Goal: Contribute content: Add original content to the website for others to see

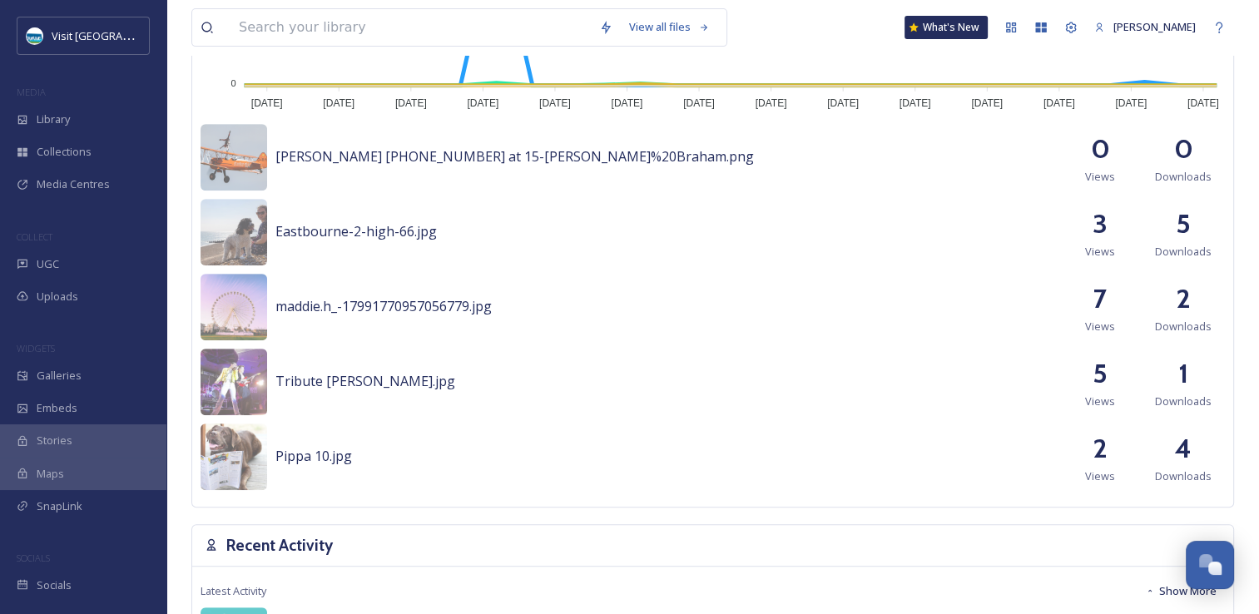
scroll to position [832, 0]
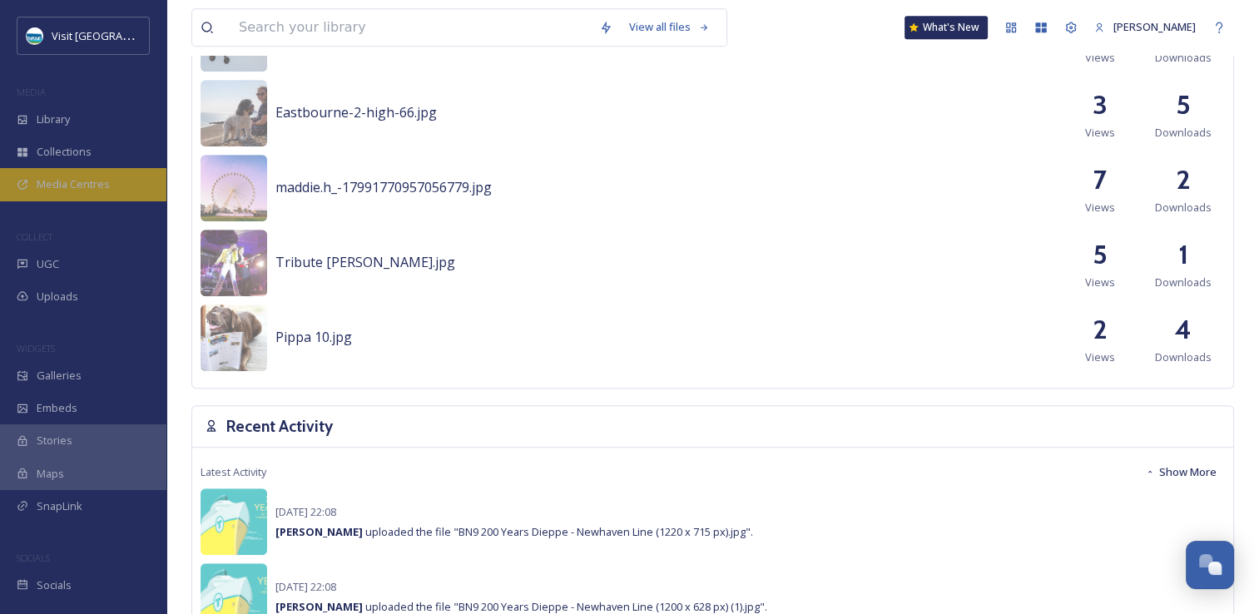
click at [101, 185] on span "Media Centres" at bounding box center [73, 184] width 73 height 16
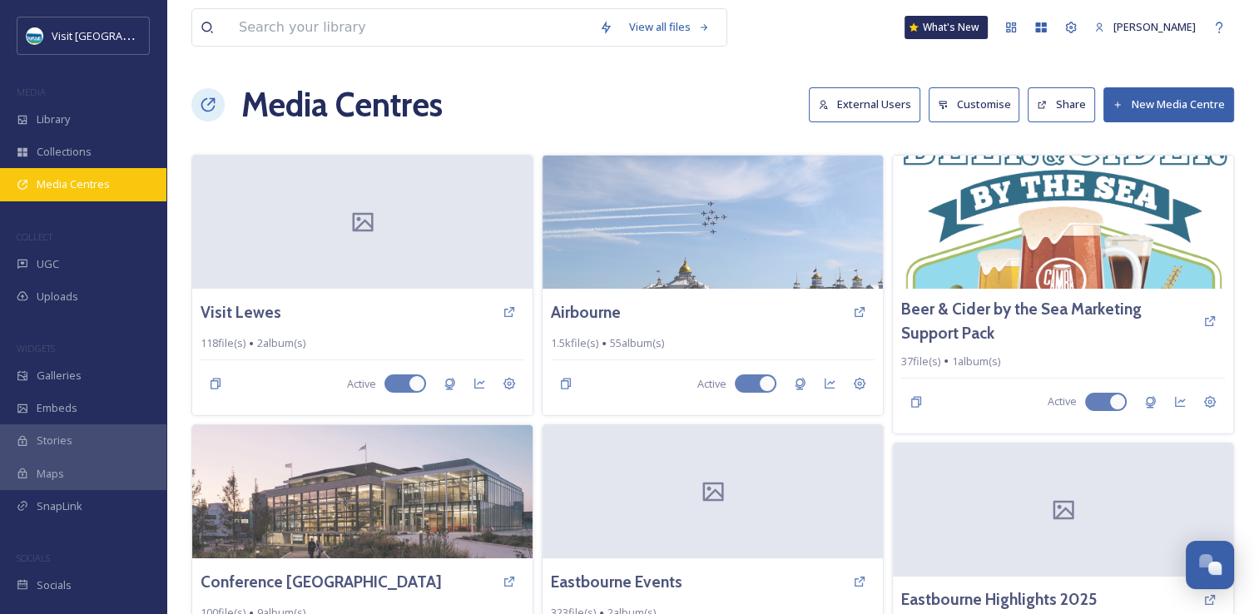
click at [72, 190] on span "Media Centres" at bounding box center [73, 184] width 73 height 16
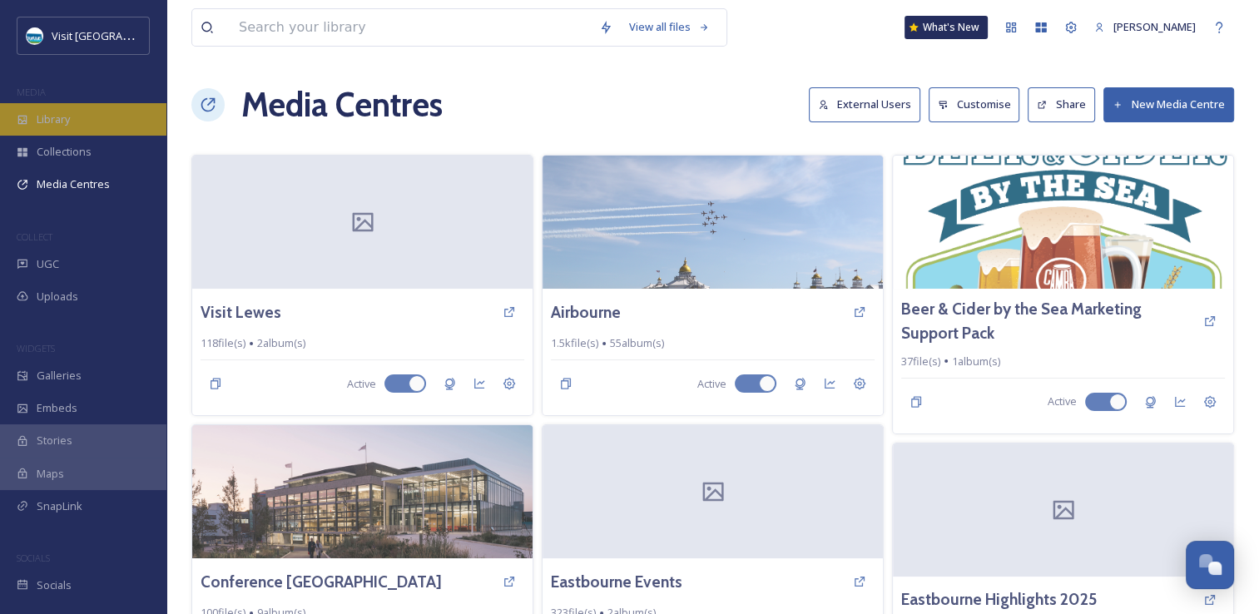
click at [98, 124] on div "Library" at bounding box center [83, 119] width 166 height 32
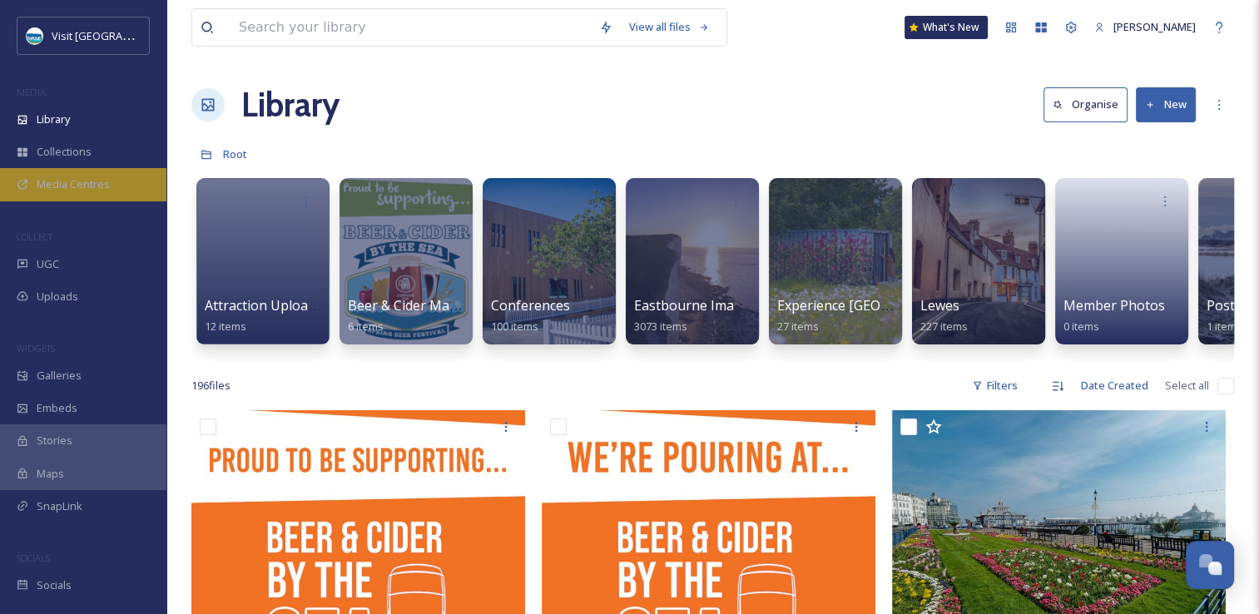
click at [59, 181] on span "Media Centres" at bounding box center [73, 184] width 73 height 16
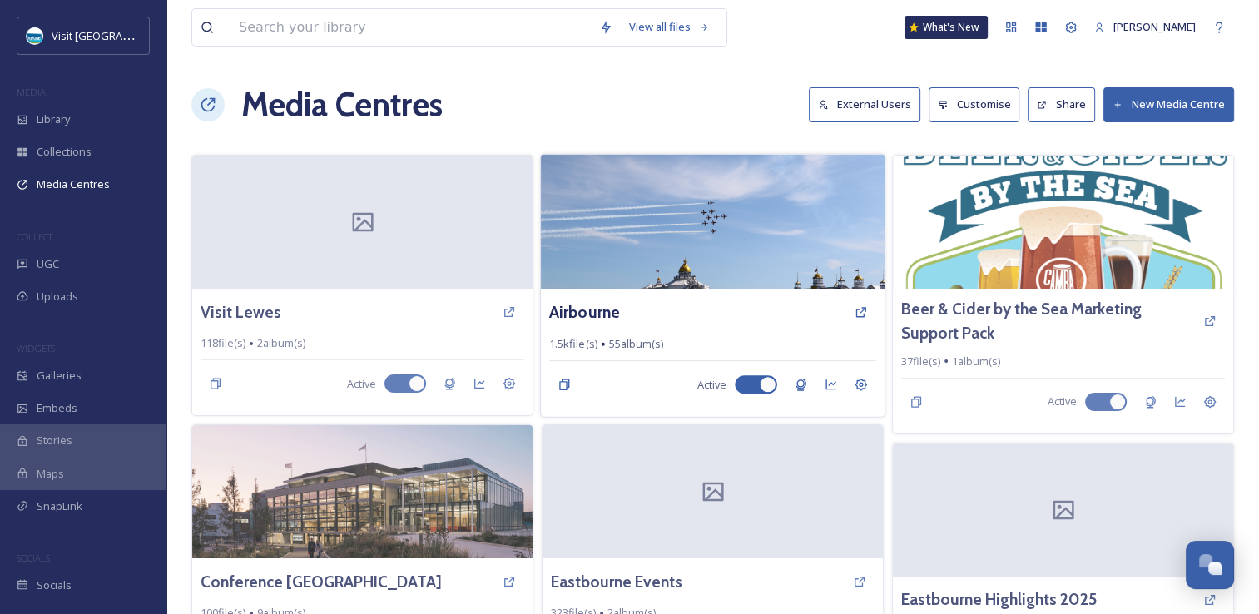
click at [713, 255] on img at bounding box center [713, 221] width 344 height 135
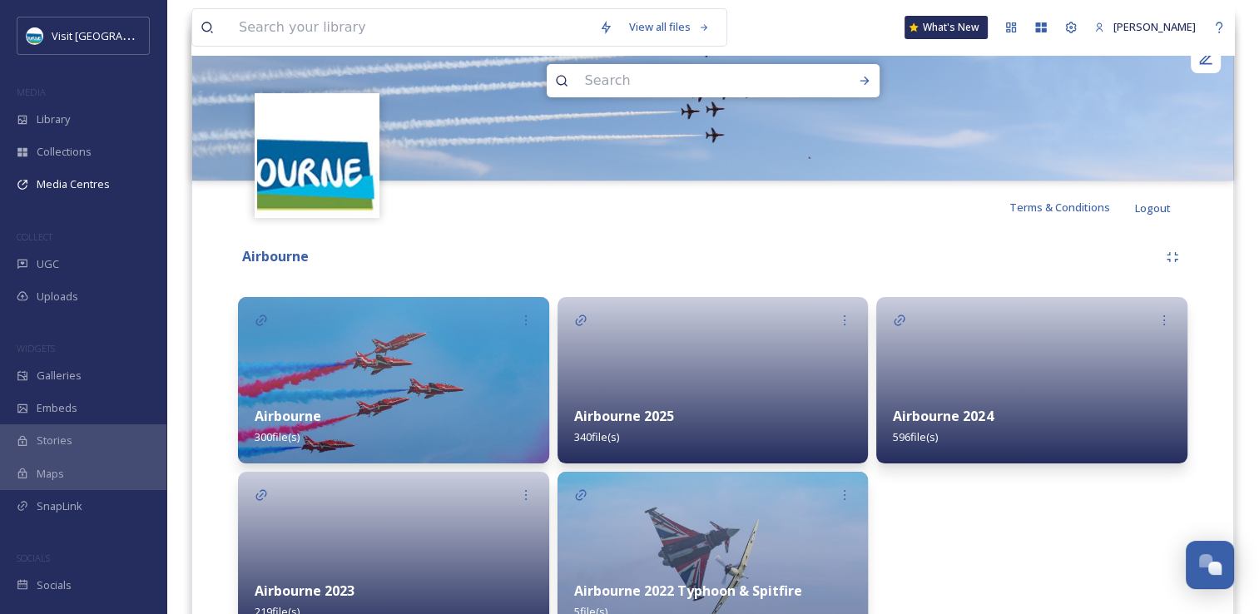
scroll to position [280, 0]
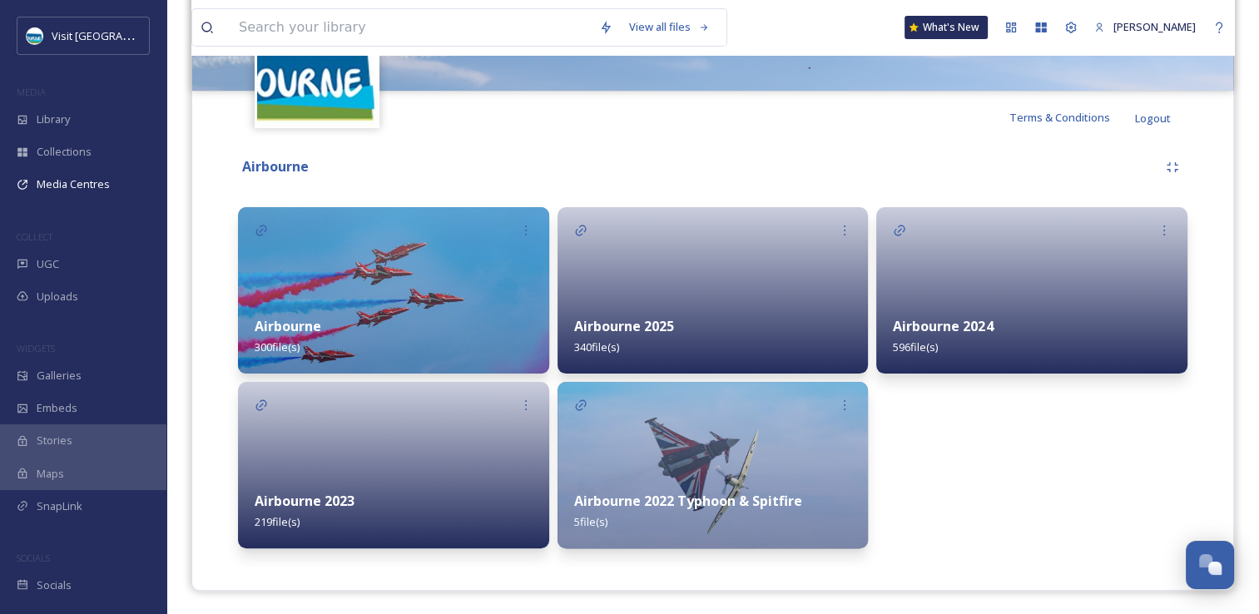
click at [718, 318] on div "Airbourne 2025 340 file(s)" at bounding box center [712, 337] width 311 height 74
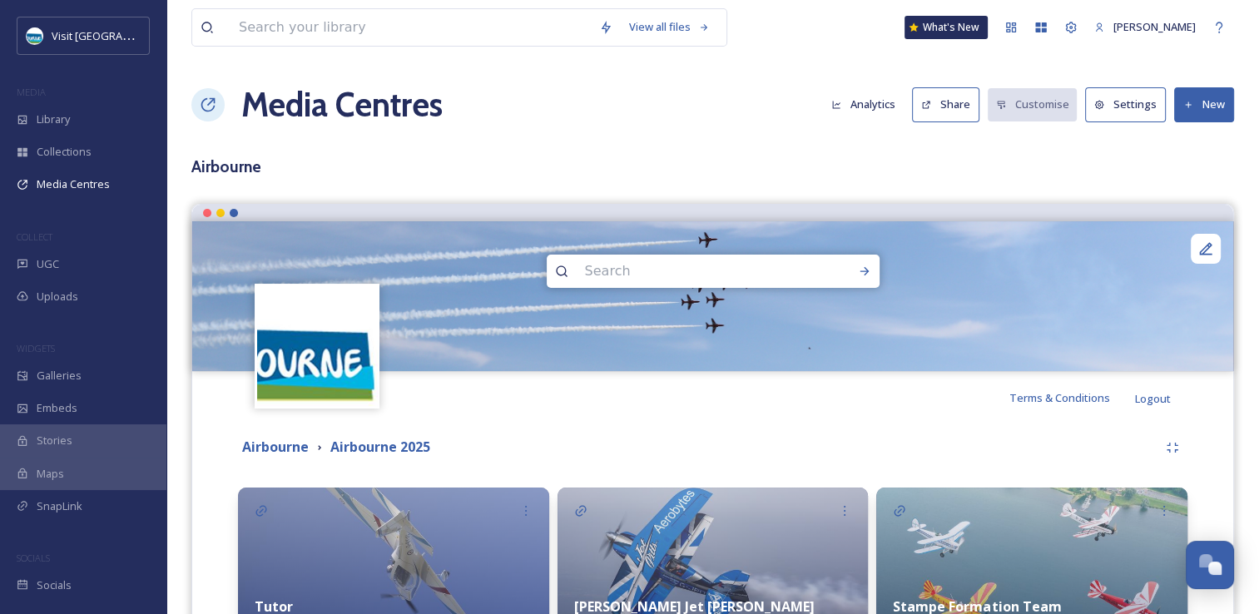
click at [1191, 106] on icon at bounding box center [1188, 105] width 11 height 11
click at [1214, 182] on span "Add Album" at bounding box center [1198, 176] width 54 height 16
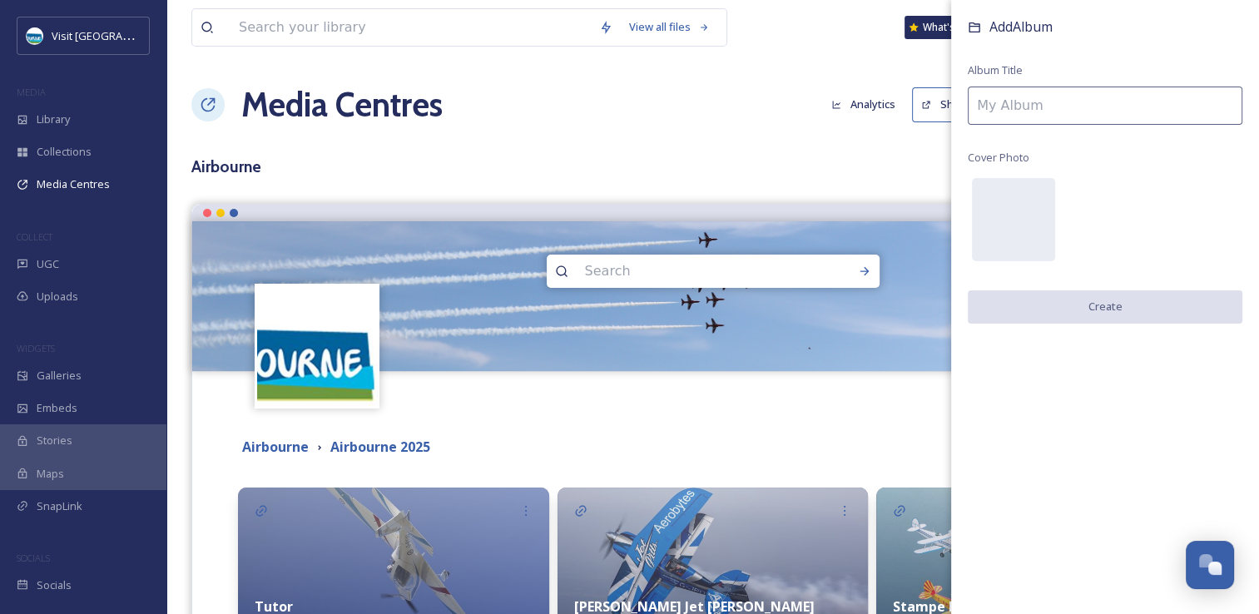
click at [1042, 110] on input at bounding box center [1105, 106] width 275 height 38
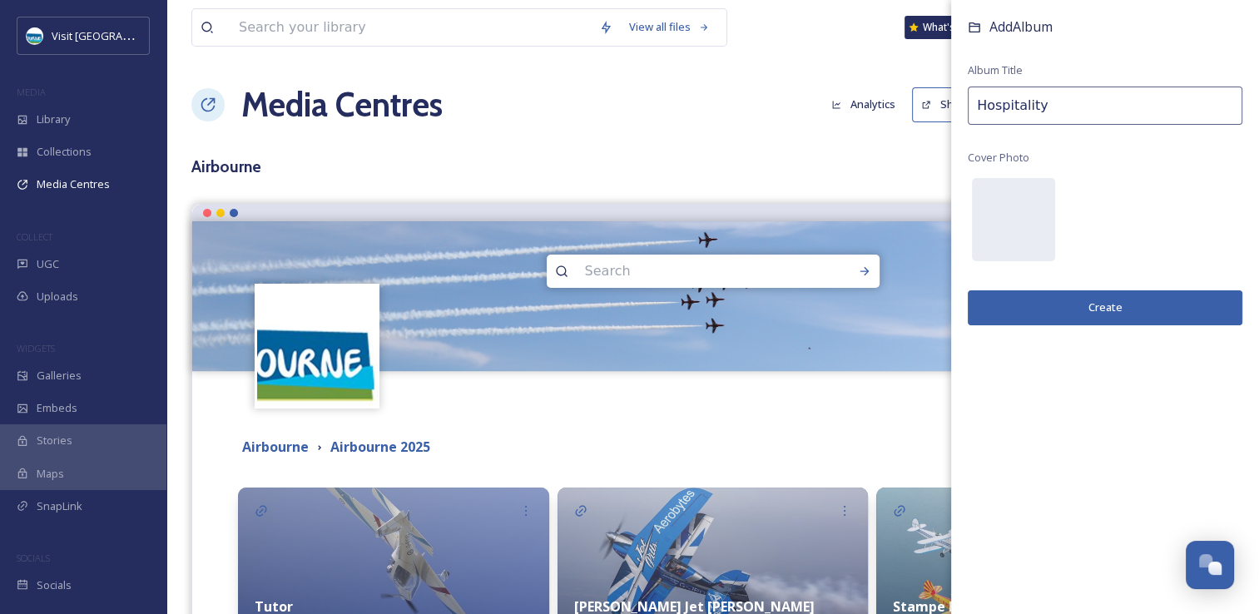
type input "Hospitality"
click at [1191, 314] on button "Create" at bounding box center [1105, 307] width 275 height 34
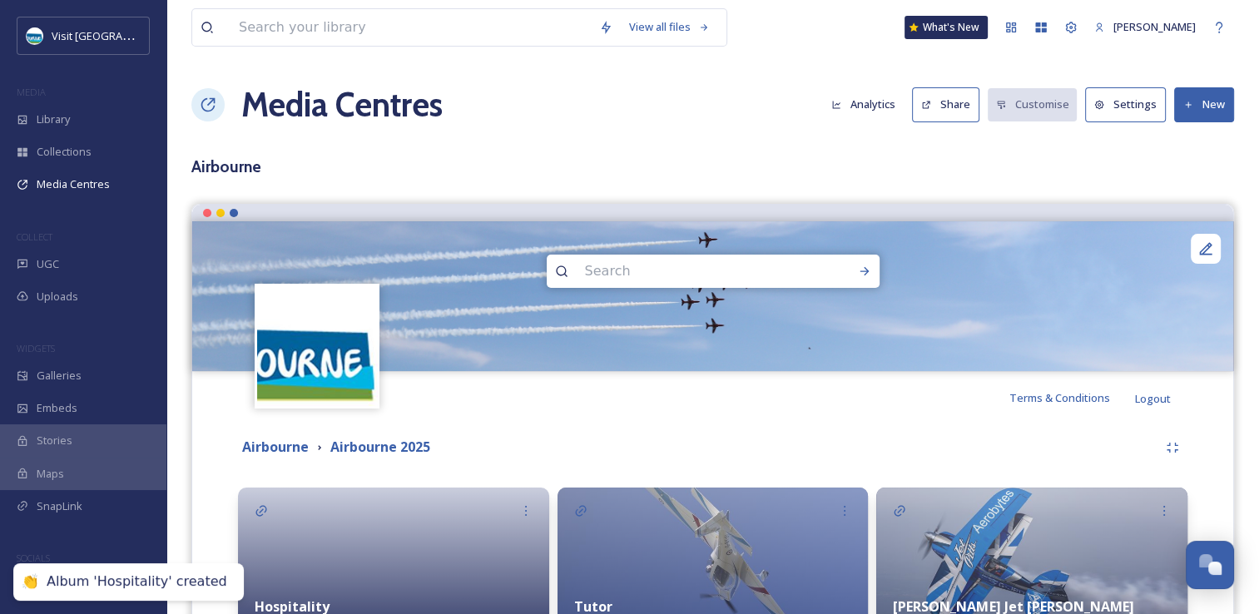
scroll to position [250, 0]
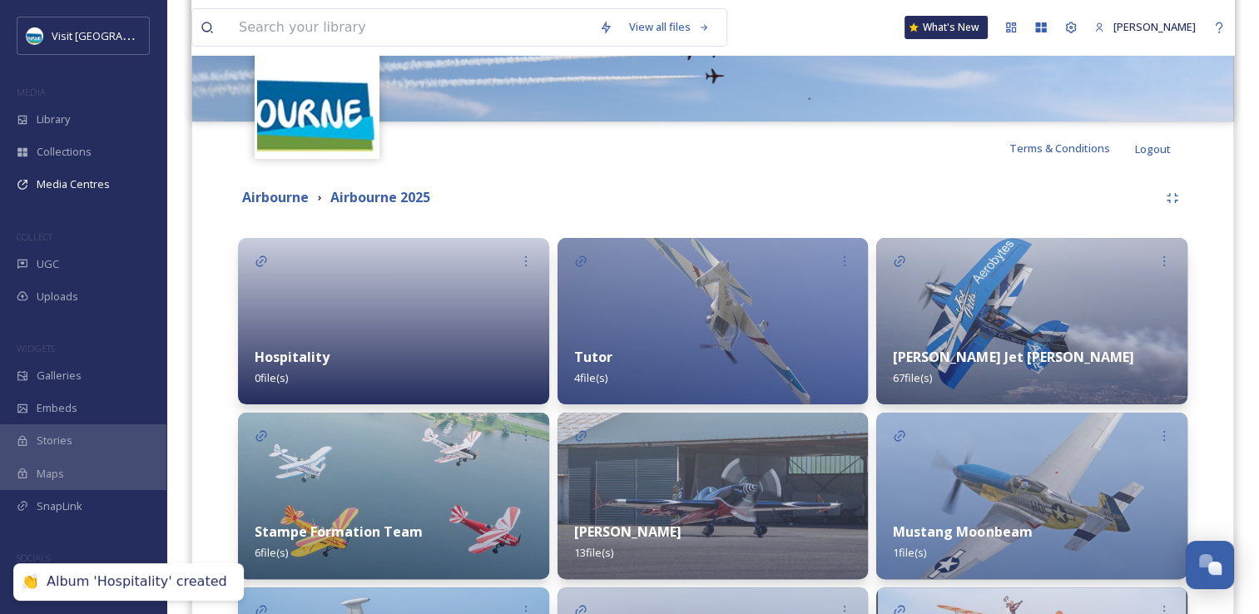
click at [424, 338] on div "Hospitality 0 file(s)" at bounding box center [393, 367] width 311 height 74
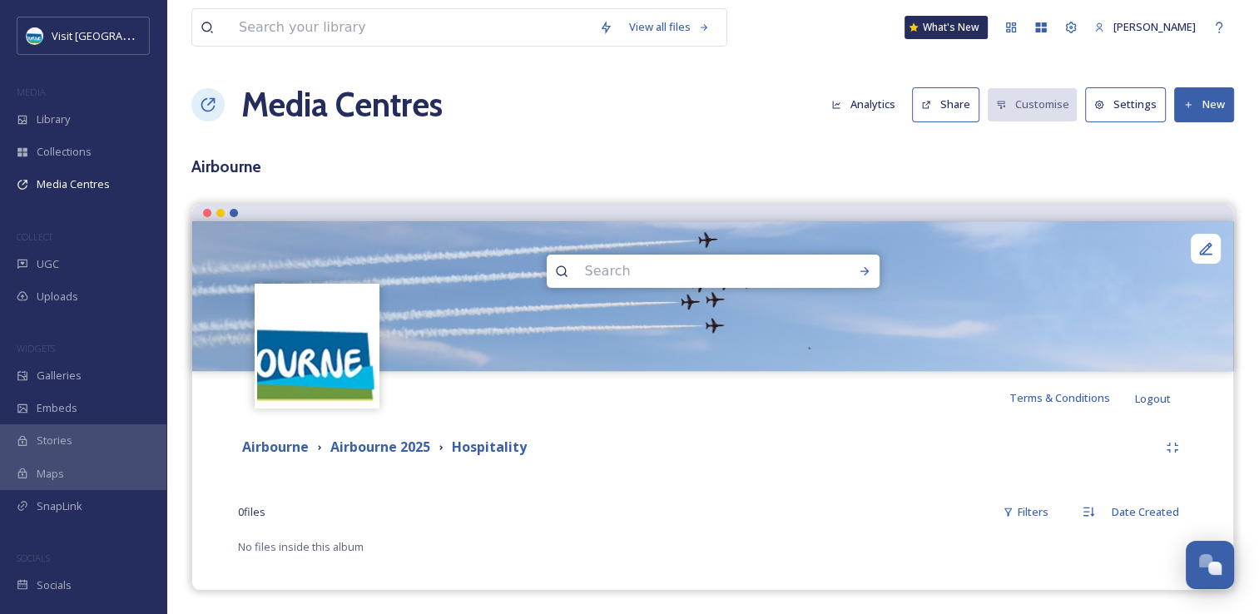
click at [1194, 108] on button "New" at bounding box center [1204, 104] width 60 height 34
click at [1196, 136] on span "Add Files" at bounding box center [1193, 144] width 45 height 16
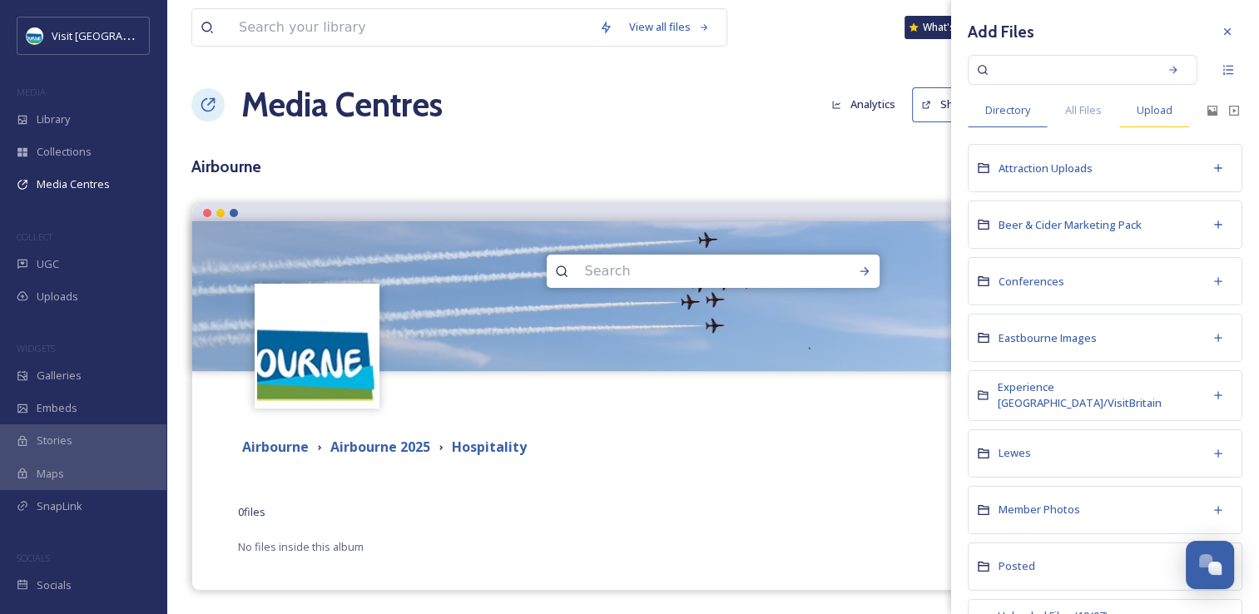
click at [1142, 107] on span "Upload" at bounding box center [1155, 110] width 36 height 16
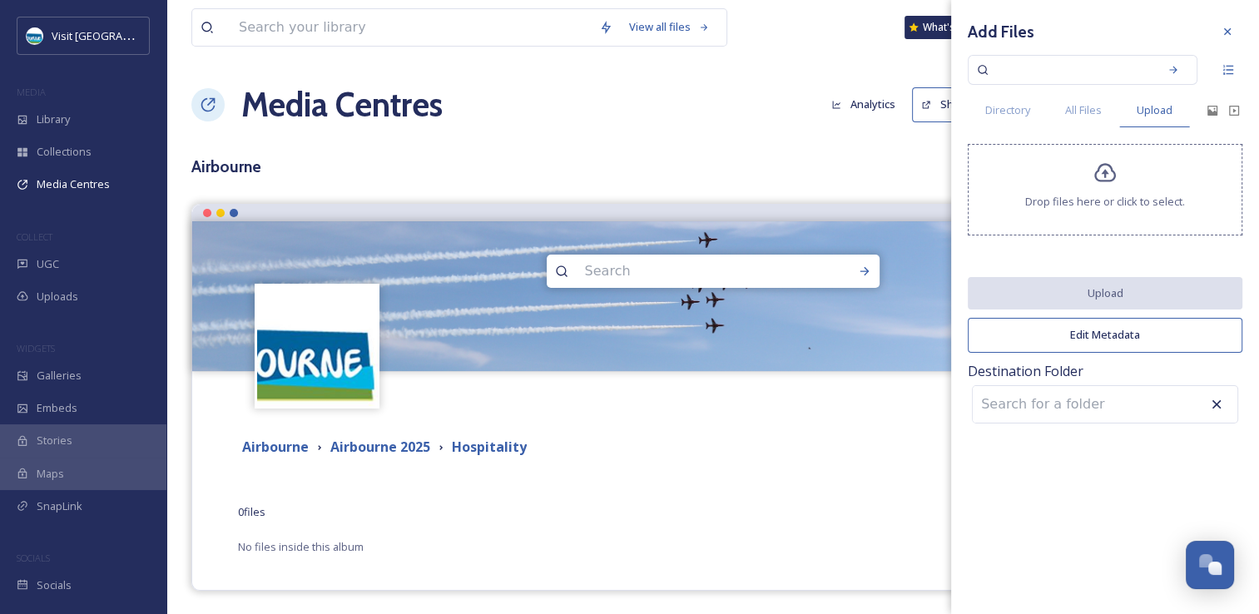
click at [1142, 184] on div "Drop files here or click to select." at bounding box center [1105, 190] width 275 height 92
click at [779, 505] on div "0 file s Filters Date Created" at bounding box center [712, 512] width 949 height 32
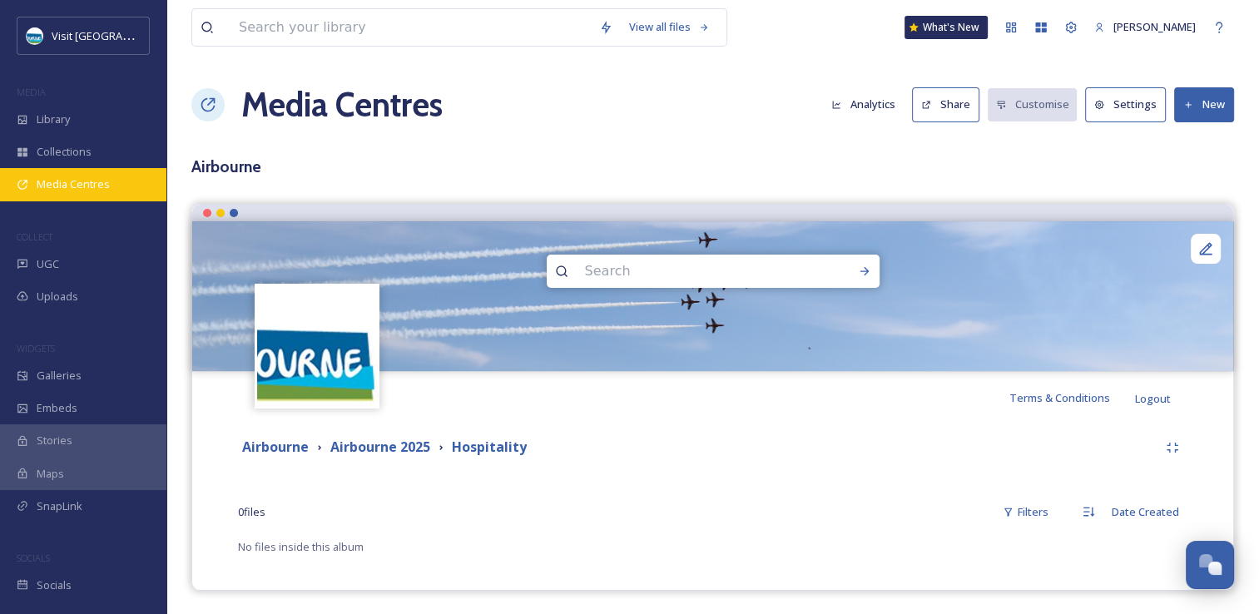
click at [93, 183] on span "Media Centres" at bounding box center [73, 184] width 73 height 16
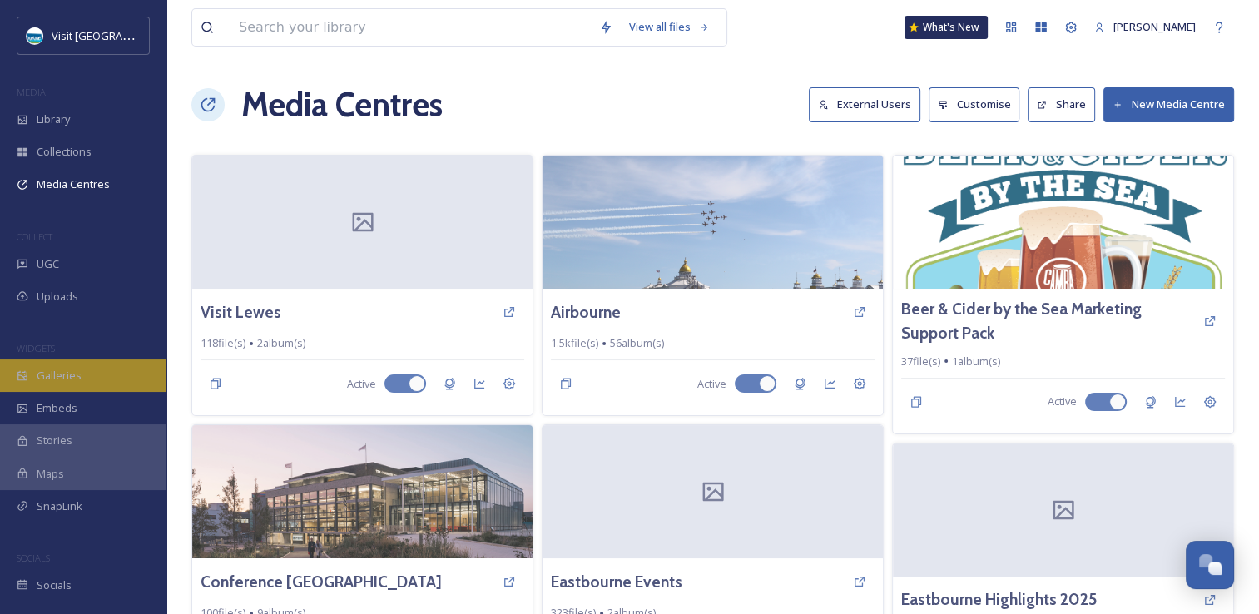
click at [73, 382] on span "Galleries" at bounding box center [59, 376] width 45 height 16
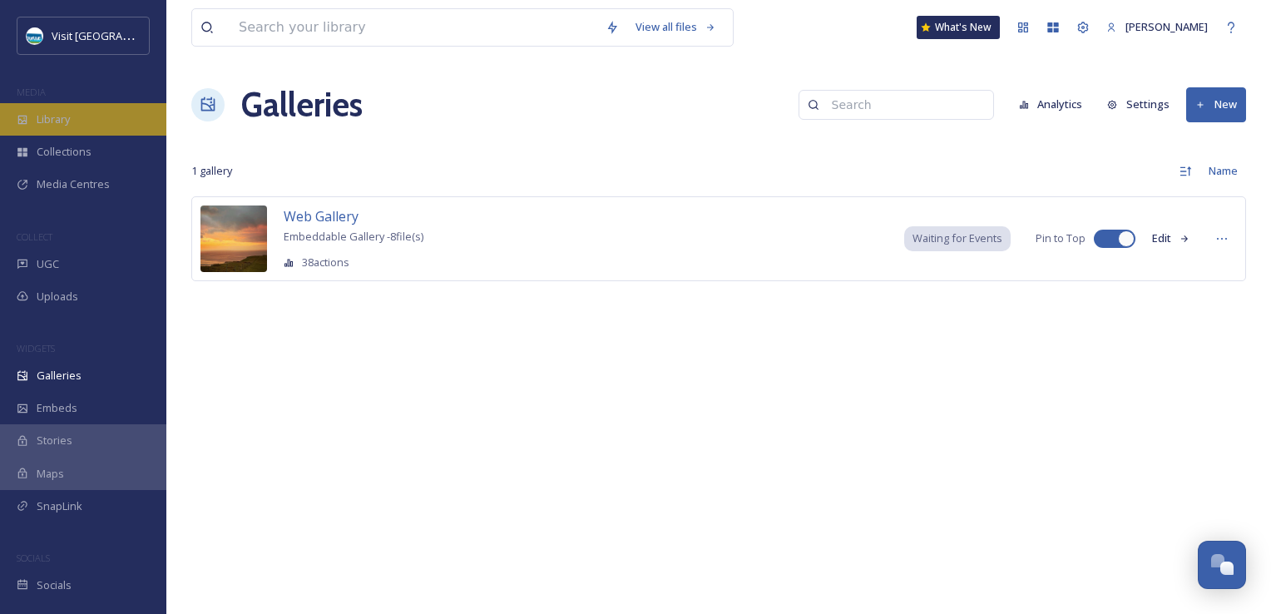
click at [87, 121] on div "Library" at bounding box center [83, 119] width 166 height 32
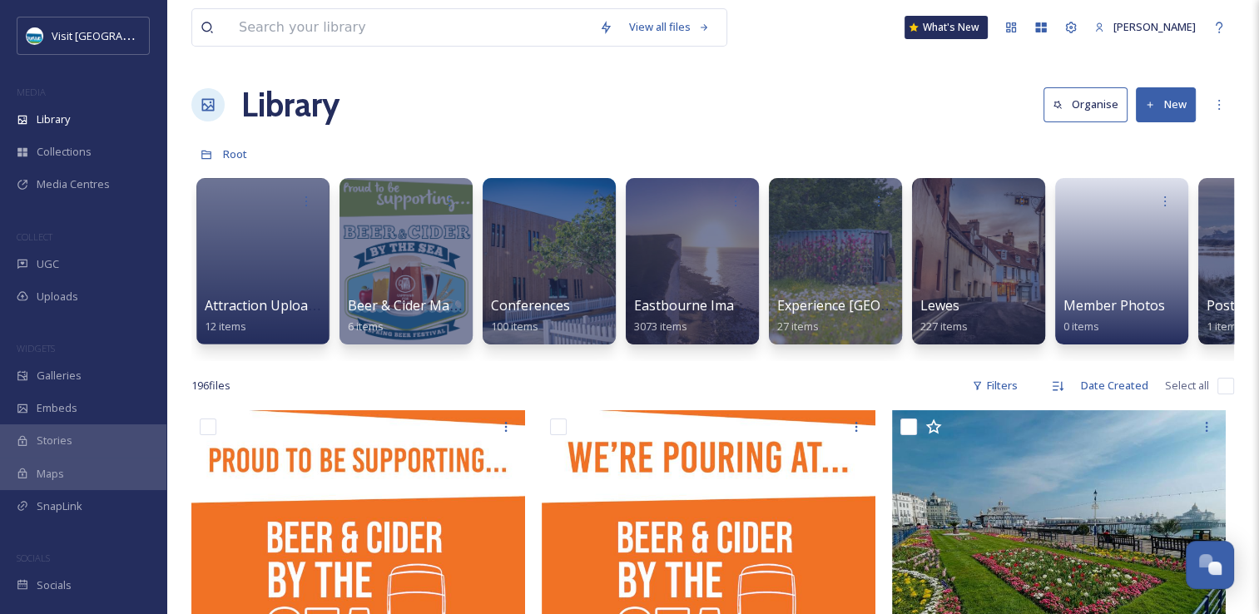
click at [1172, 111] on button "New" at bounding box center [1166, 104] width 60 height 34
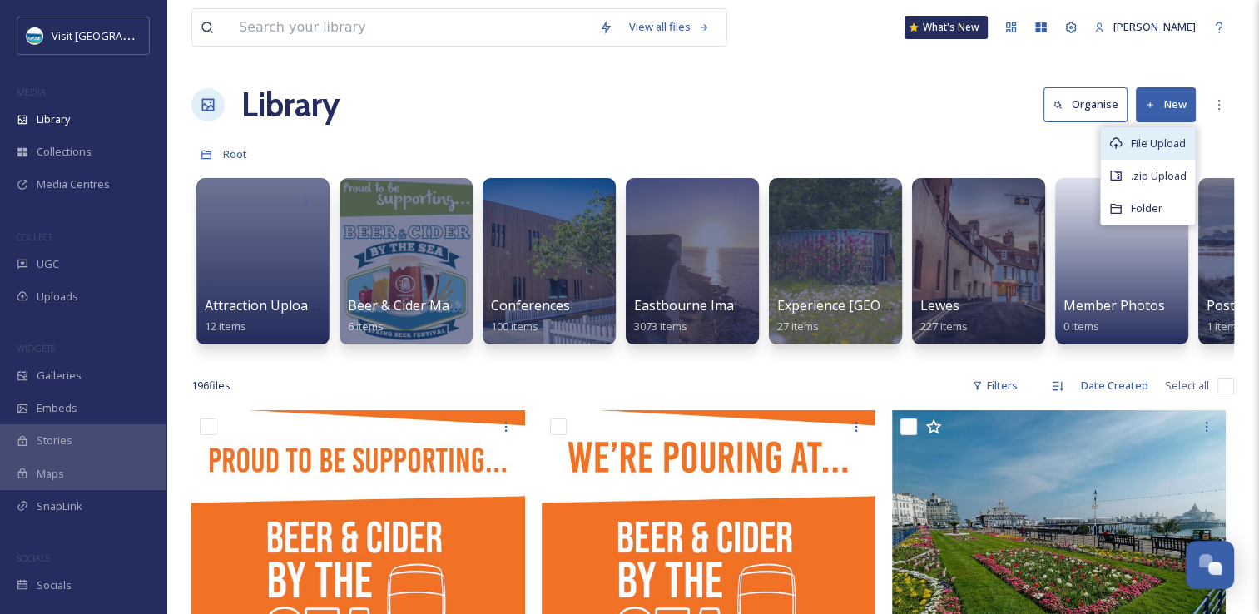
click at [1172, 150] on span "File Upload" at bounding box center [1158, 144] width 55 height 16
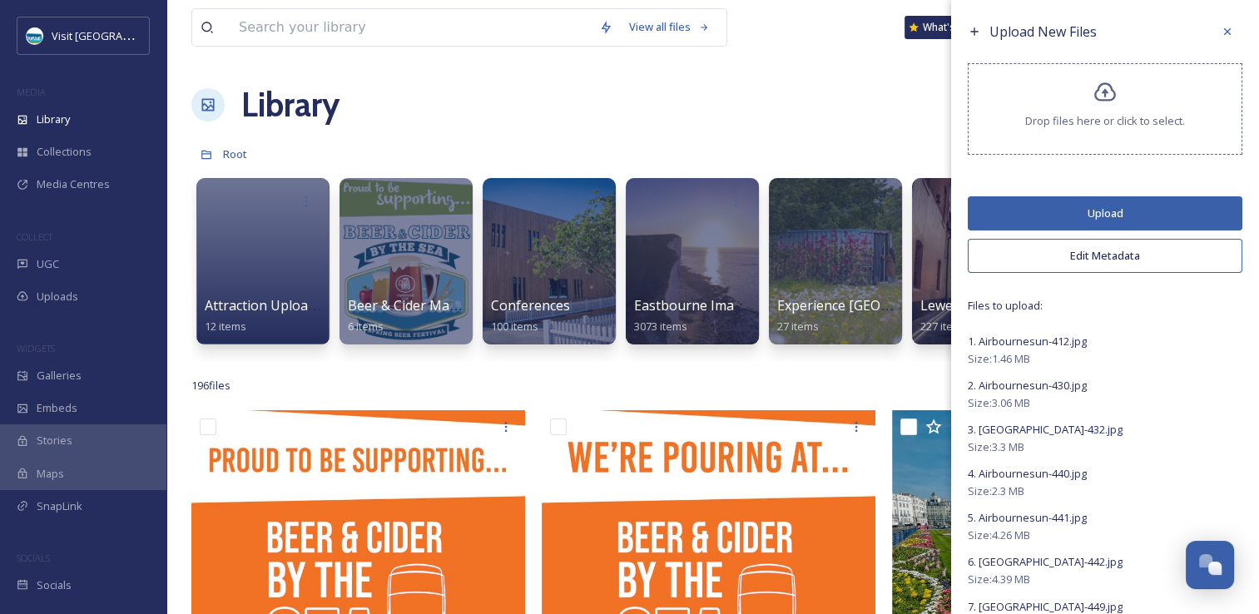
click at [1068, 199] on button "Upload" at bounding box center [1105, 213] width 275 height 34
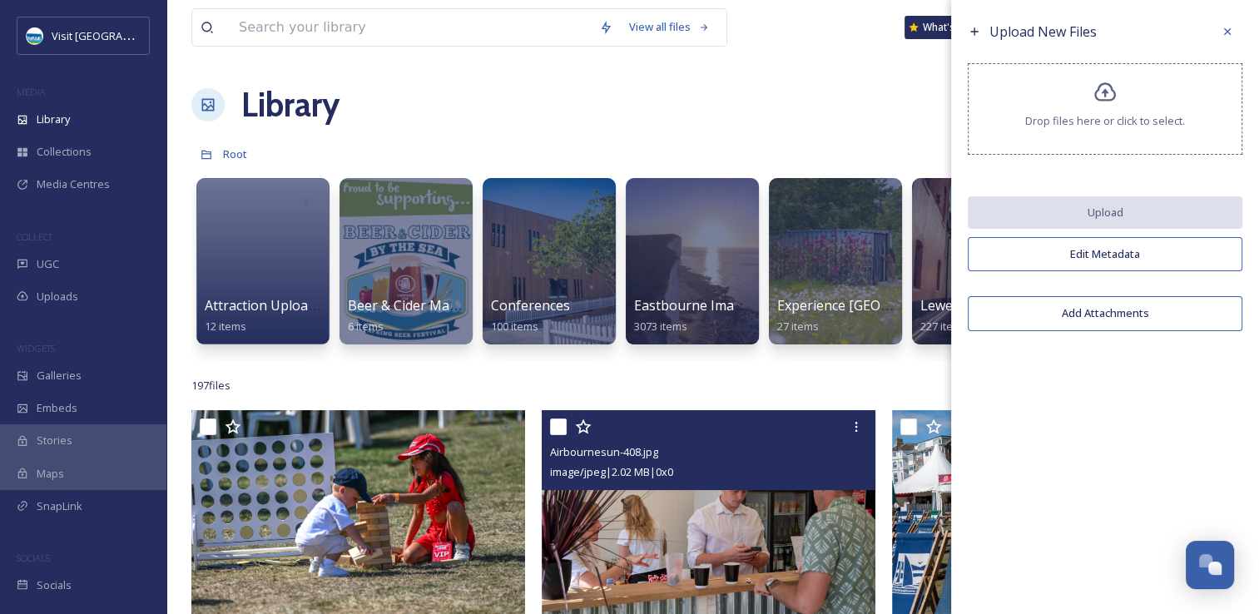
scroll to position [333, 0]
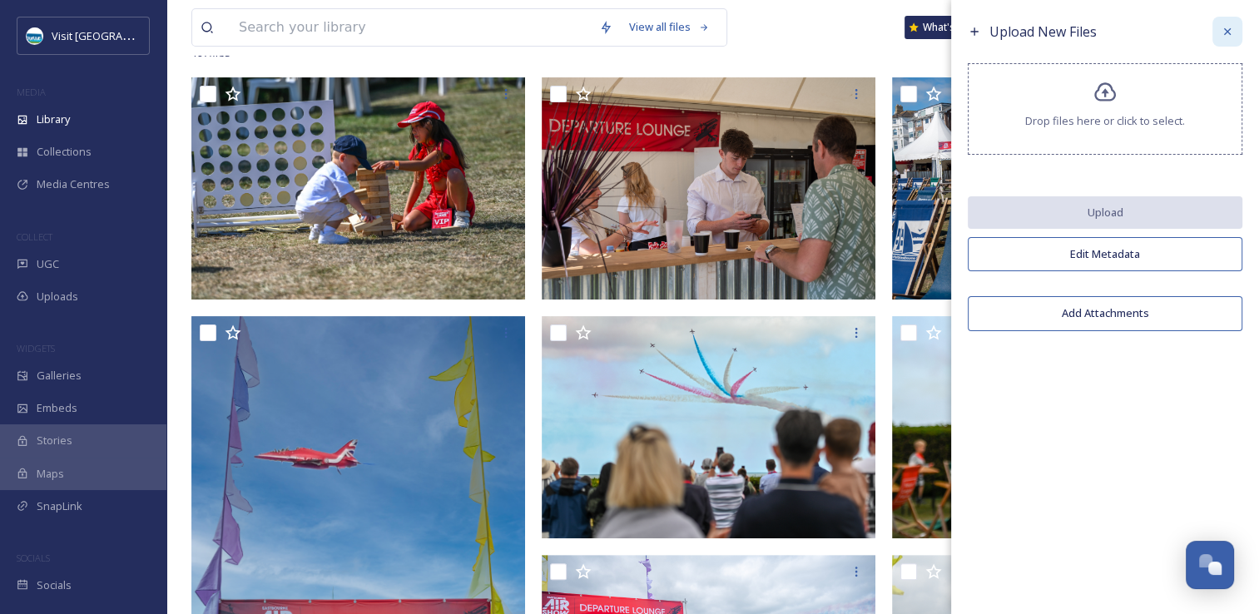
click at [1233, 32] on icon at bounding box center [1227, 31] width 13 height 13
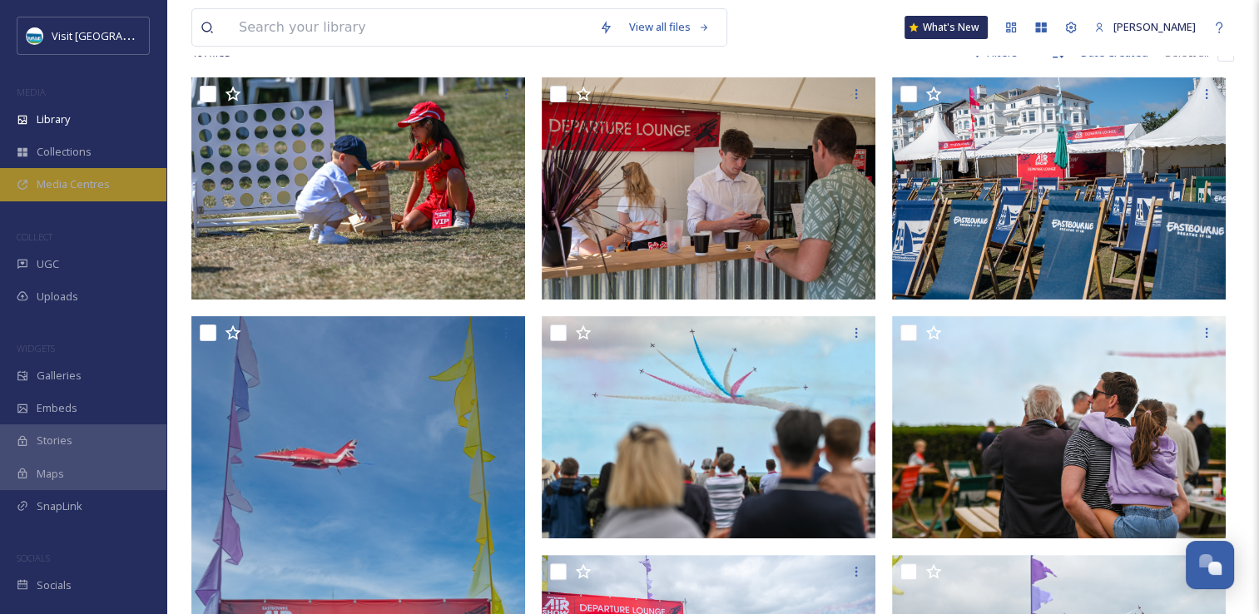
click at [70, 191] on span "Media Centres" at bounding box center [73, 184] width 73 height 16
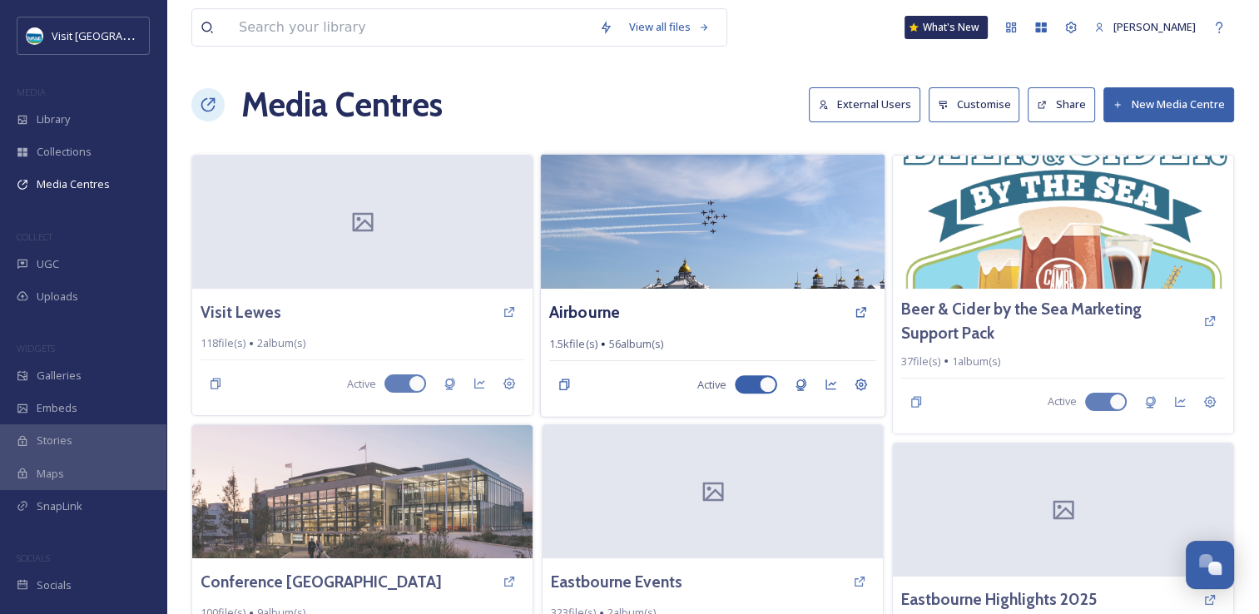
click at [706, 231] on img at bounding box center [713, 221] width 344 height 135
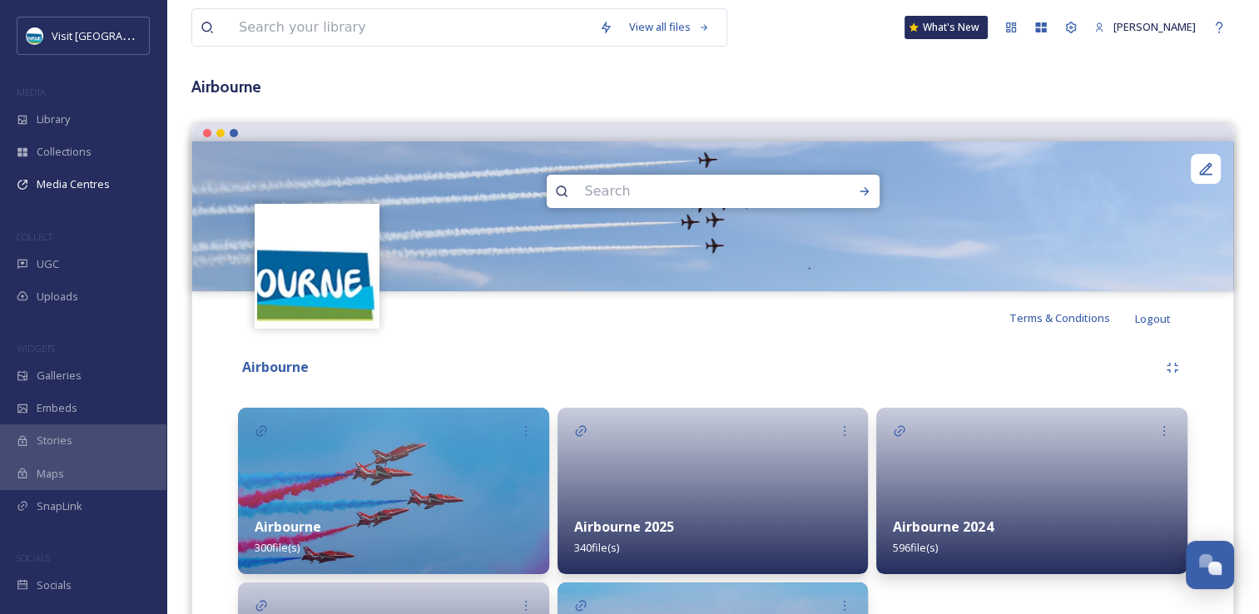
scroll to position [166, 0]
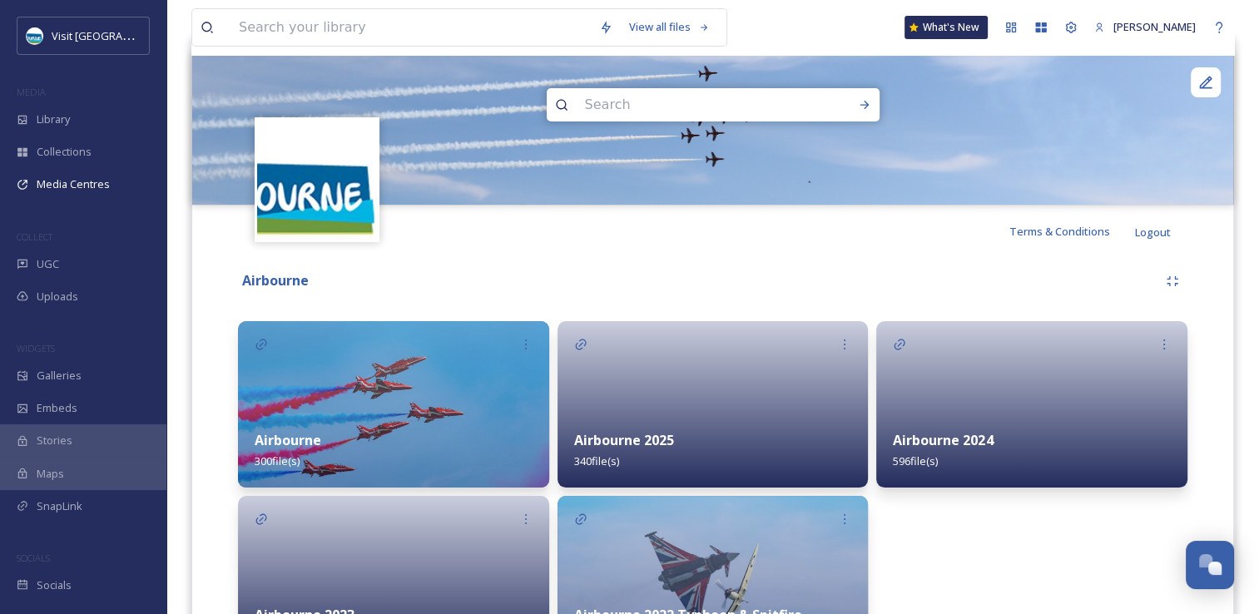
click at [632, 369] on div at bounding box center [712, 404] width 311 height 166
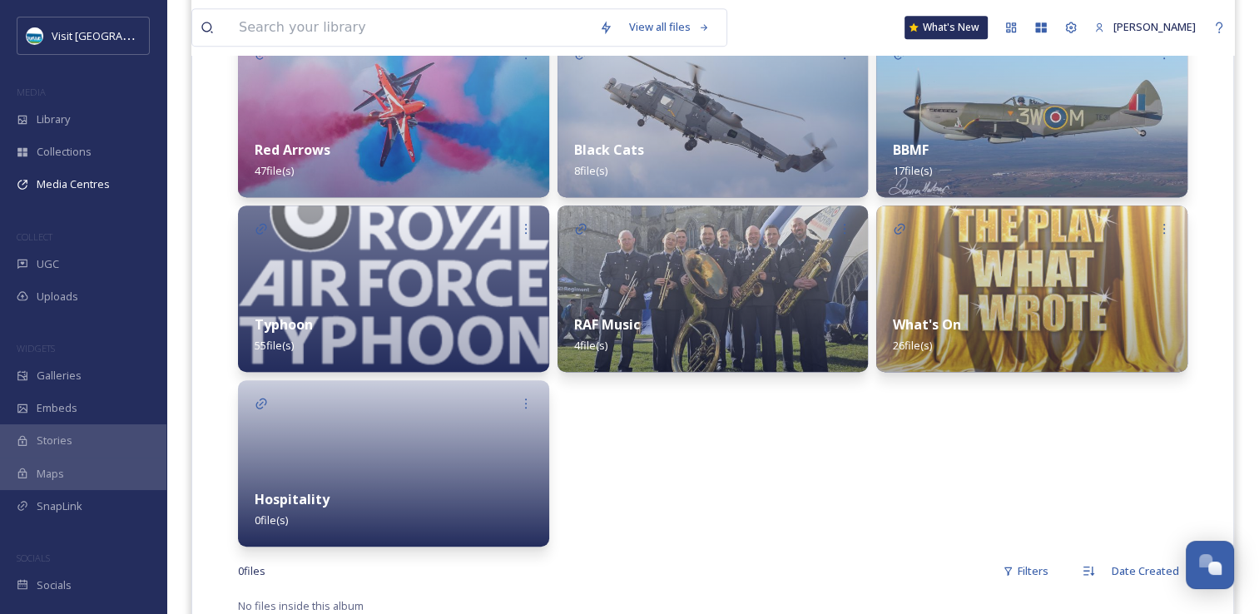
scroll to position [1041, 0]
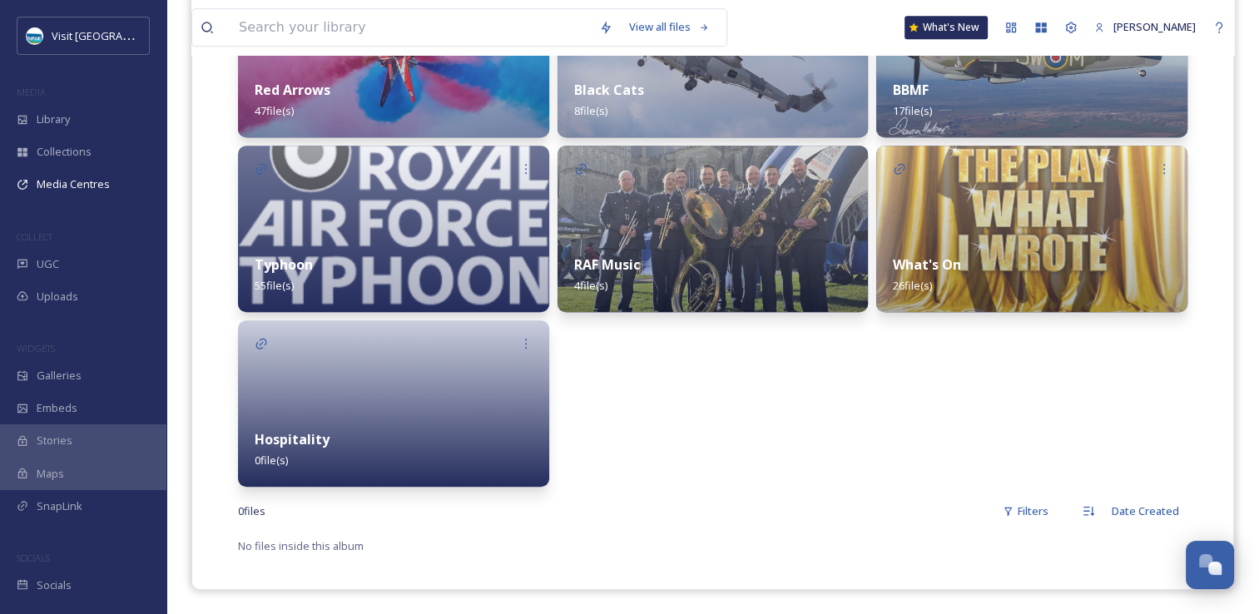
click at [463, 381] on div at bounding box center [393, 403] width 311 height 166
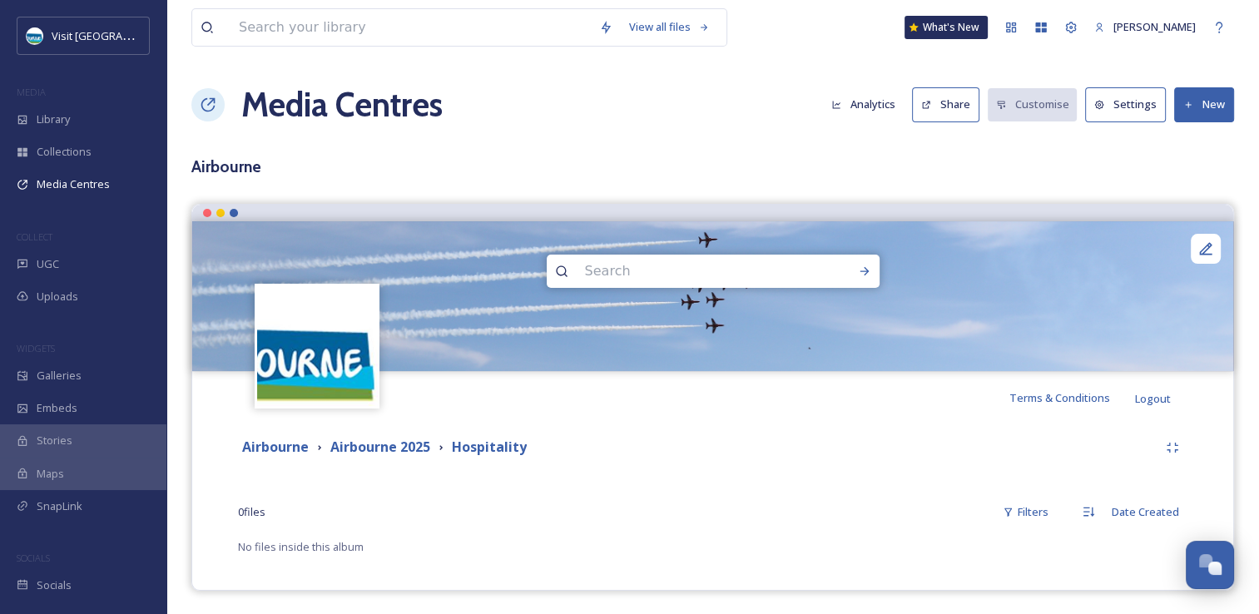
click at [1211, 108] on button "New" at bounding box center [1204, 104] width 60 height 34
click at [1201, 140] on span "Add Files" at bounding box center [1193, 144] width 45 height 16
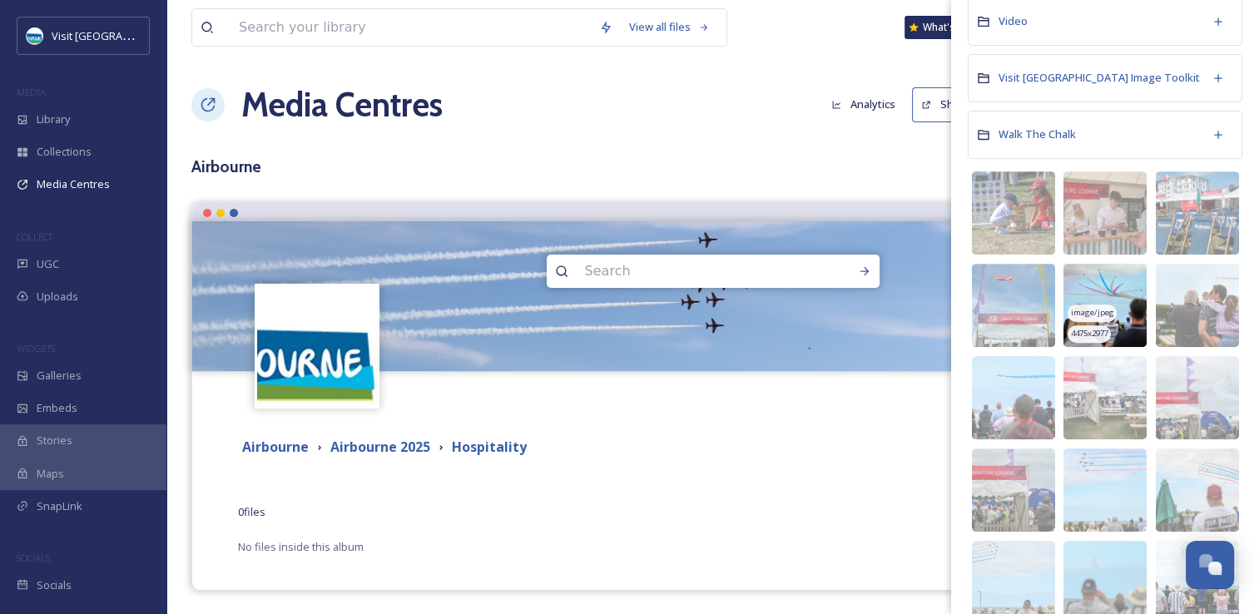
scroll to position [666, 0]
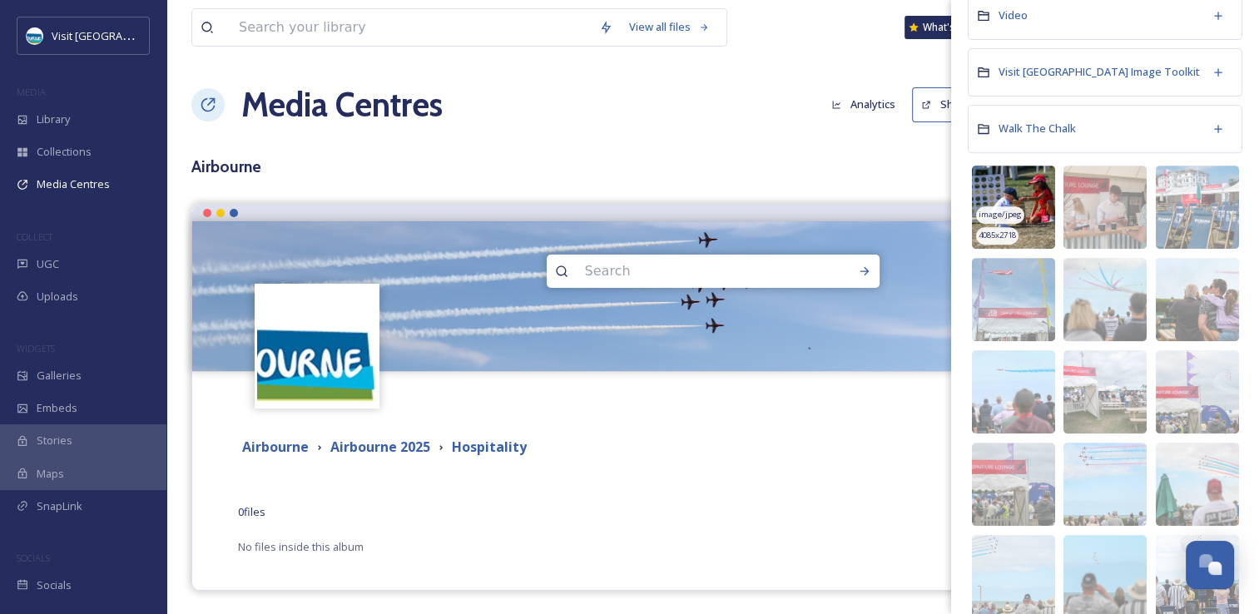
click at [1011, 185] on img at bounding box center [1013, 207] width 83 height 83
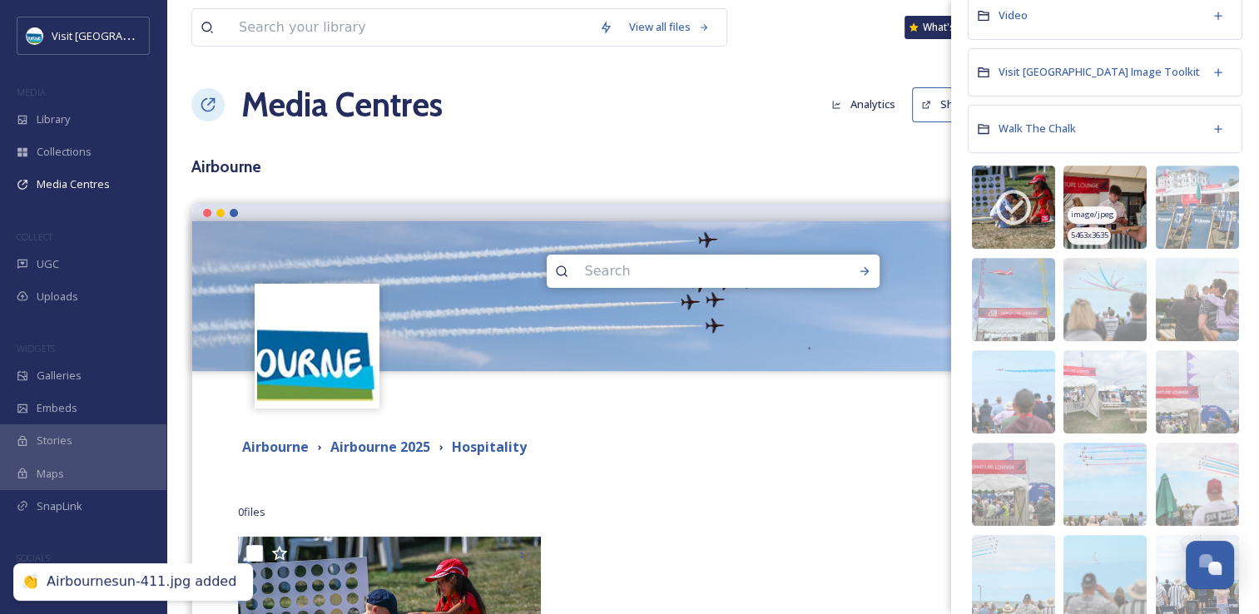
click at [1105, 189] on img at bounding box center [1104, 207] width 83 height 83
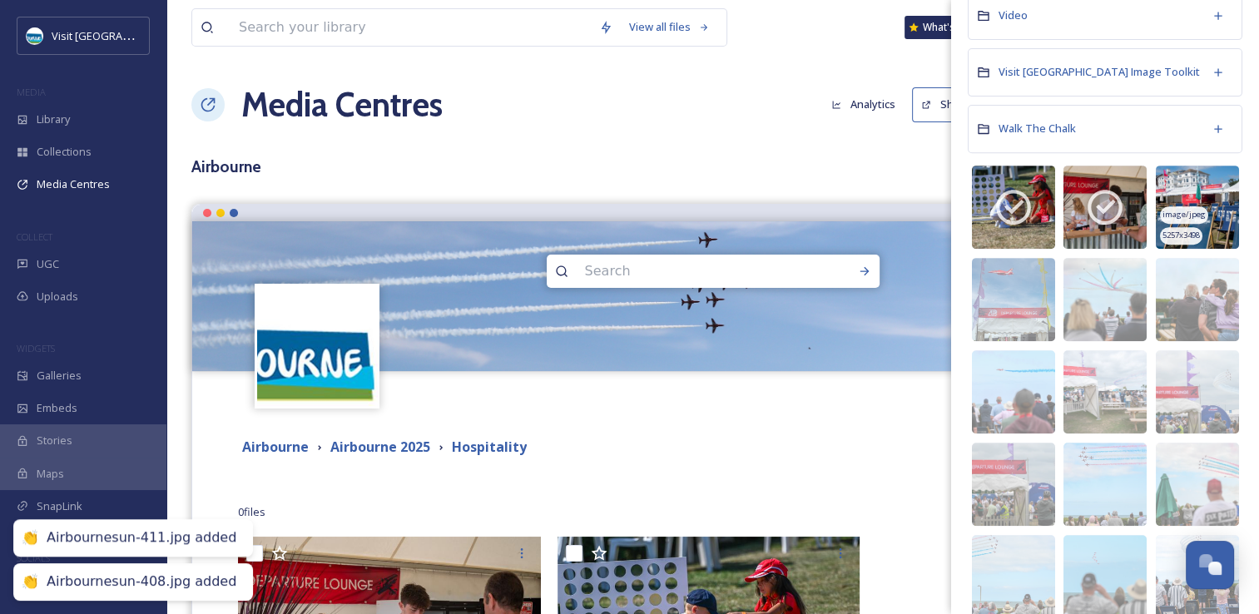
click at [1189, 206] on div "image/jpeg" at bounding box center [1184, 214] width 48 height 17
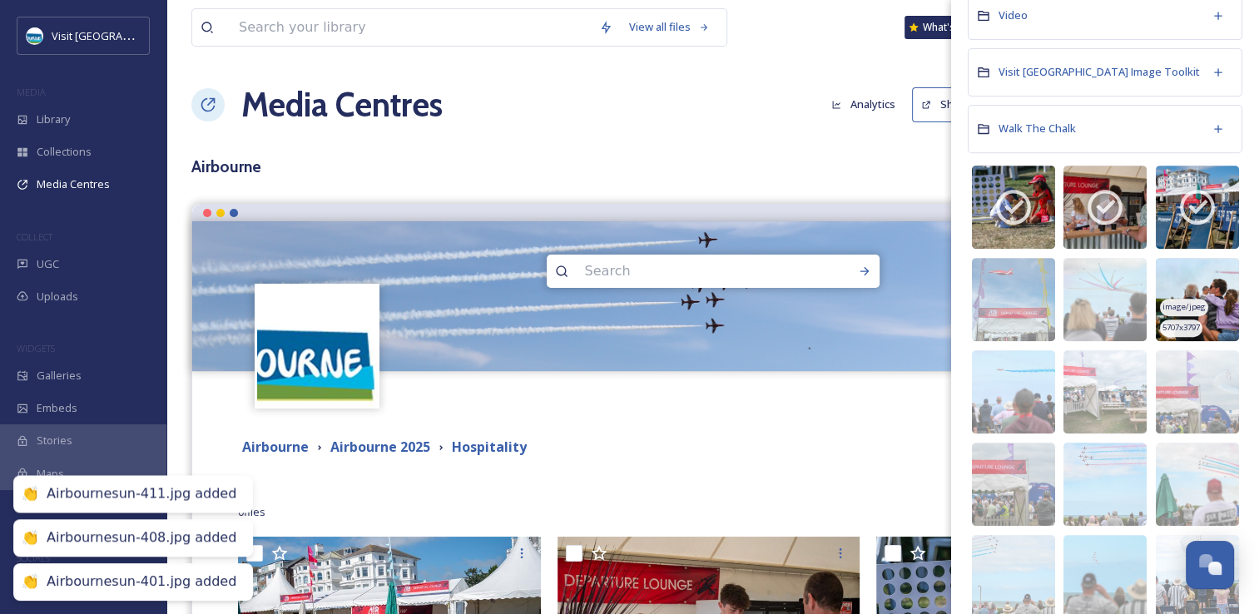
click at [1181, 276] on img at bounding box center [1197, 299] width 83 height 83
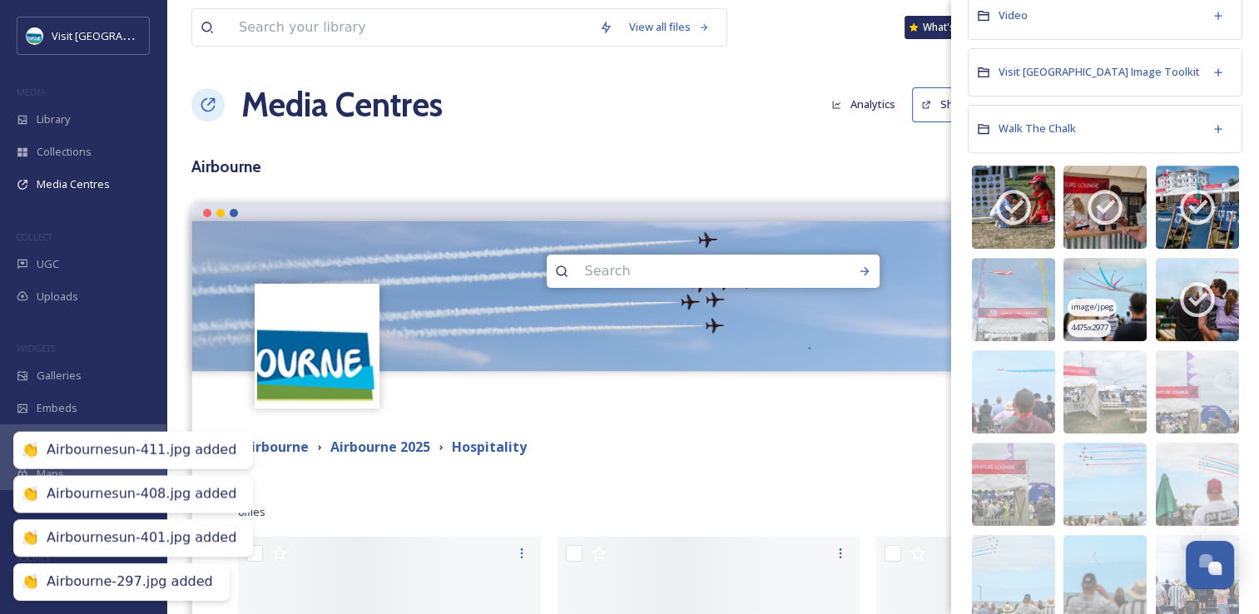
click at [1102, 279] on img at bounding box center [1104, 299] width 83 height 83
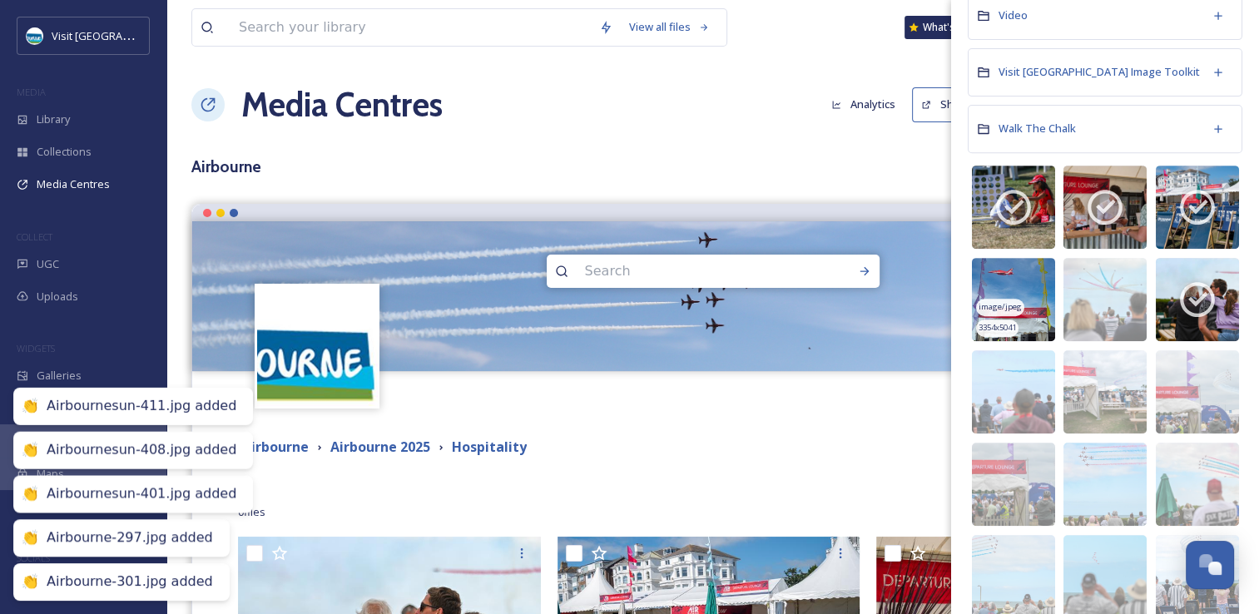
click at [1007, 299] on div "image/jpeg" at bounding box center [1000, 307] width 48 height 17
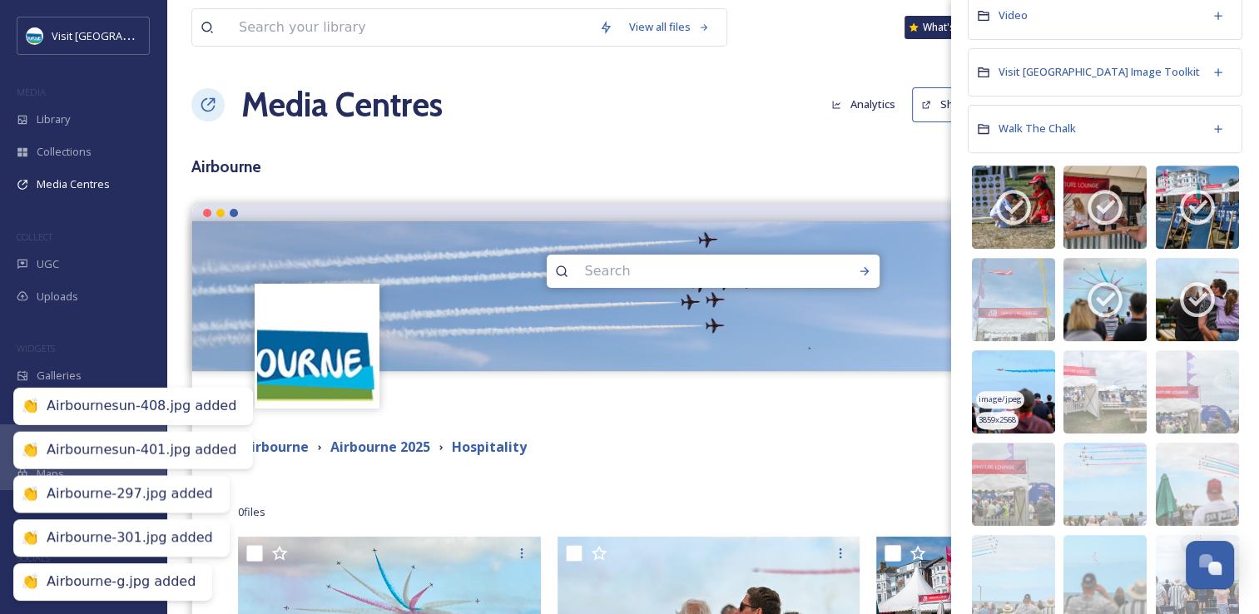
click at [1028, 387] on img at bounding box center [1013, 391] width 83 height 83
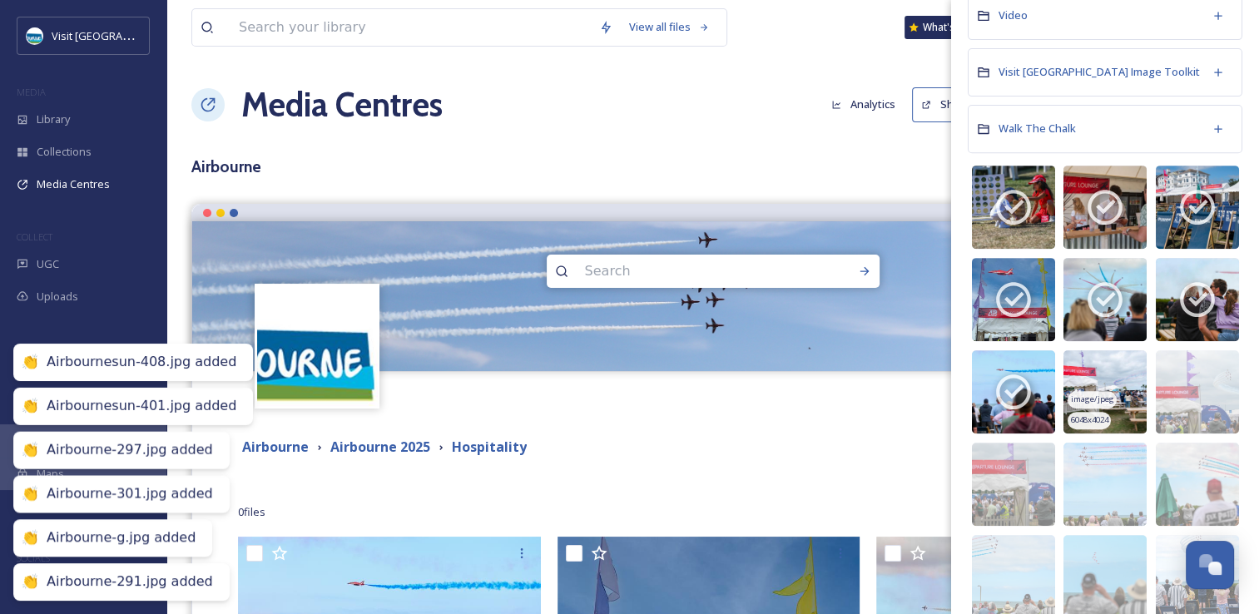
click at [1111, 378] on img at bounding box center [1104, 391] width 83 height 83
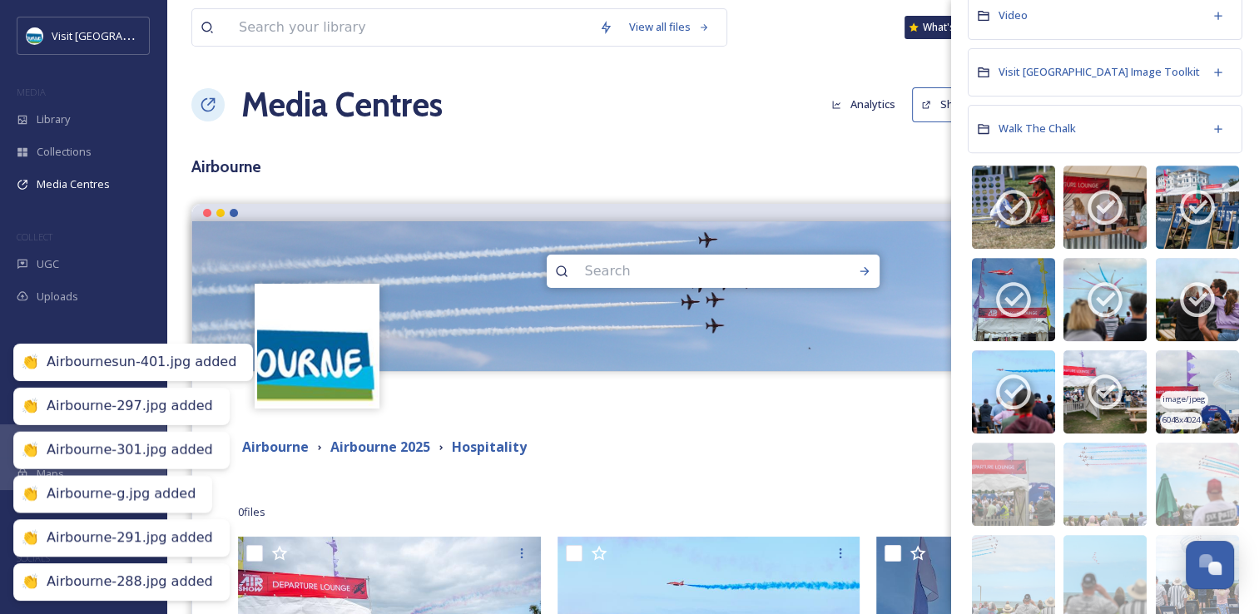
click at [1189, 372] on img at bounding box center [1197, 391] width 83 height 83
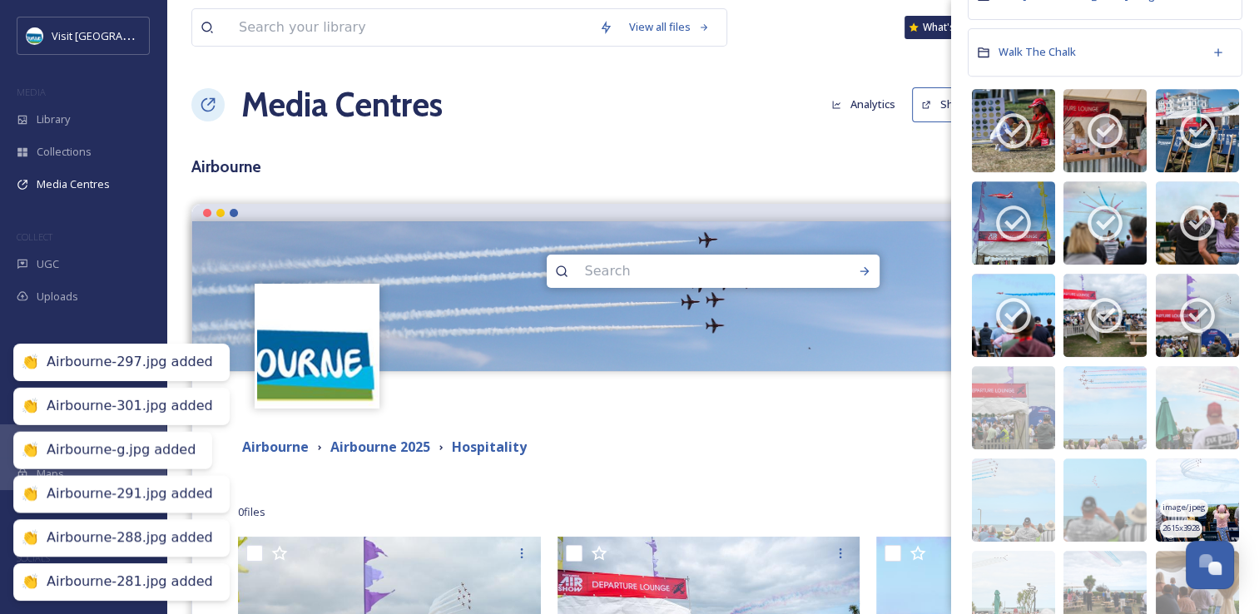
scroll to position [832, 0]
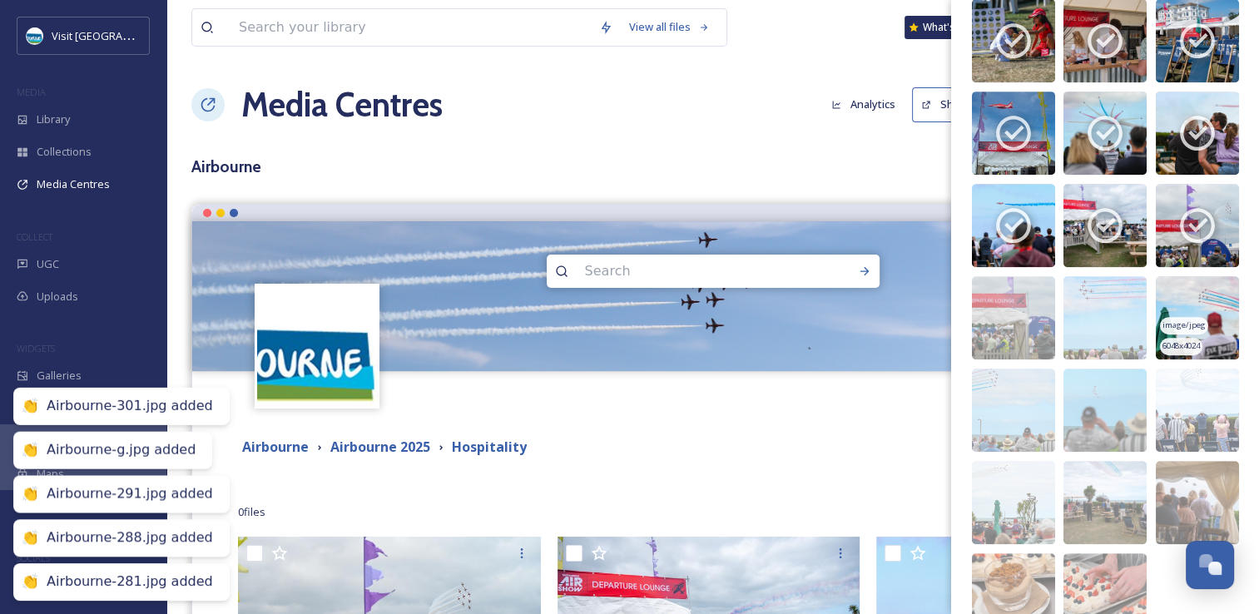
drag, startPoint x: 1167, startPoint y: 271, endPoint x: 1138, endPoint y: 294, distance: 36.8
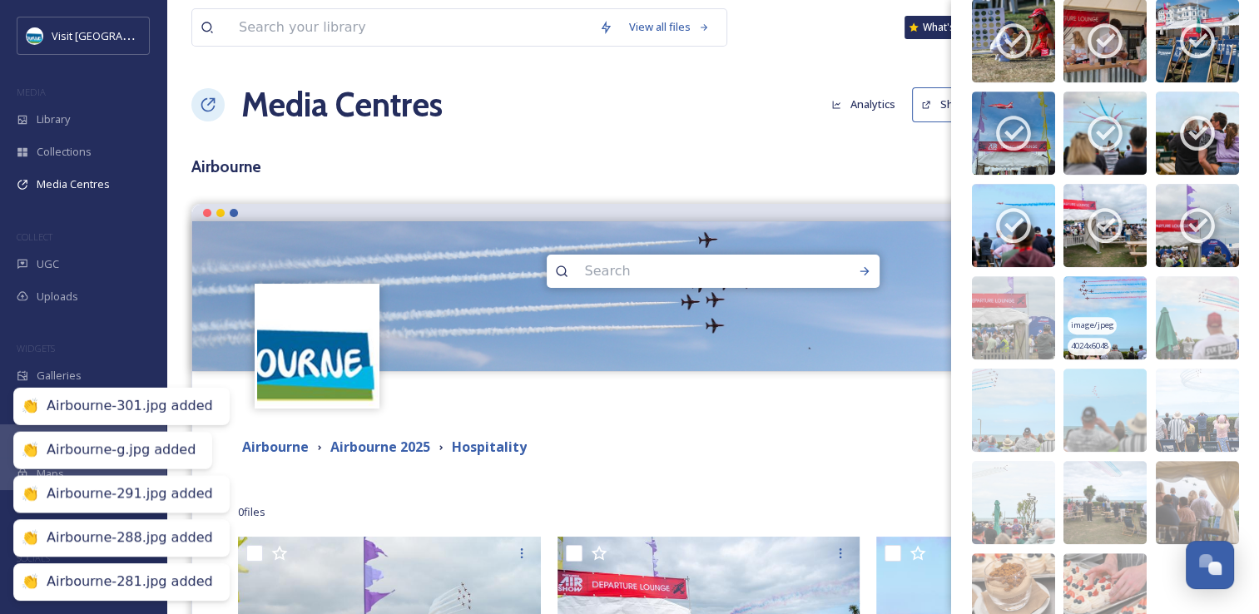
click at [1167, 276] on img at bounding box center [1197, 317] width 83 height 83
click at [1082, 305] on img at bounding box center [1104, 317] width 83 height 83
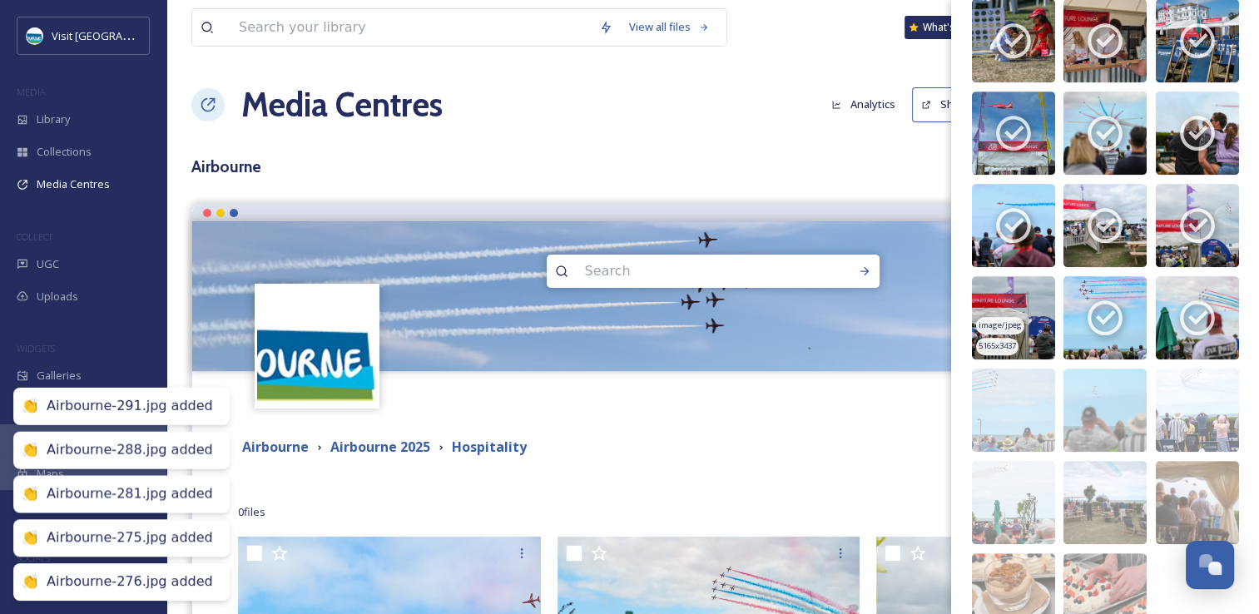
click at [996, 305] on img at bounding box center [1013, 317] width 83 height 83
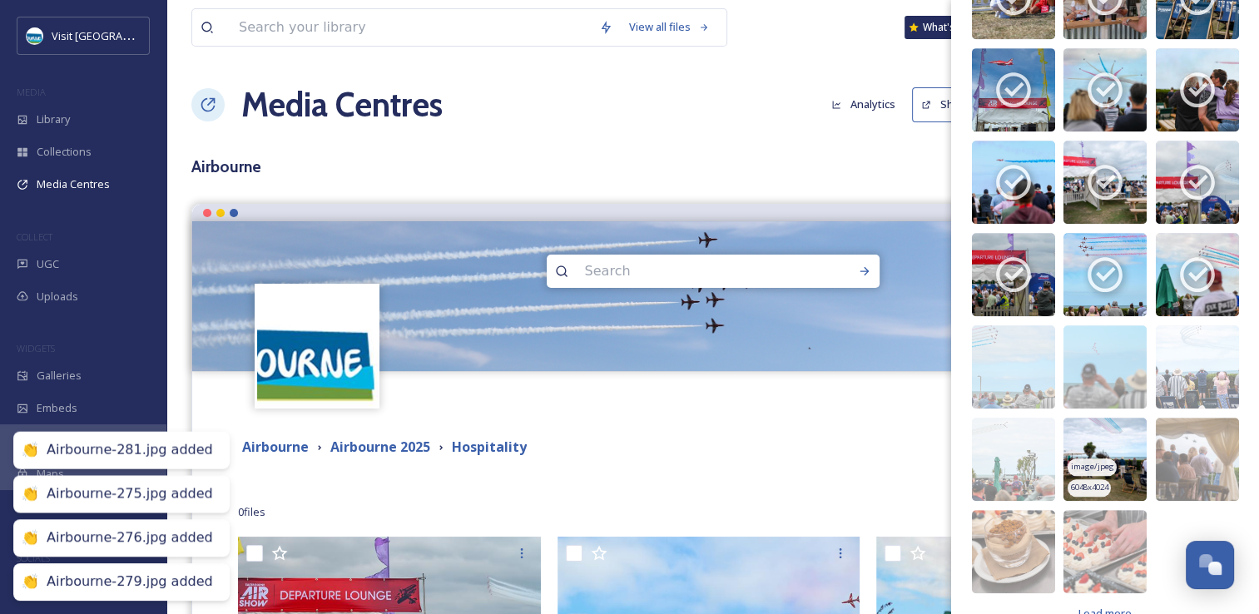
scroll to position [899, 0]
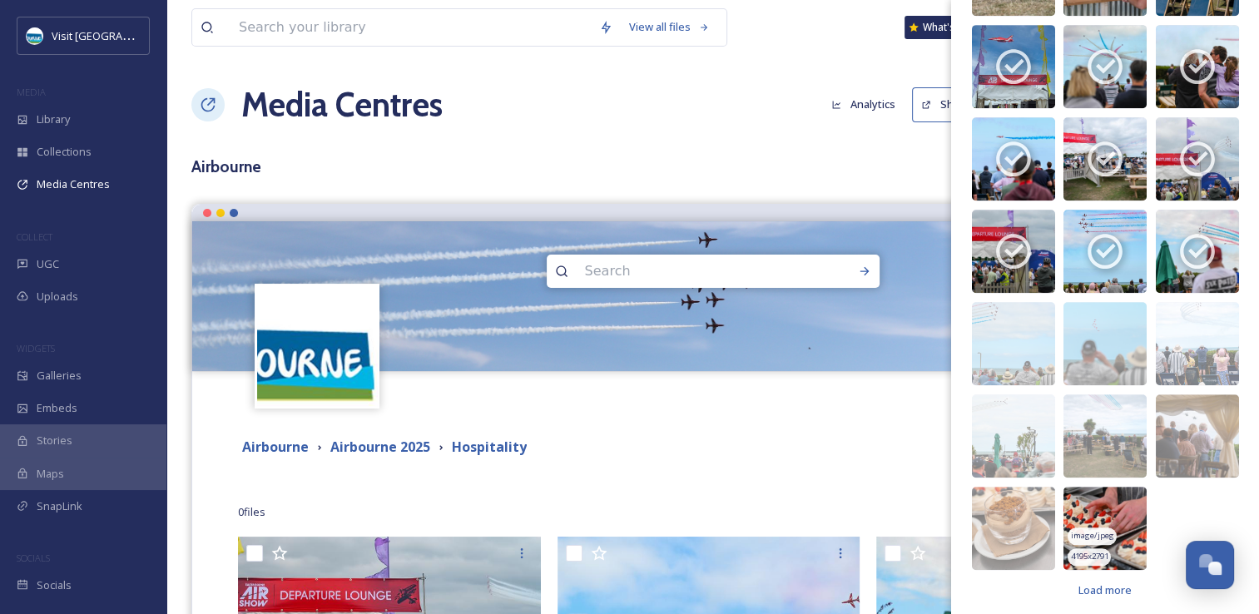
click at [1105, 494] on img at bounding box center [1104, 528] width 83 height 83
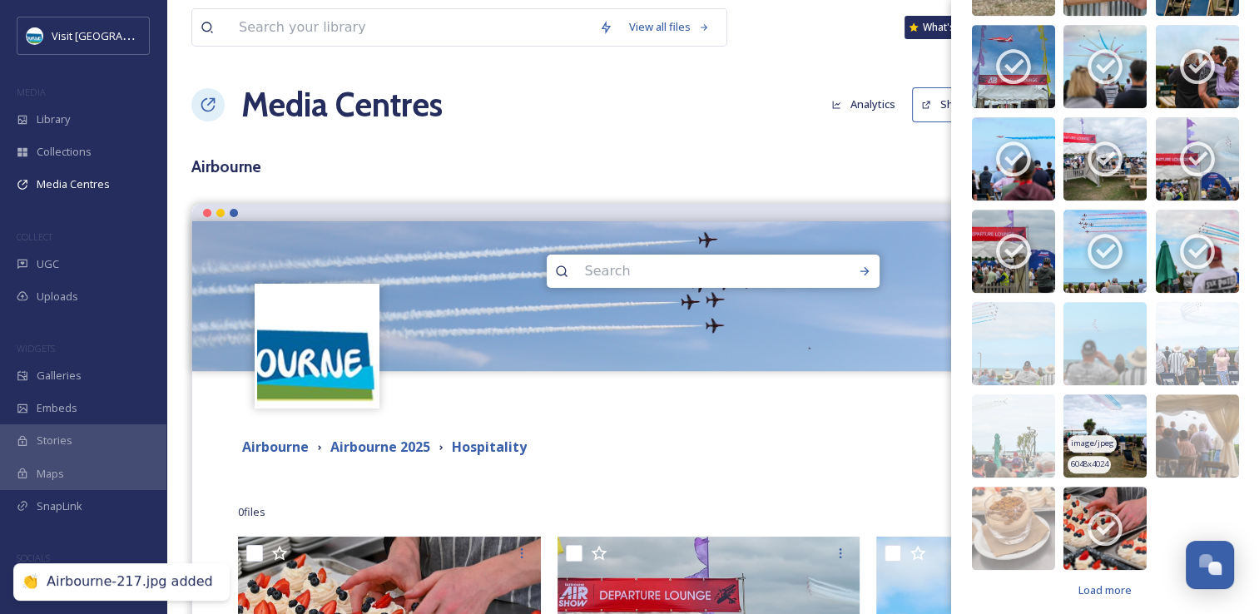
click at [1090, 438] on span "image/jpeg" at bounding box center [1092, 444] width 43 height 12
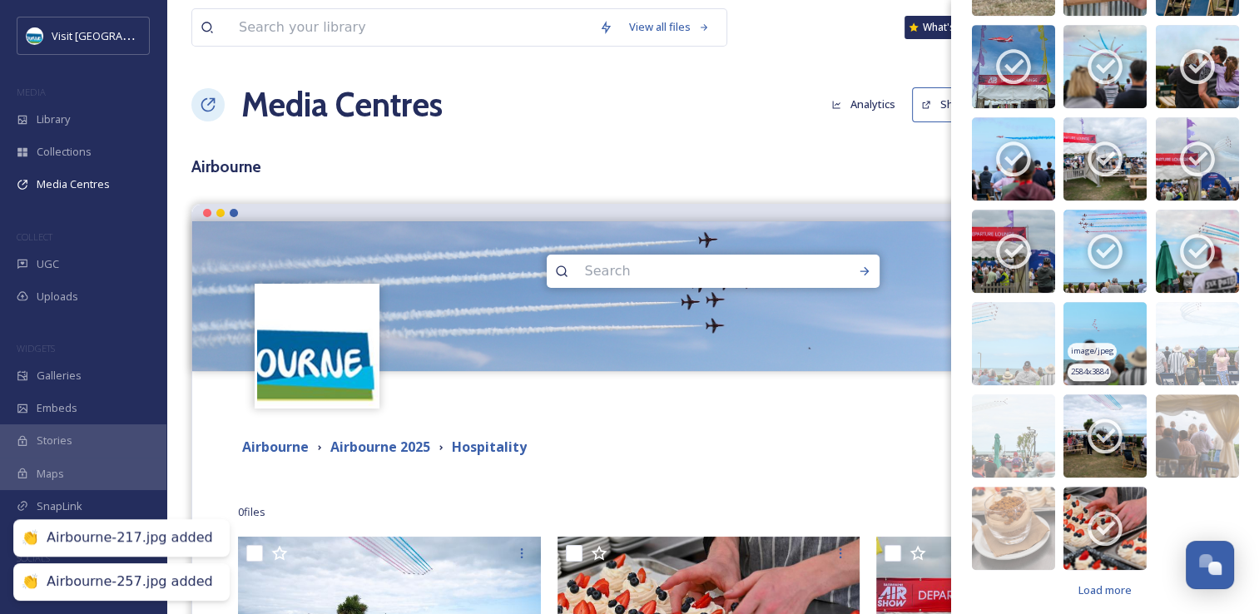
click at [1088, 345] on span "image/jpeg" at bounding box center [1092, 351] width 43 height 12
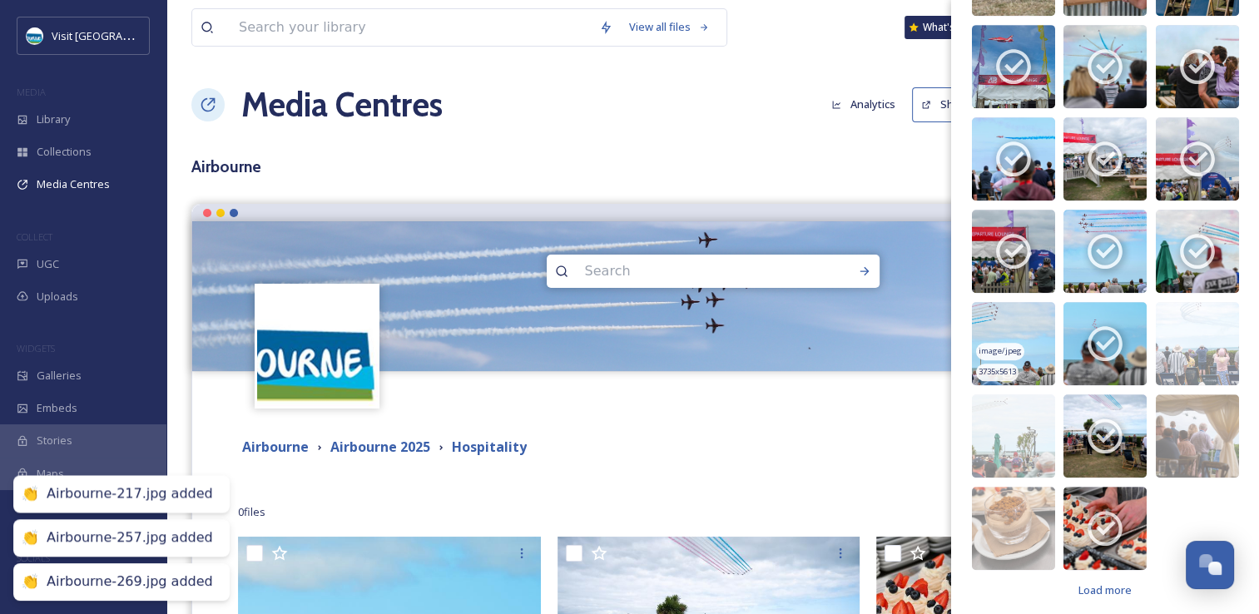
click at [991, 309] on img at bounding box center [1013, 343] width 83 height 83
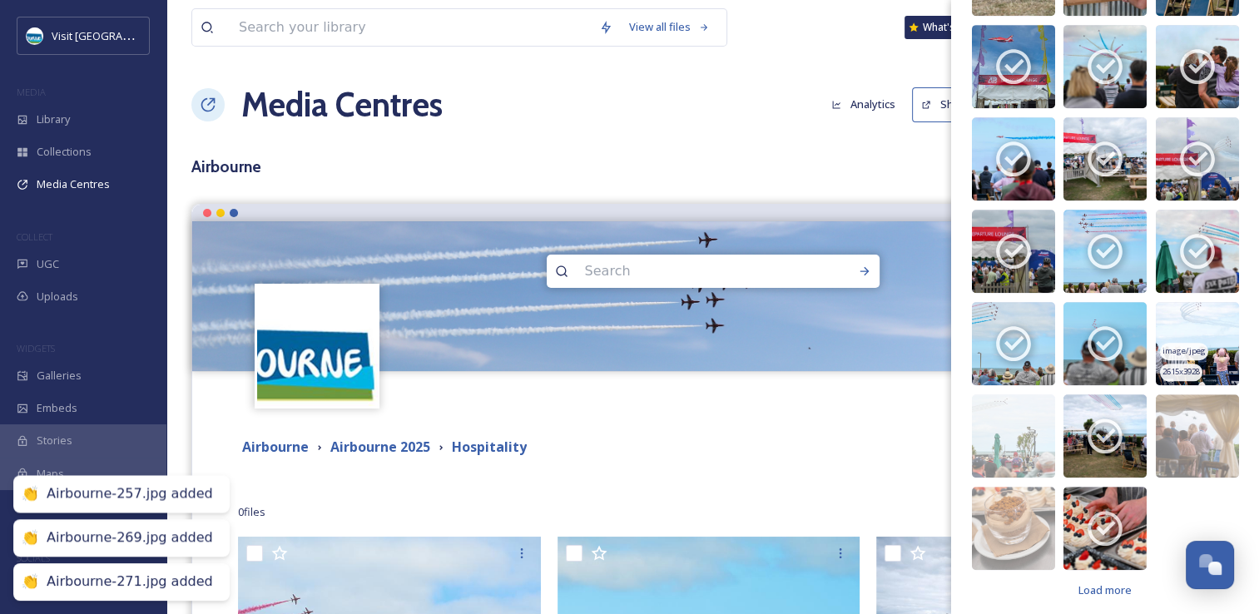
click at [1208, 318] on img at bounding box center [1197, 343] width 83 height 83
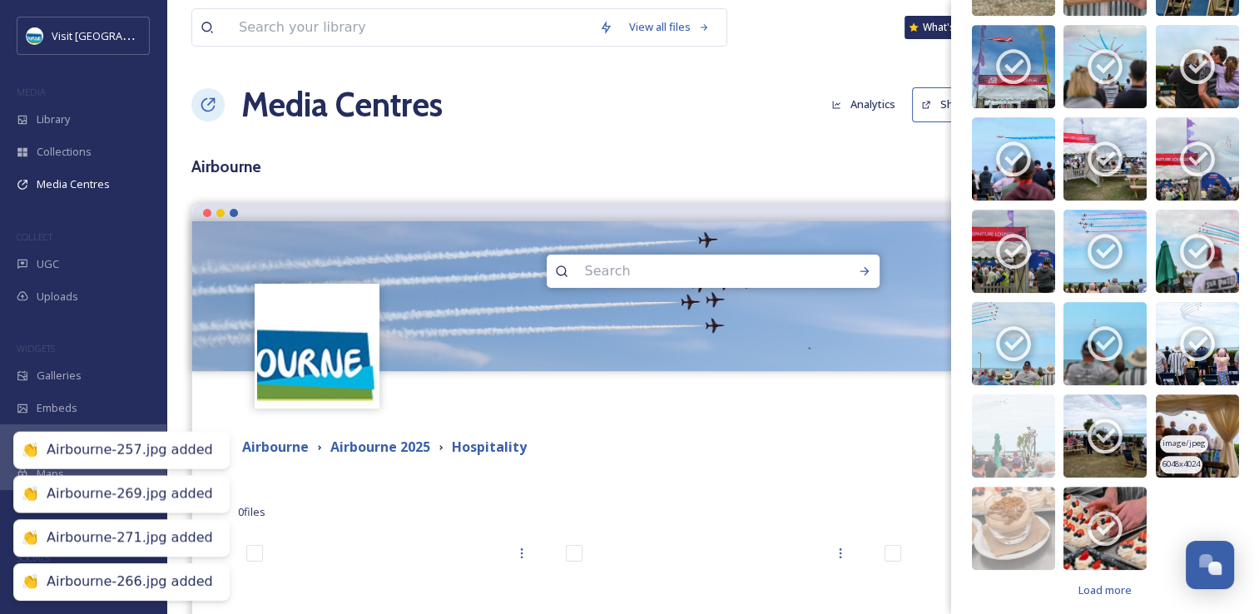
click at [1187, 438] on span "image/jpeg" at bounding box center [1183, 444] width 43 height 12
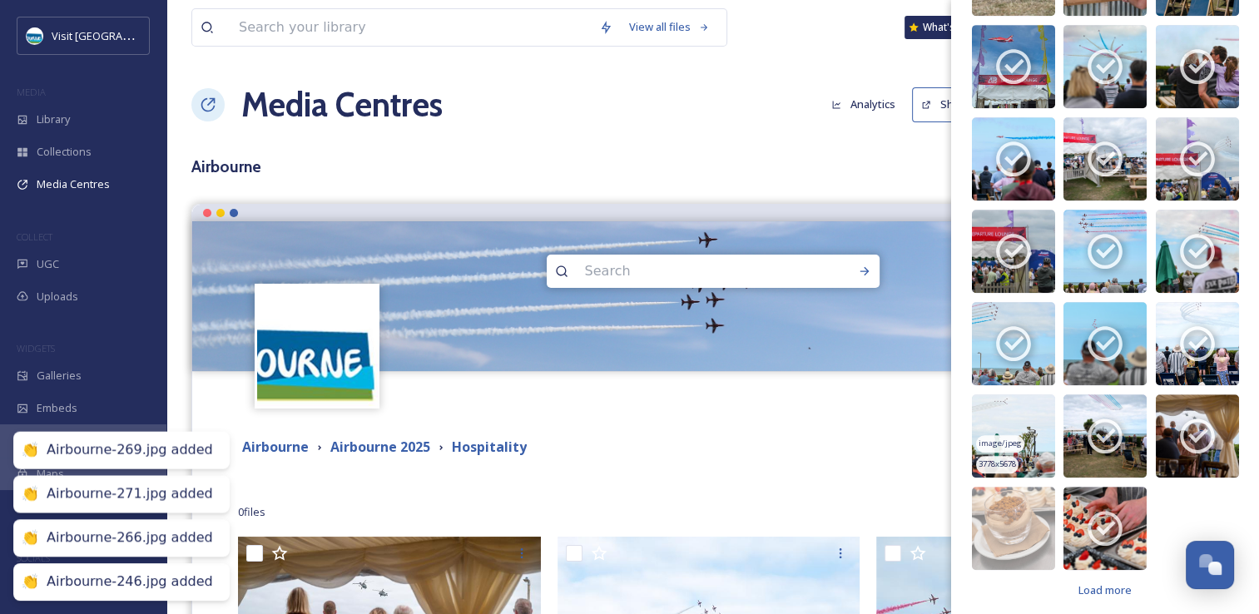
click at [1030, 418] on img at bounding box center [1013, 435] width 83 height 83
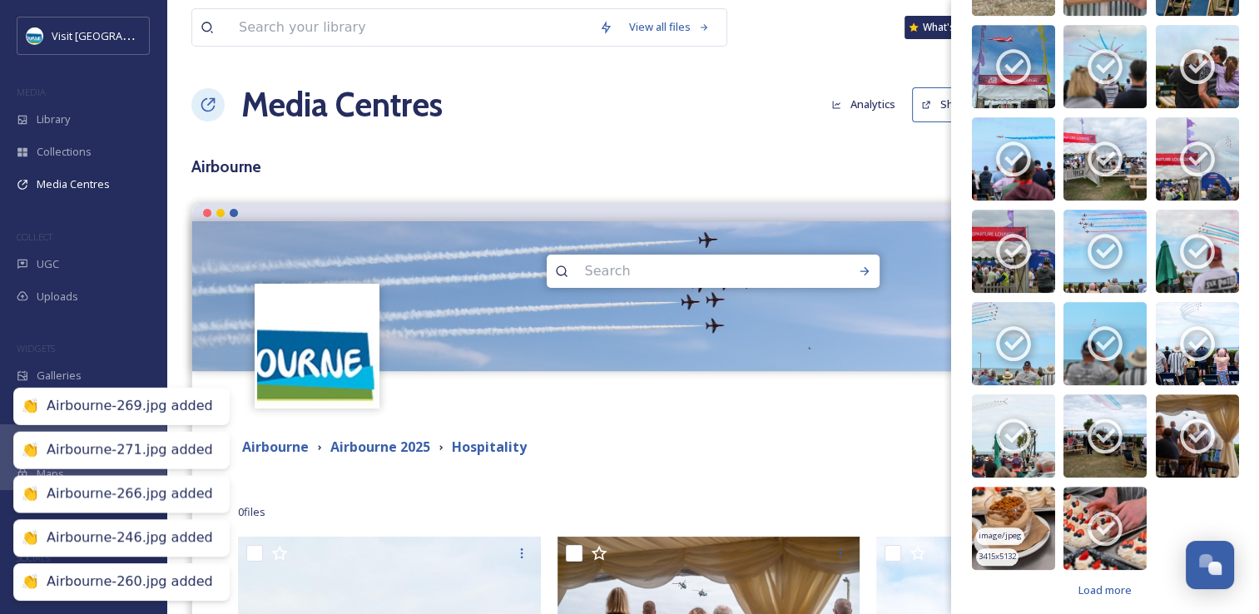
drag, startPoint x: 1013, startPoint y: 514, endPoint x: 1028, endPoint y: 521, distance: 17.2
click at [1012, 514] on img at bounding box center [1013, 528] width 83 height 83
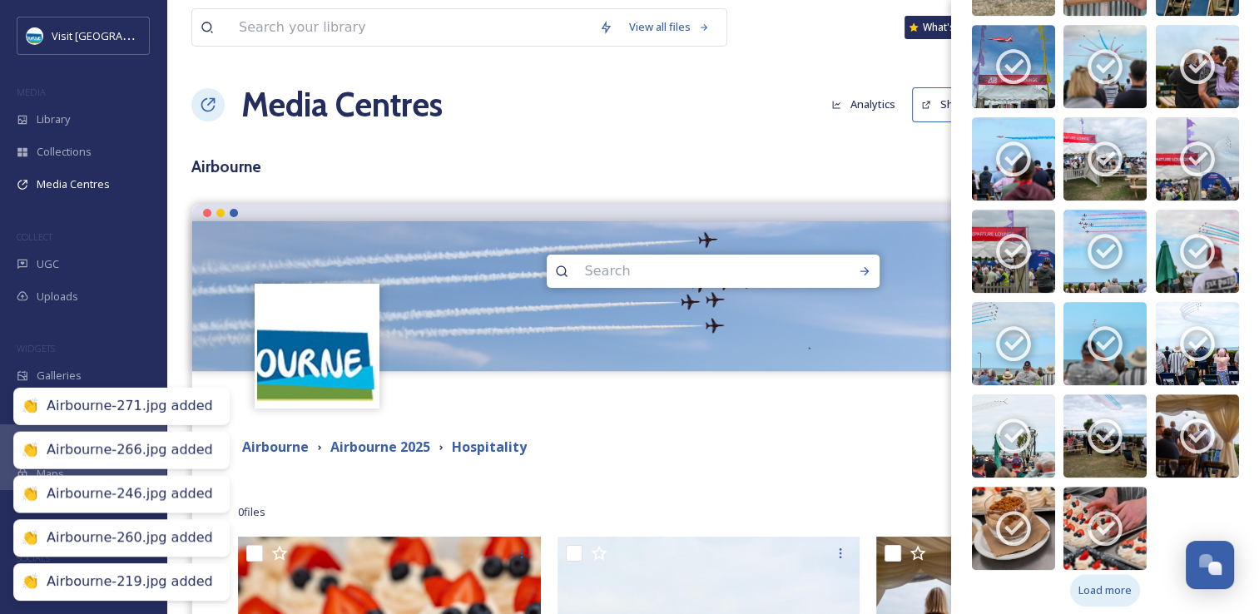
click at [1116, 584] on span "Load more" at bounding box center [1104, 590] width 53 height 16
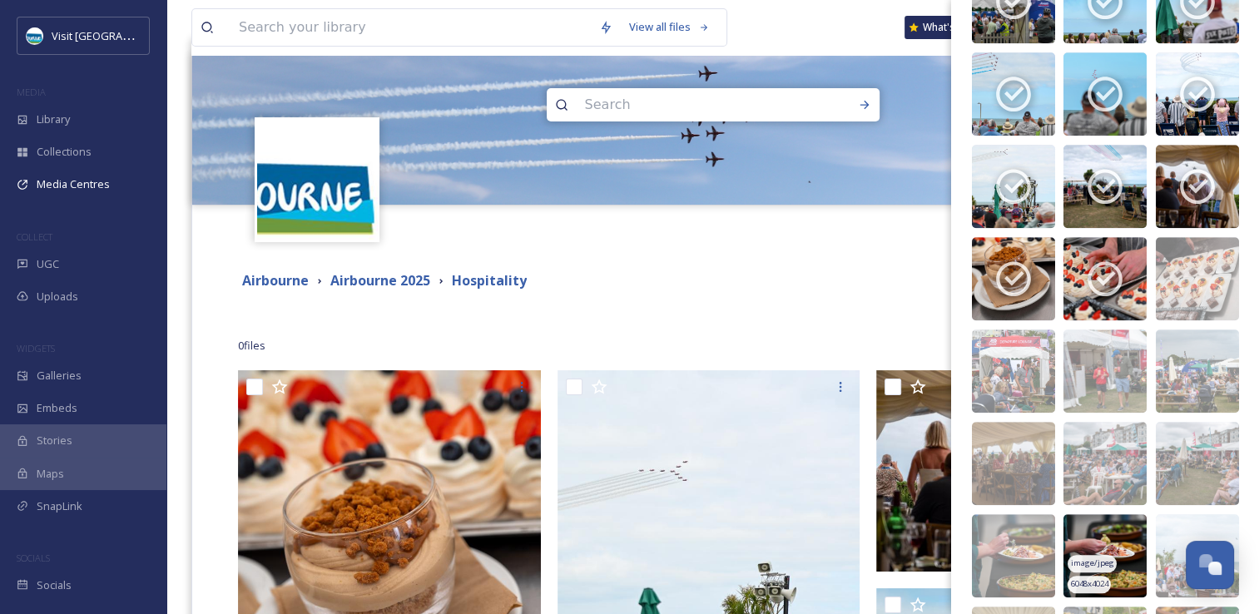
scroll to position [1315, 0]
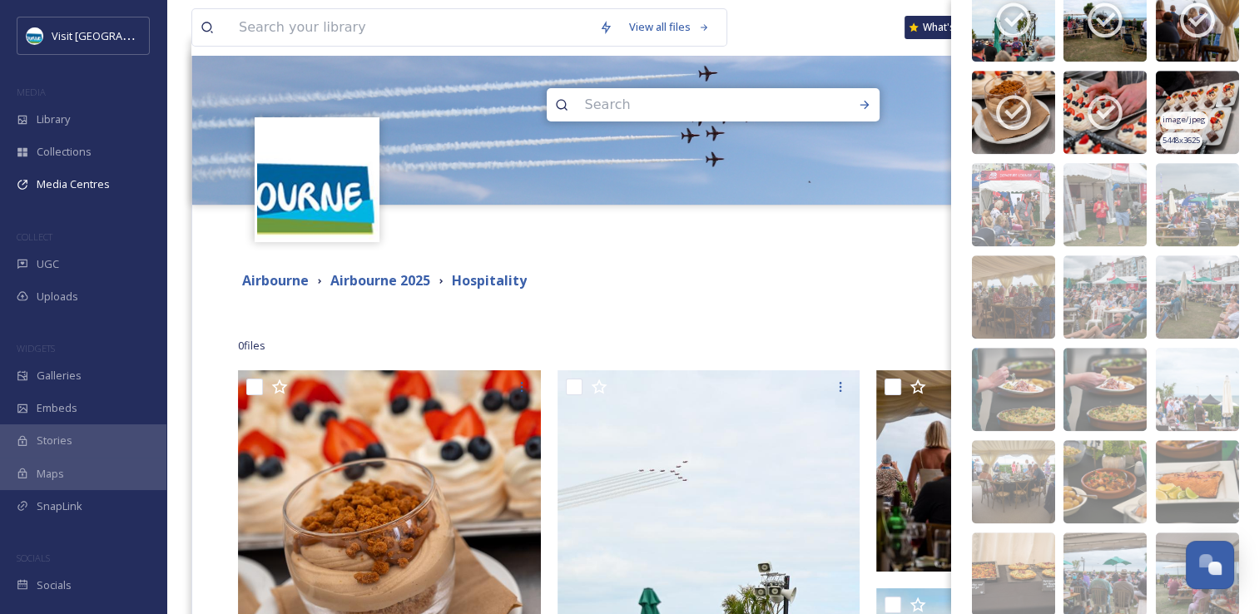
click at [1195, 111] on div "image/jpeg" at bounding box center [1184, 119] width 48 height 17
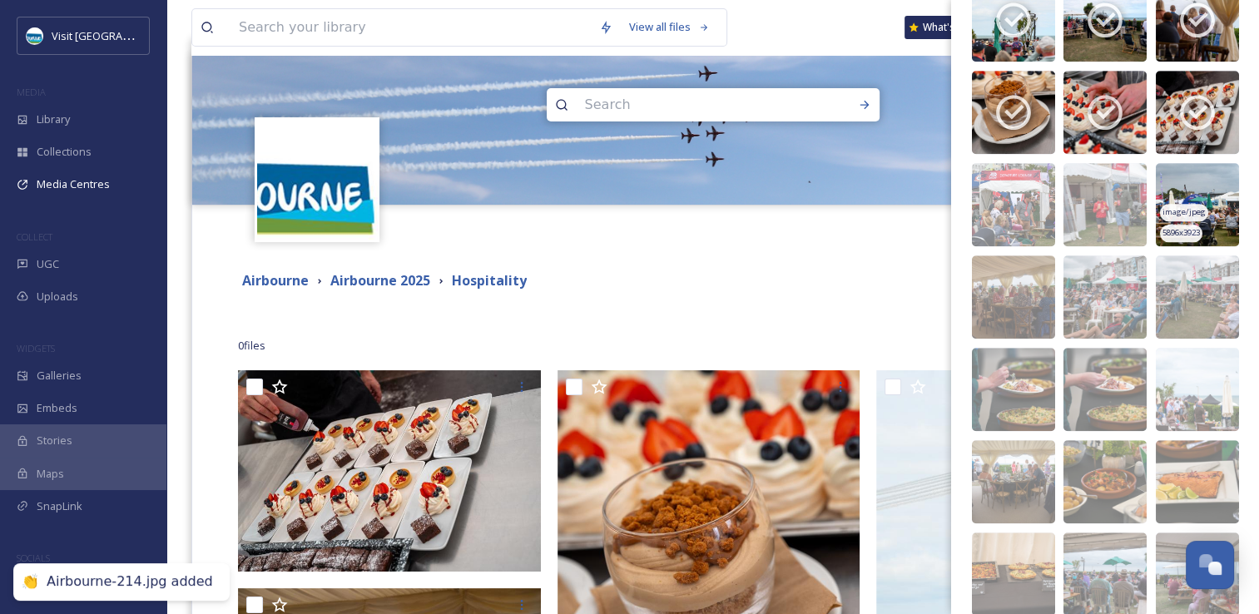
click at [1213, 166] on img at bounding box center [1197, 204] width 83 height 83
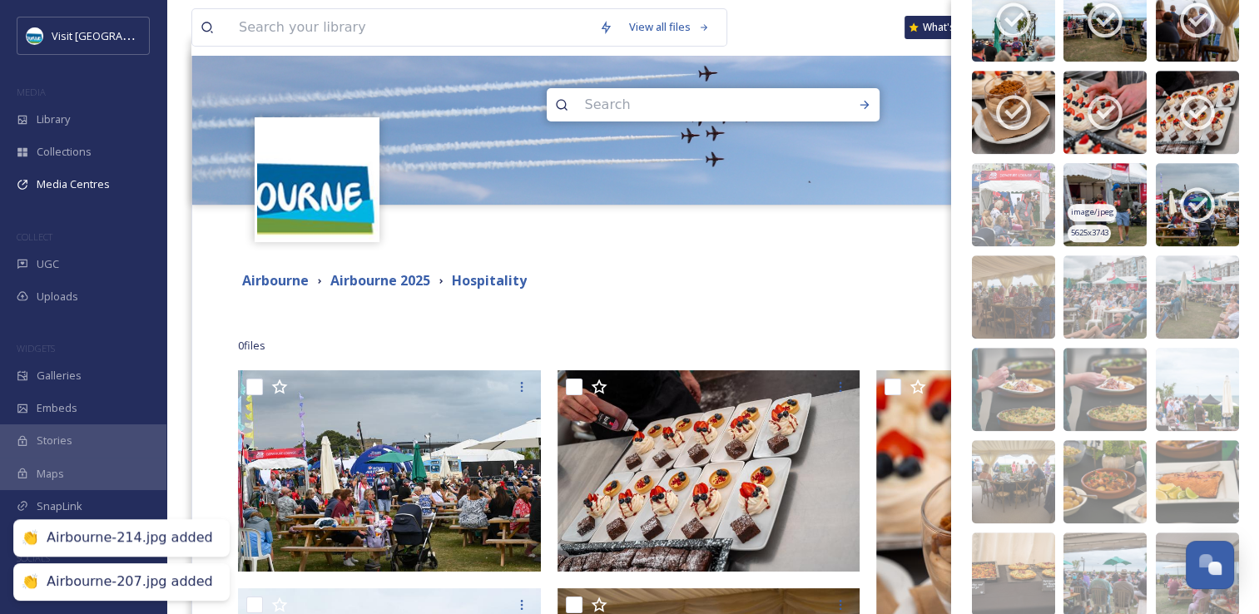
click at [1088, 188] on img at bounding box center [1104, 204] width 83 height 83
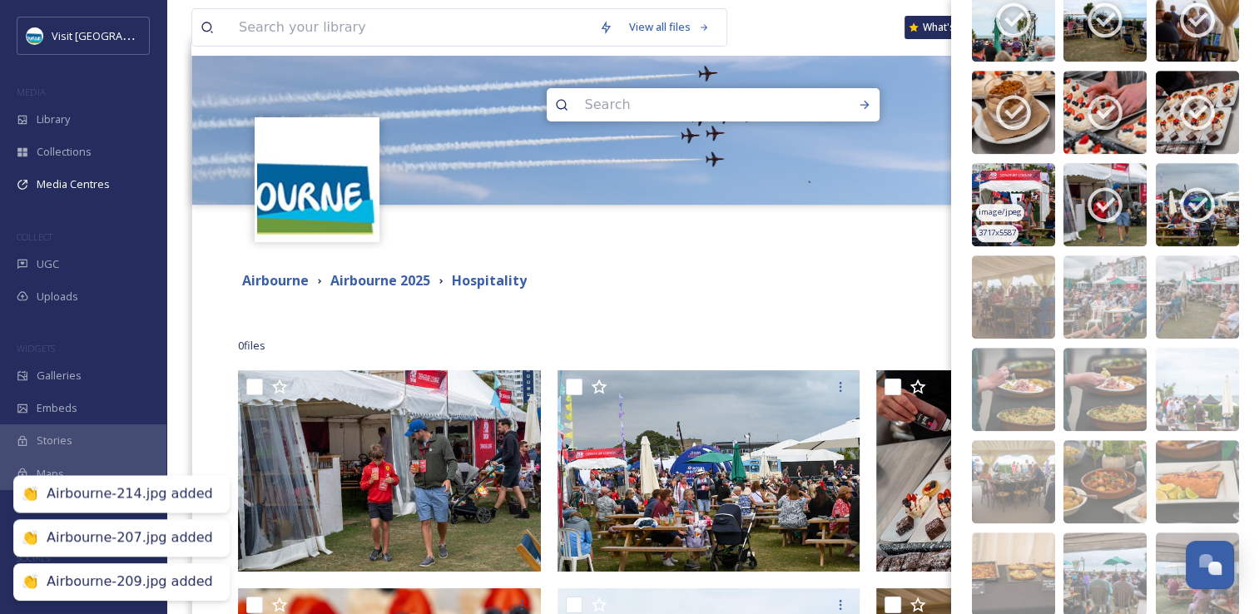
drag, startPoint x: 1017, startPoint y: 172, endPoint x: 1026, endPoint y: 235, distance: 63.9
click at [1018, 172] on img at bounding box center [1013, 204] width 83 height 83
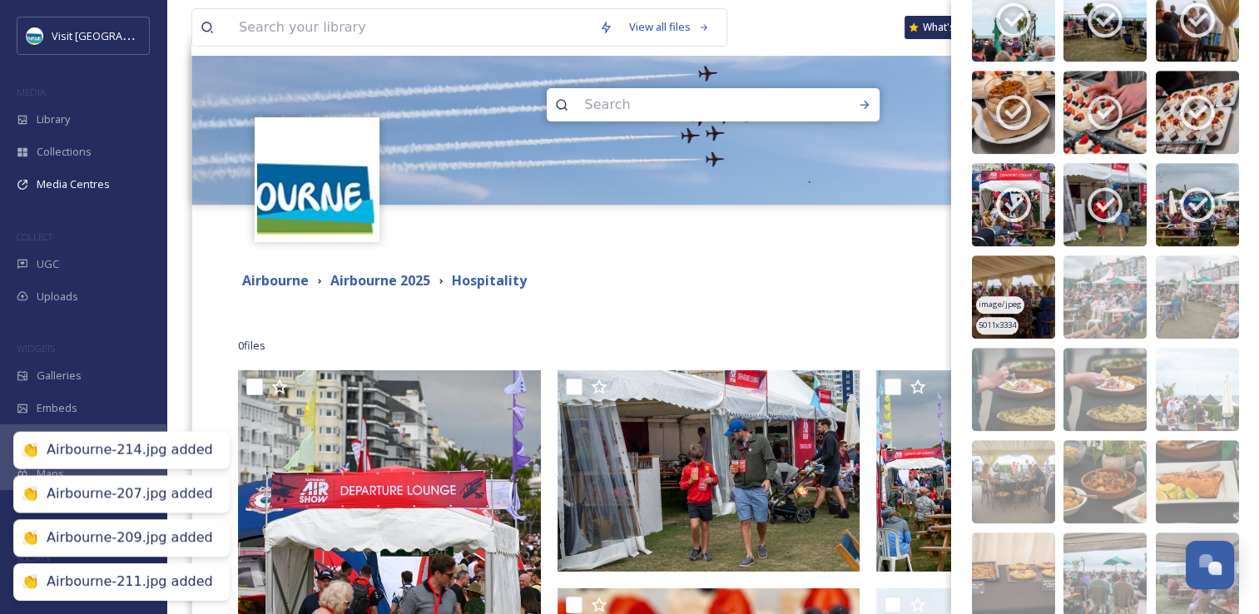
drag, startPoint x: 1028, startPoint y: 254, endPoint x: 1108, endPoint y: 252, distance: 79.9
click at [1028, 255] on img at bounding box center [1013, 296] width 83 height 83
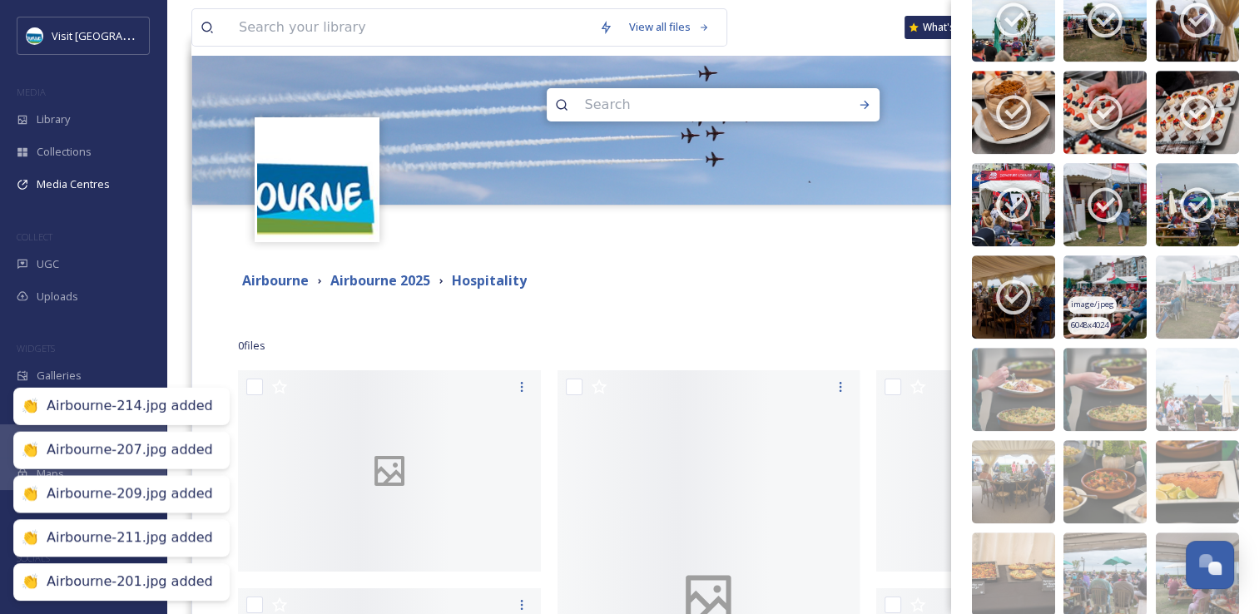
click at [1112, 255] on img at bounding box center [1104, 296] width 83 height 83
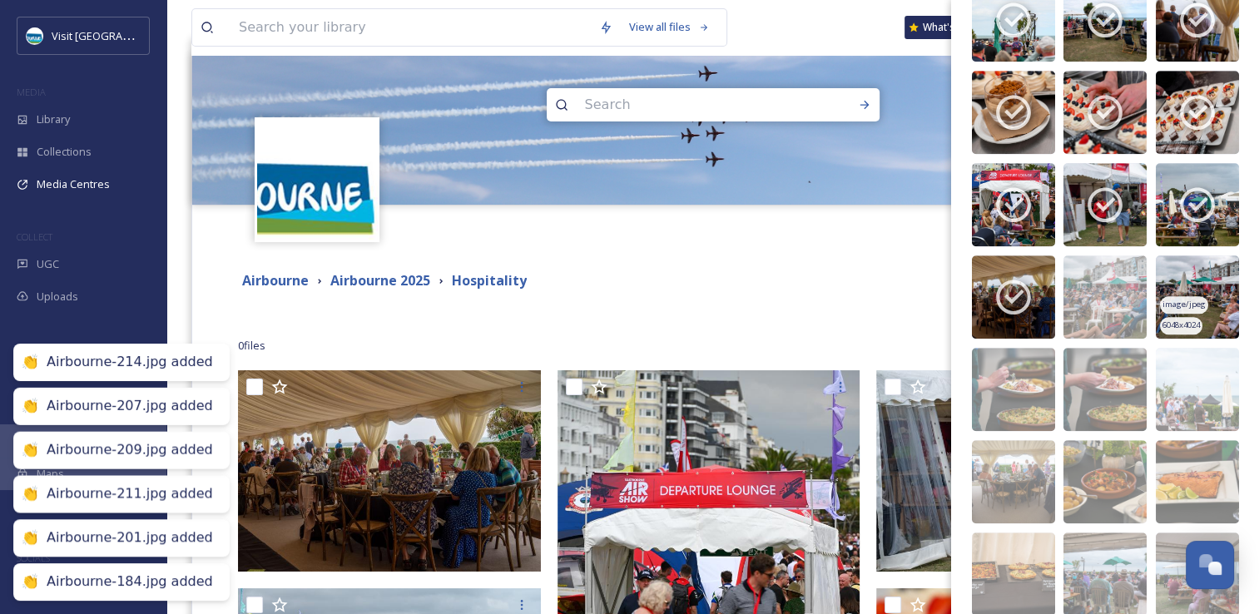
click at [1196, 259] on img at bounding box center [1197, 296] width 83 height 83
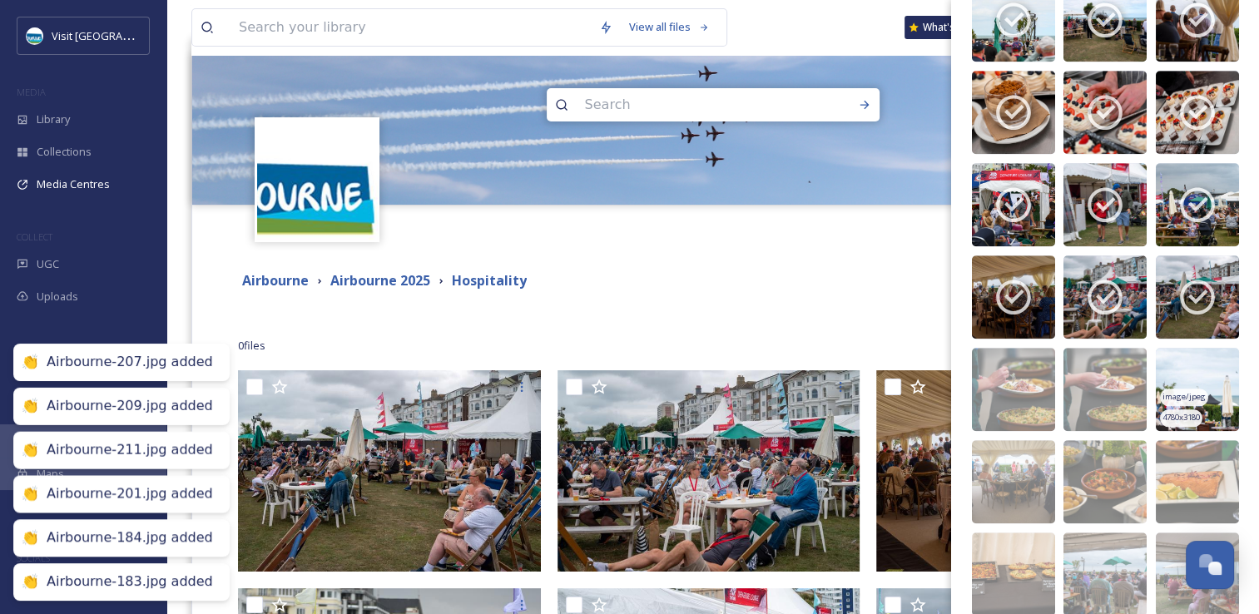
click at [1198, 399] on img at bounding box center [1197, 389] width 83 height 83
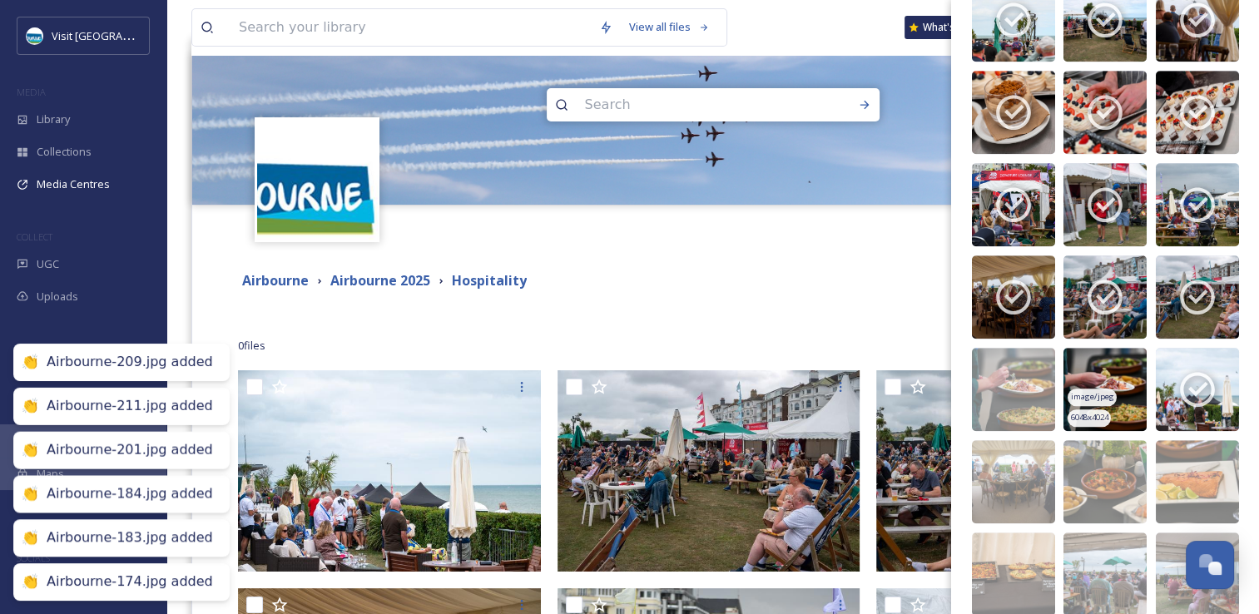
click at [1094, 371] on img at bounding box center [1104, 389] width 83 height 83
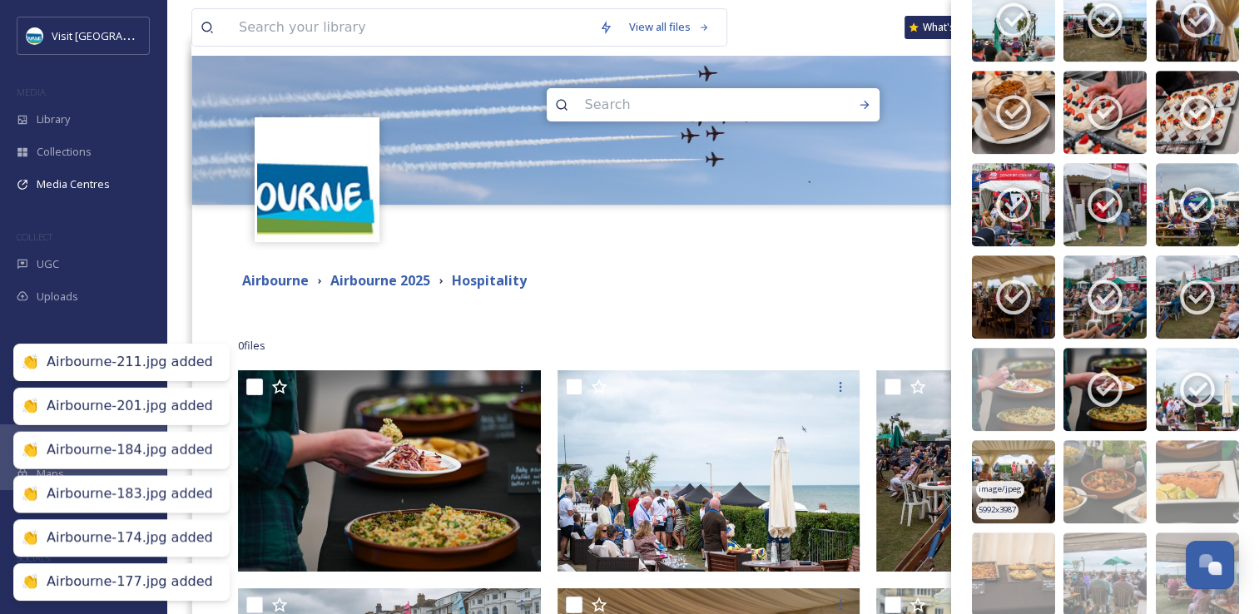
click at [1032, 480] on img at bounding box center [1013, 481] width 83 height 83
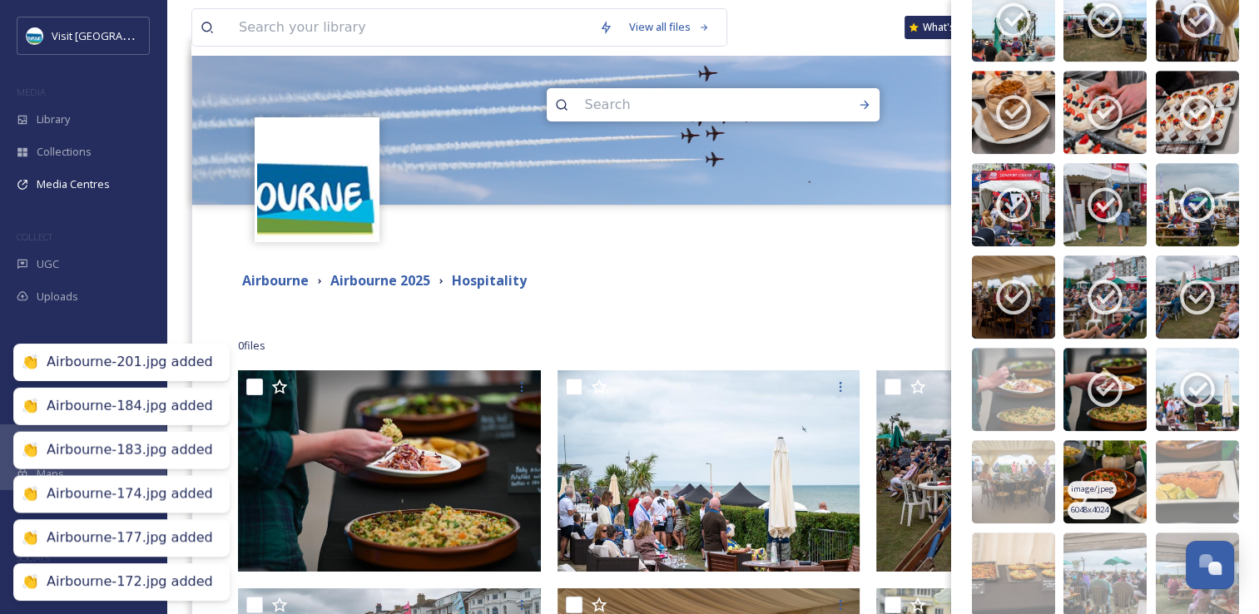
click at [1123, 468] on img at bounding box center [1104, 481] width 83 height 83
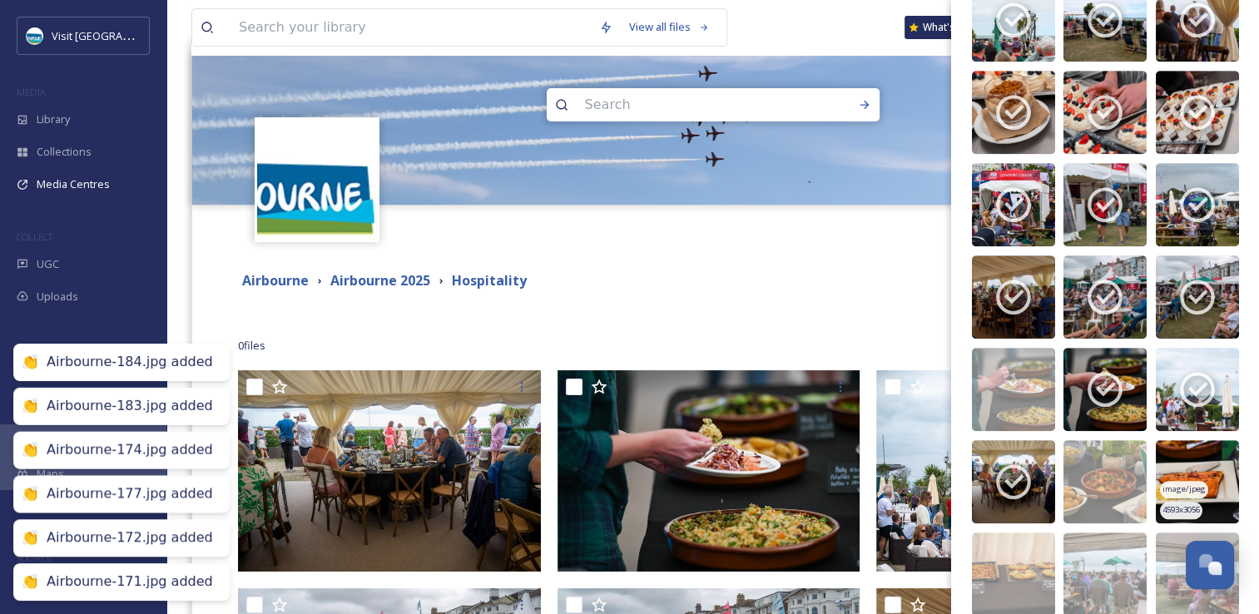
click at [1175, 461] on img at bounding box center [1197, 481] width 83 height 83
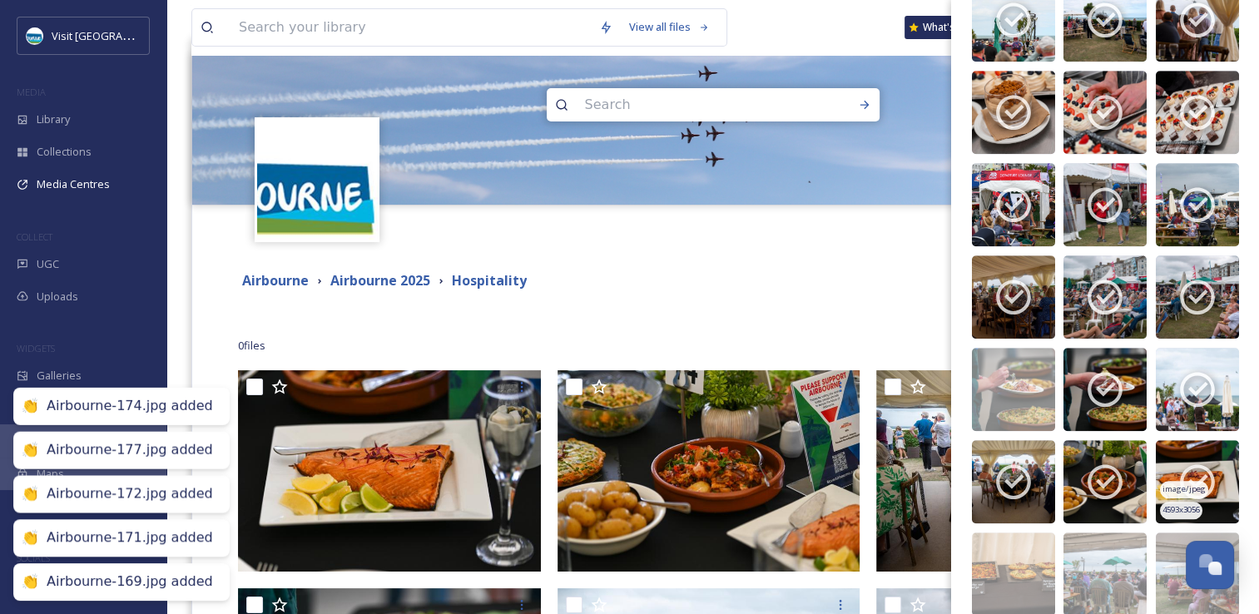
scroll to position [1545, 0]
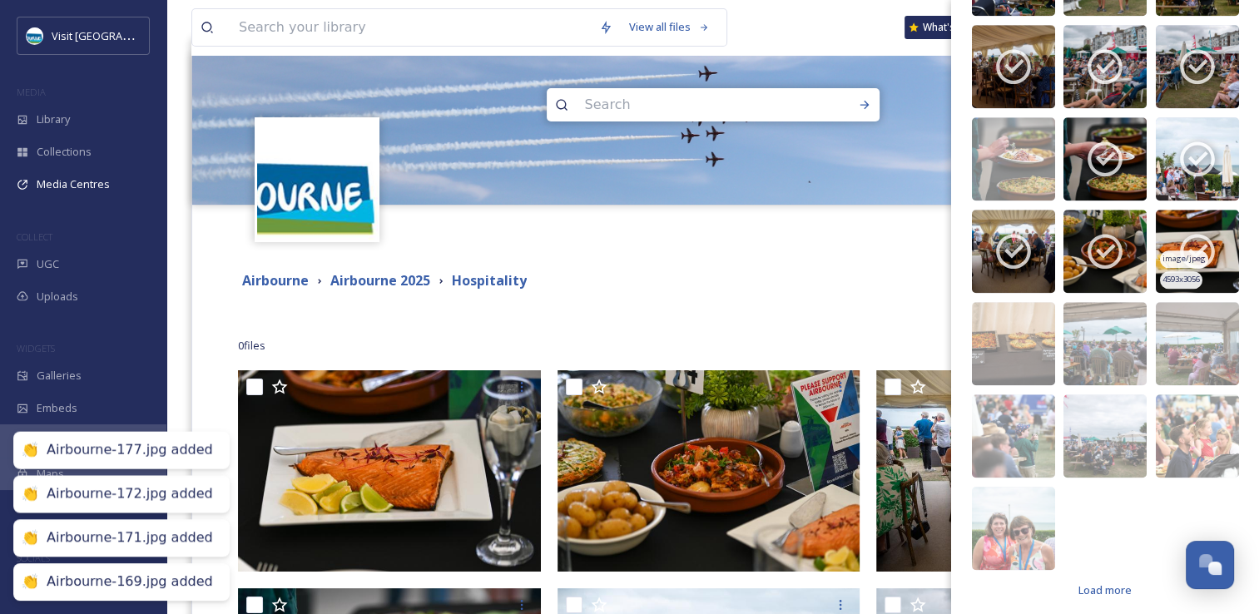
click at [1196, 274] on span "4593 x 3056" at bounding box center [1180, 280] width 37 height 12
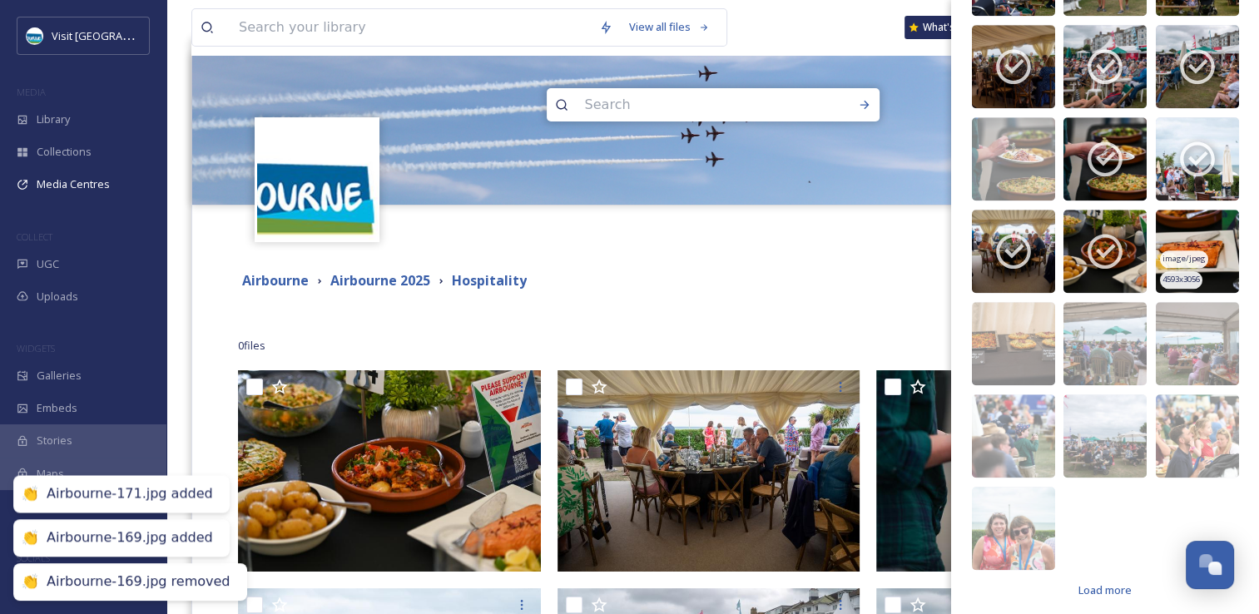
click at [1194, 238] on img at bounding box center [1197, 251] width 83 height 83
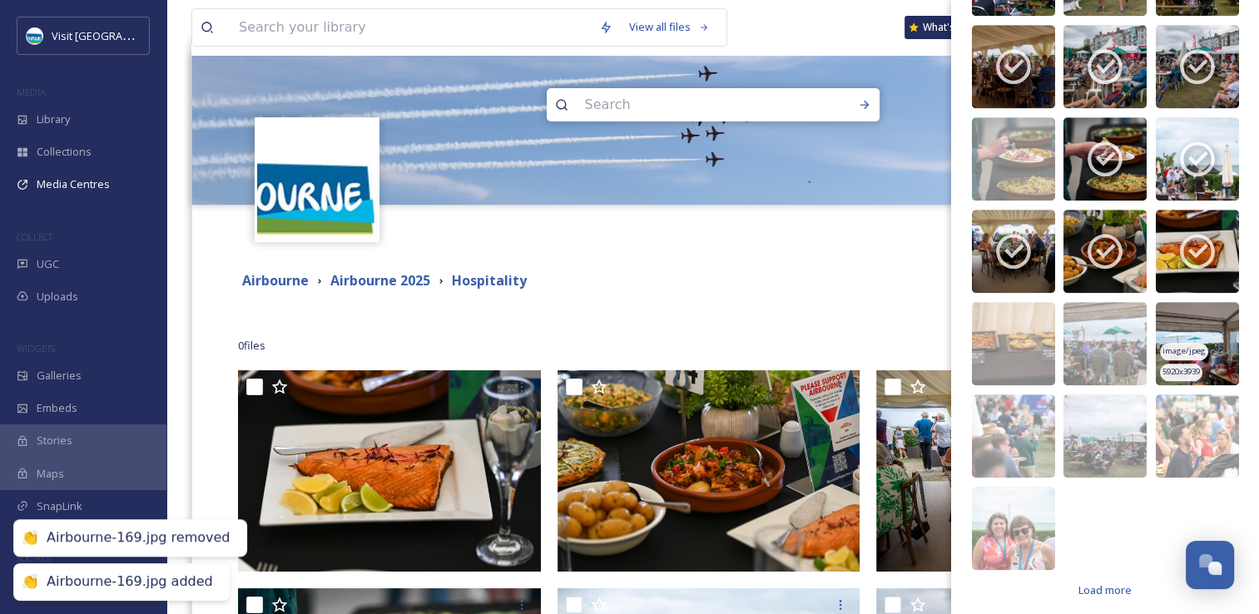
click at [1210, 330] on img at bounding box center [1197, 343] width 83 height 83
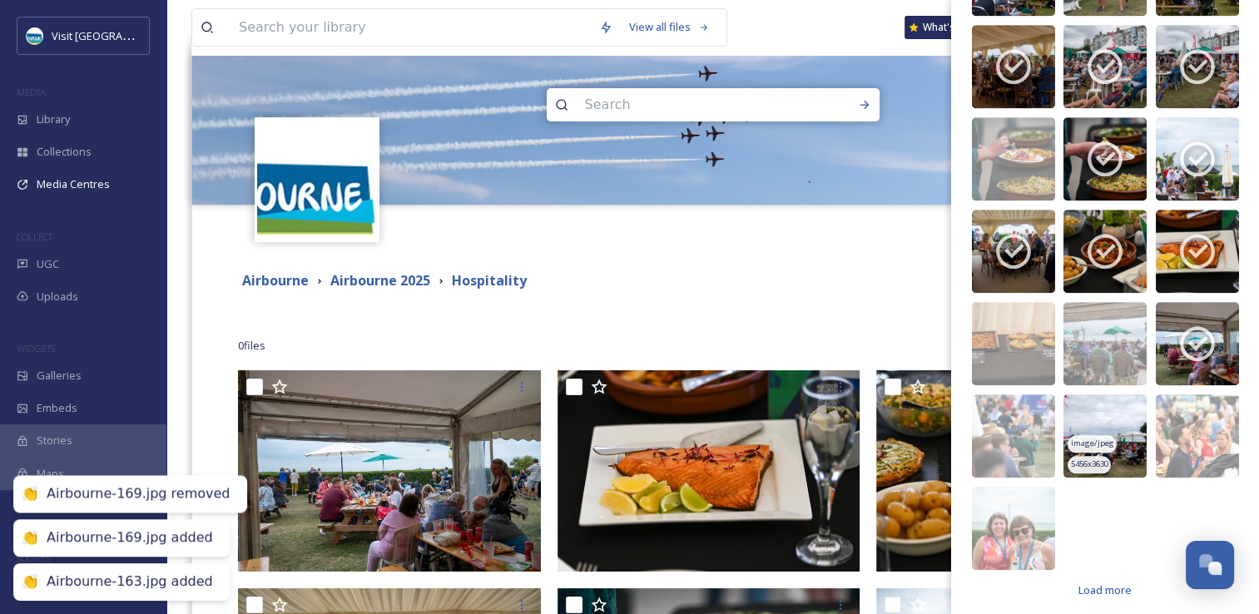
drag, startPoint x: 1201, startPoint y: 408, endPoint x: 1132, endPoint y: 402, distance: 70.1
click at [1201, 408] on img at bounding box center [1197, 435] width 83 height 83
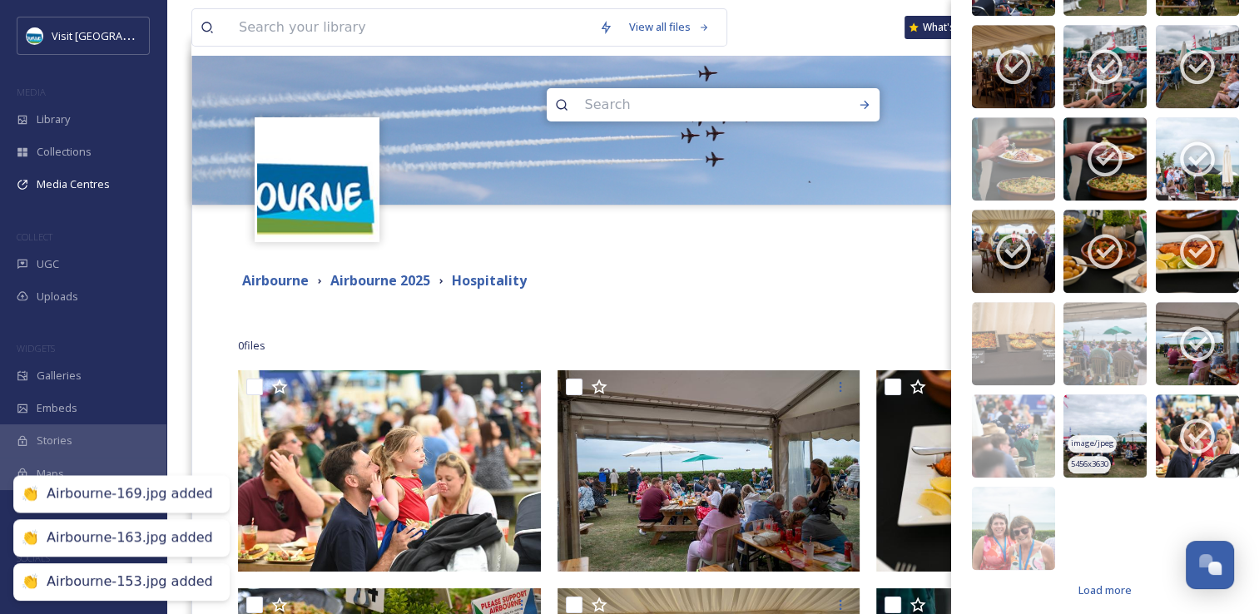
click at [1082, 435] on div "image/jpeg" at bounding box center [1091, 443] width 48 height 17
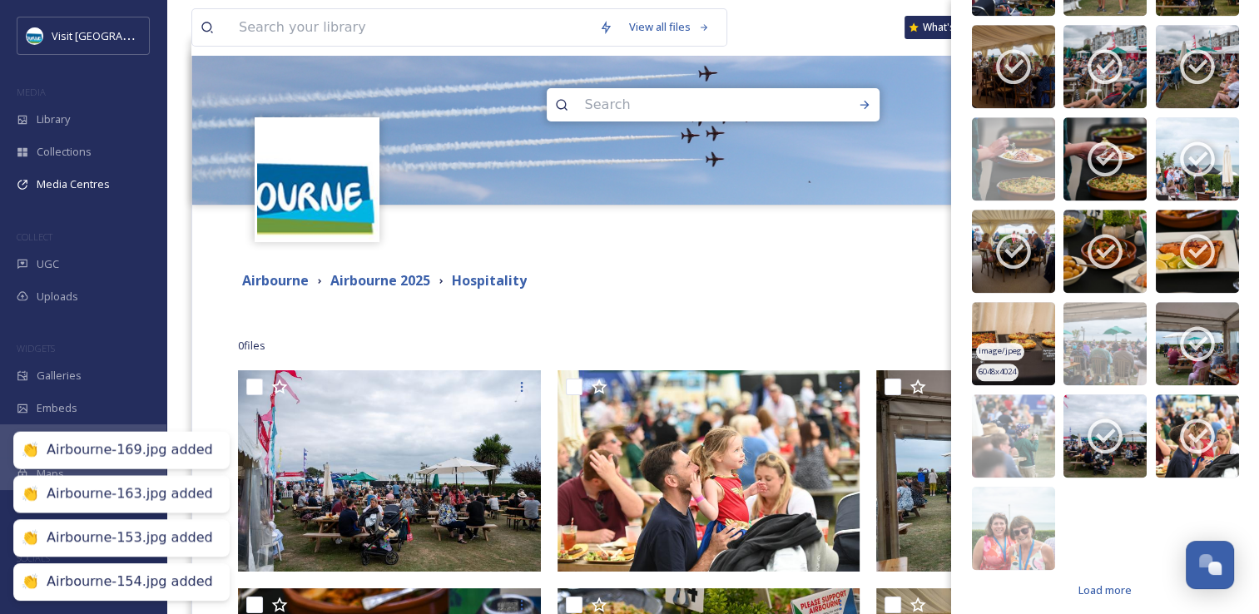
click at [1028, 334] on img at bounding box center [1013, 343] width 83 height 83
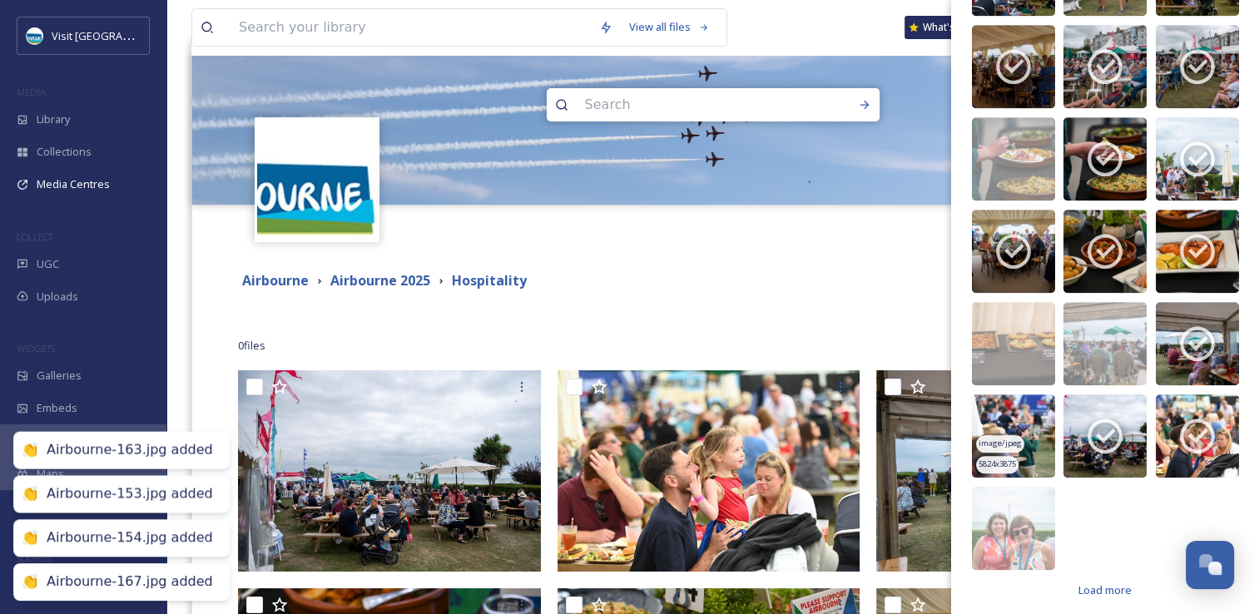
click at [1042, 403] on img at bounding box center [1013, 435] width 83 height 83
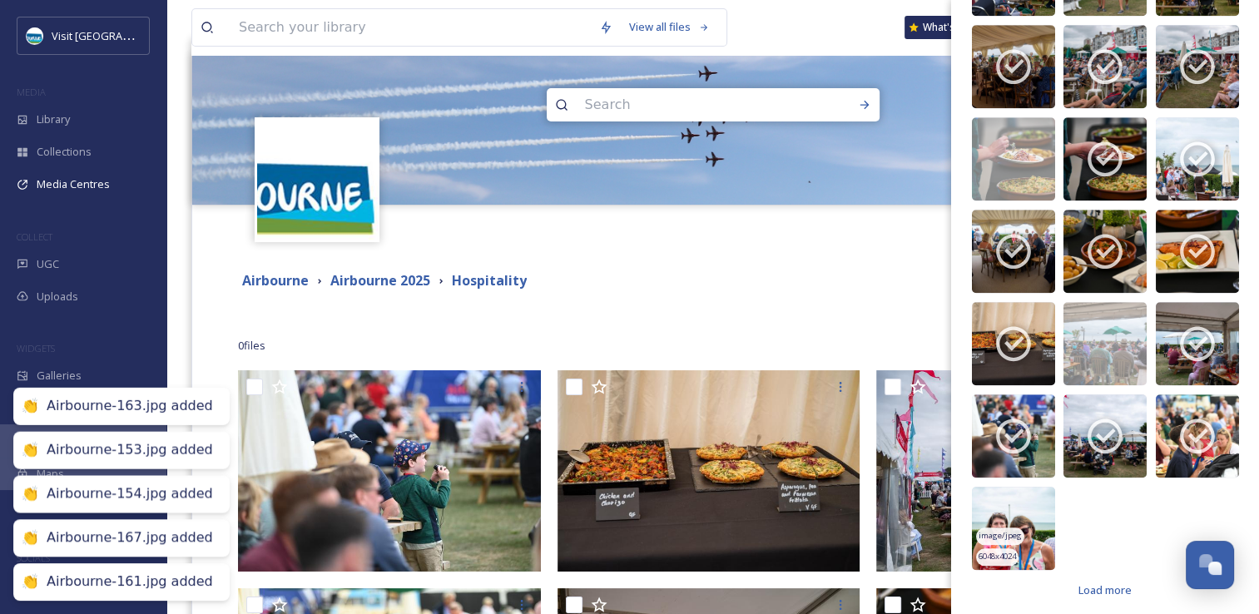
drag, startPoint x: 1032, startPoint y: 526, endPoint x: 1039, endPoint y: 535, distance: 11.8
click at [1032, 526] on img at bounding box center [1013, 528] width 83 height 83
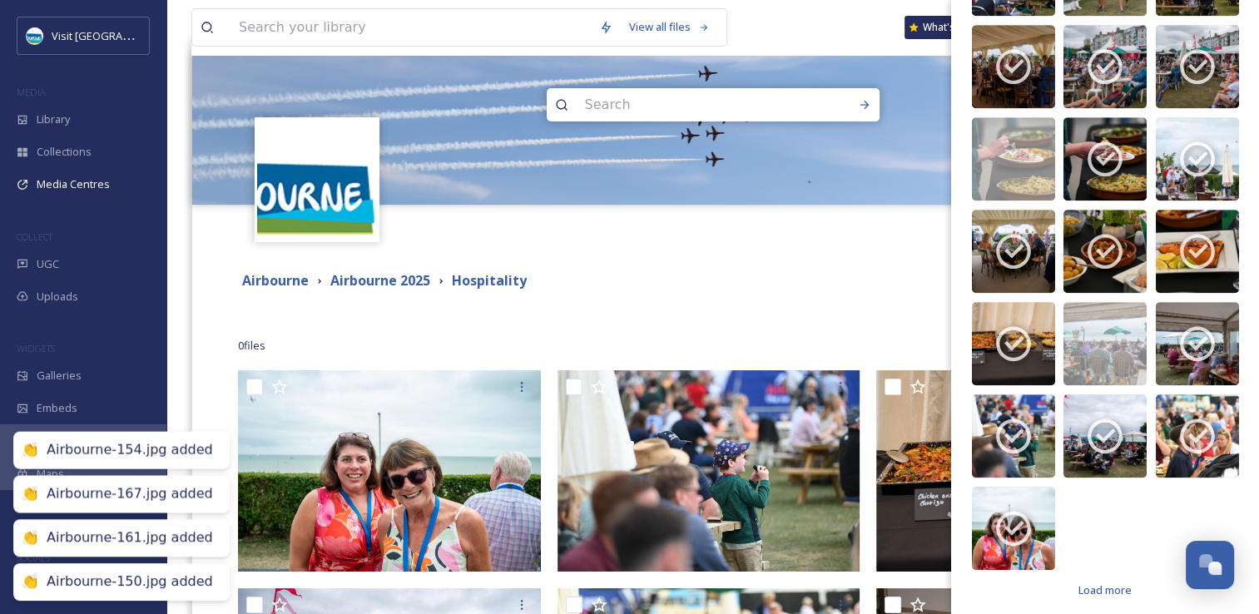
drag, startPoint x: 1095, startPoint y: 575, endPoint x: 1092, endPoint y: 552, distance: 22.7
click at [1093, 582] on span "Load more" at bounding box center [1104, 590] width 53 height 16
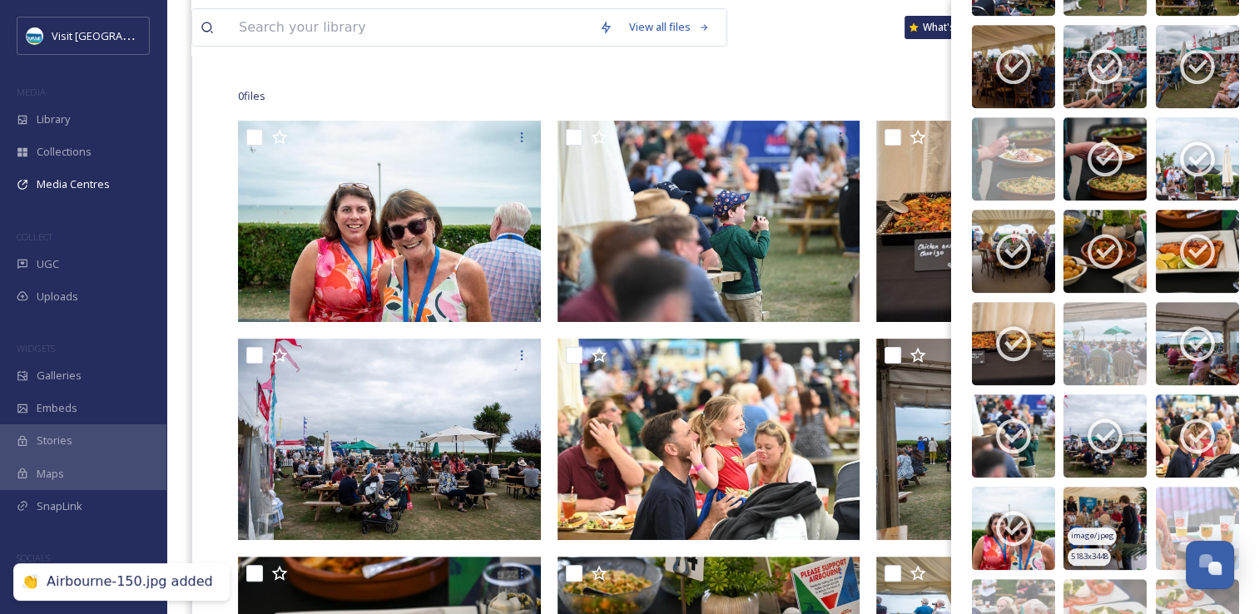
scroll to position [1878, 0]
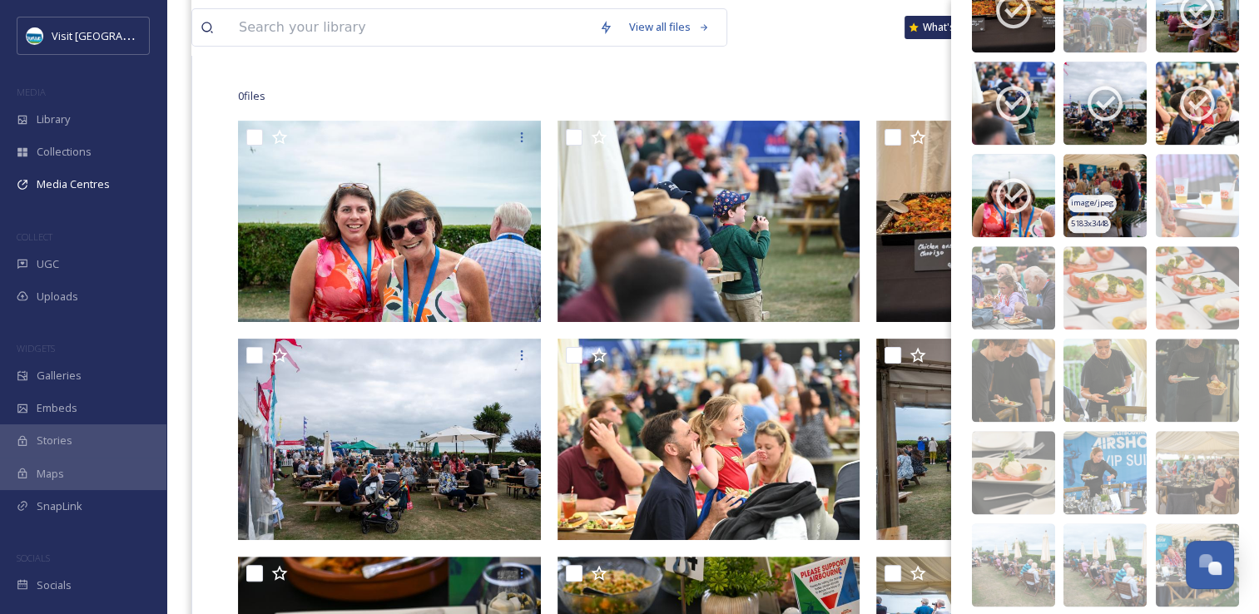
click at [1095, 154] on img at bounding box center [1104, 195] width 83 height 83
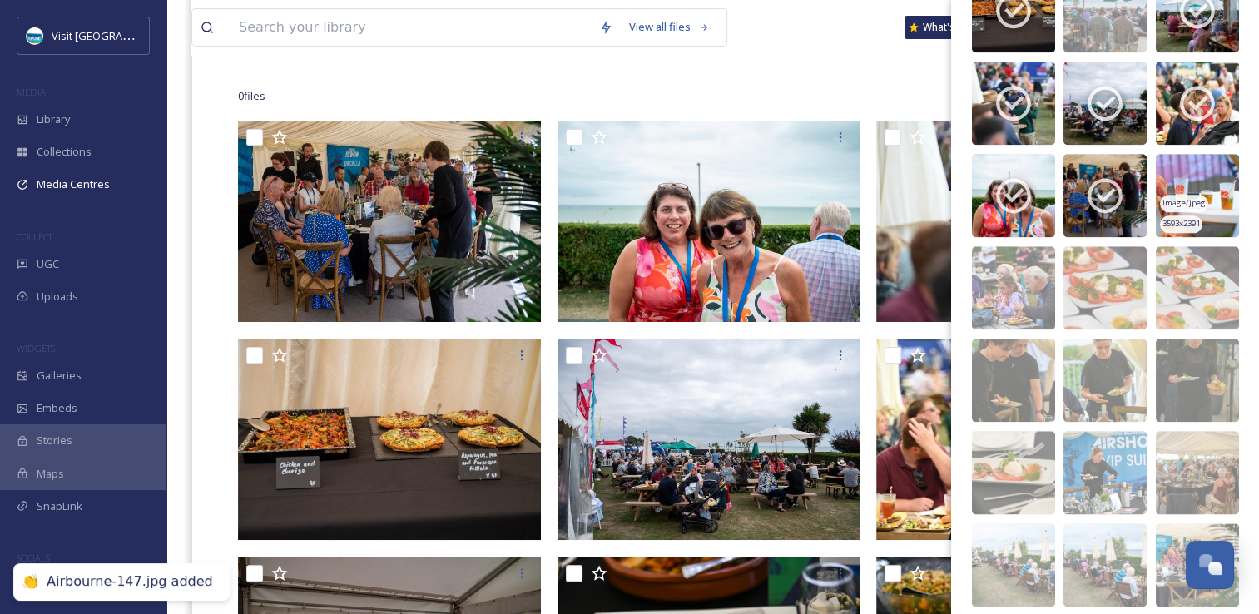
click at [1191, 164] on img at bounding box center [1197, 195] width 83 height 83
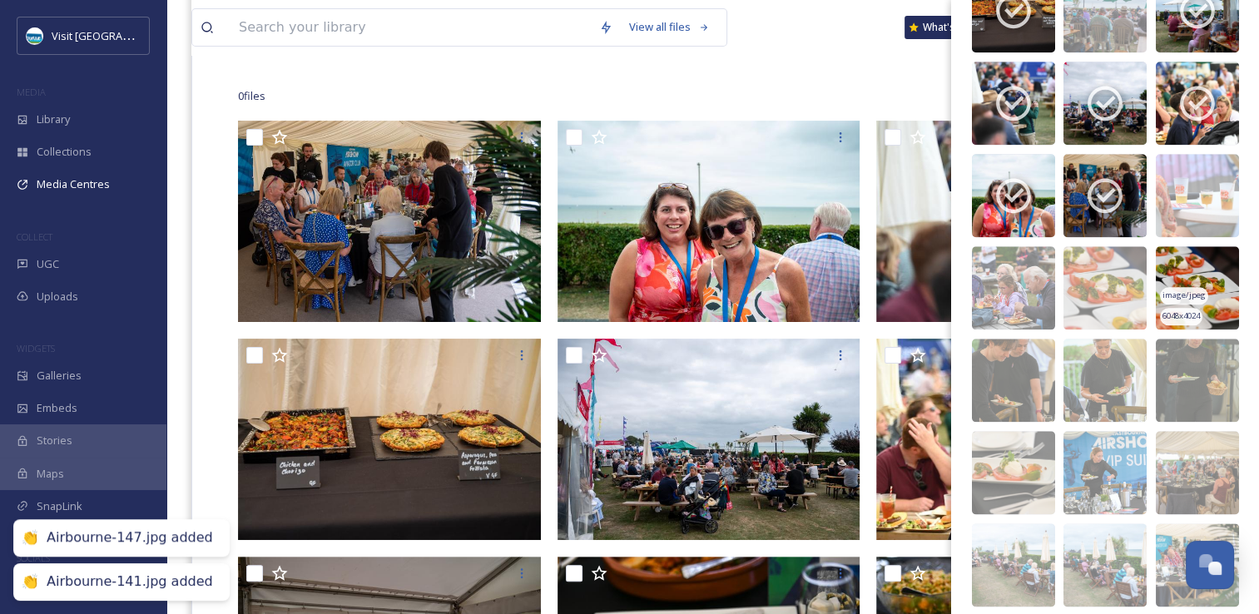
click at [1178, 255] on img at bounding box center [1197, 287] width 83 height 83
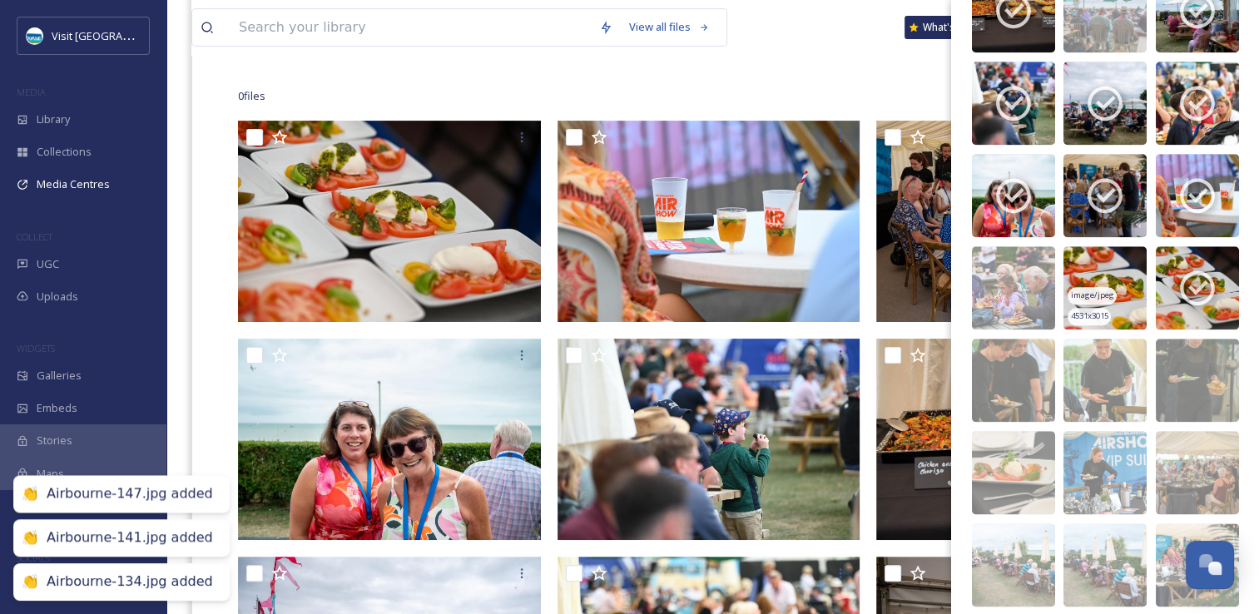
click at [1071, 290] on span "image/jpeg" at bounding box center [1092, 296] width 43 height 12
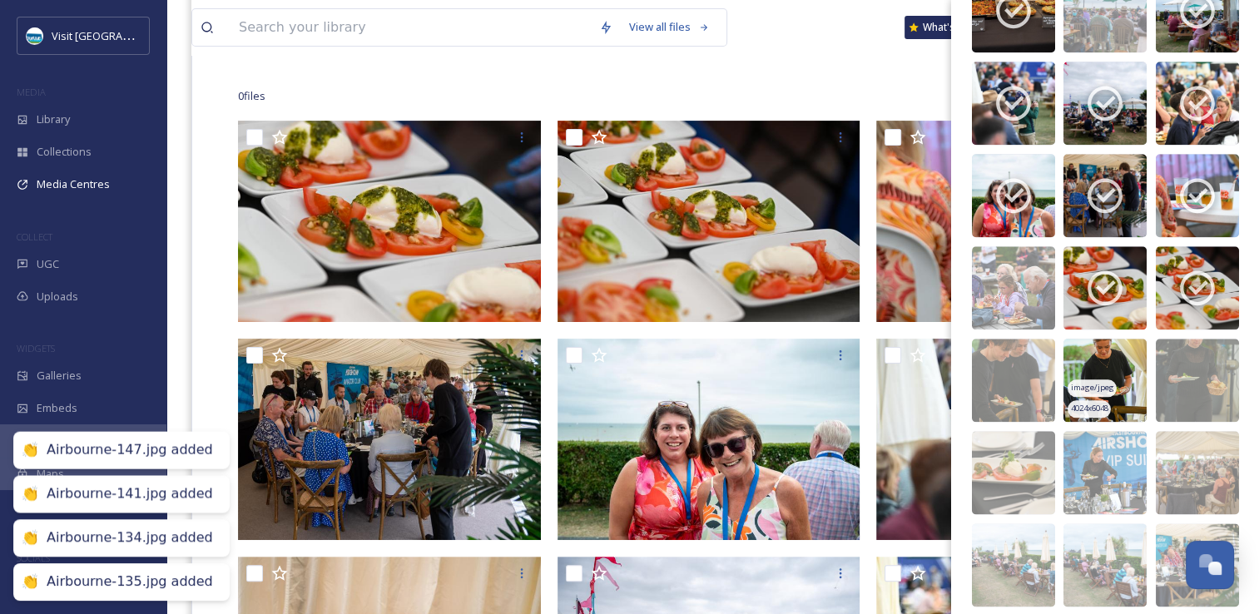
drag, startPoint x: 1044, startPoint y: 375, endPoint x: 1122, endPoint y: 358, distance: 79.3
click at [1045, 374] on img at bounding box center [1013, 380] width 83 height 83
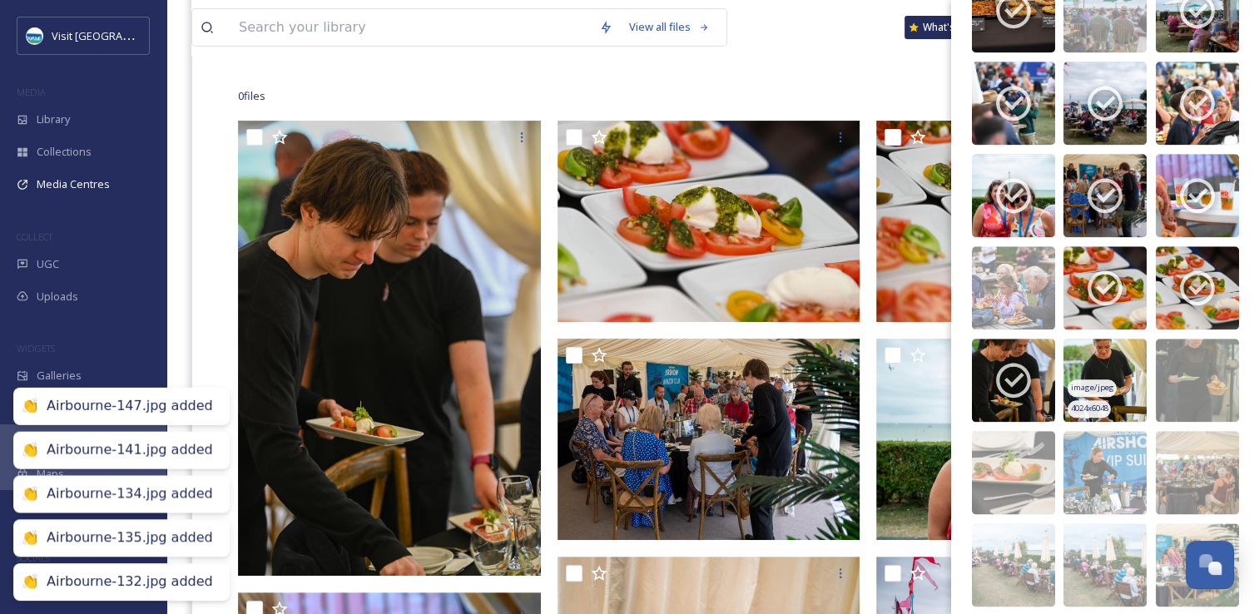
click at [1122, 358] on img at bounding box center [1104, 380] width 83 height 83
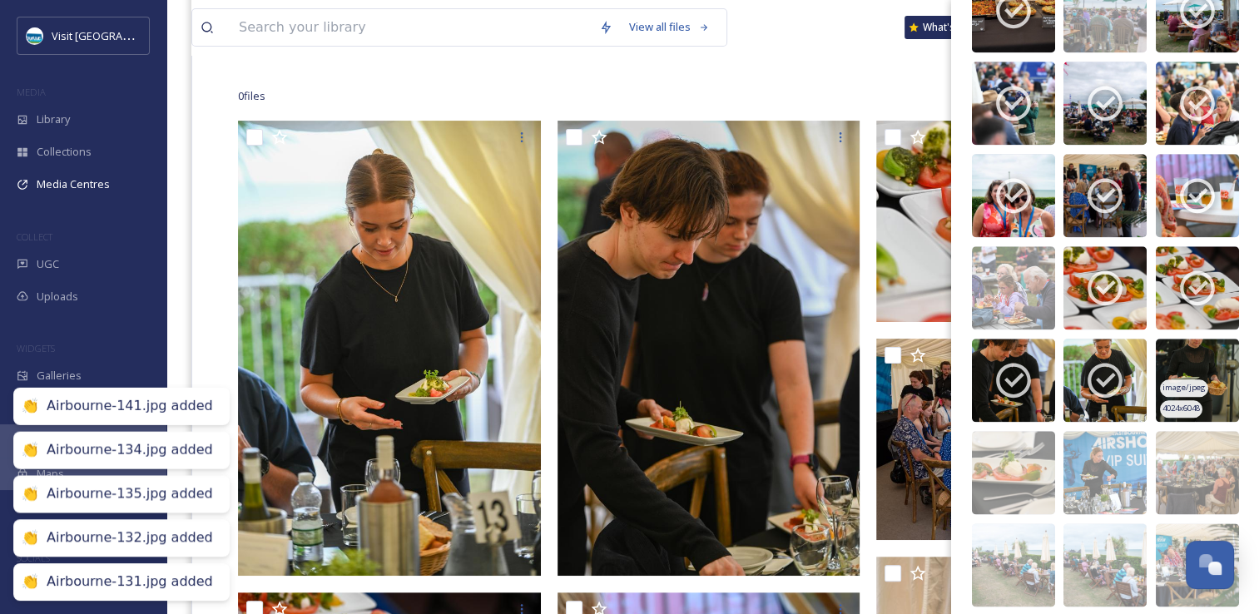
click at [1189, 343] on img at bounding box center [1197, 380] width 83 height 83
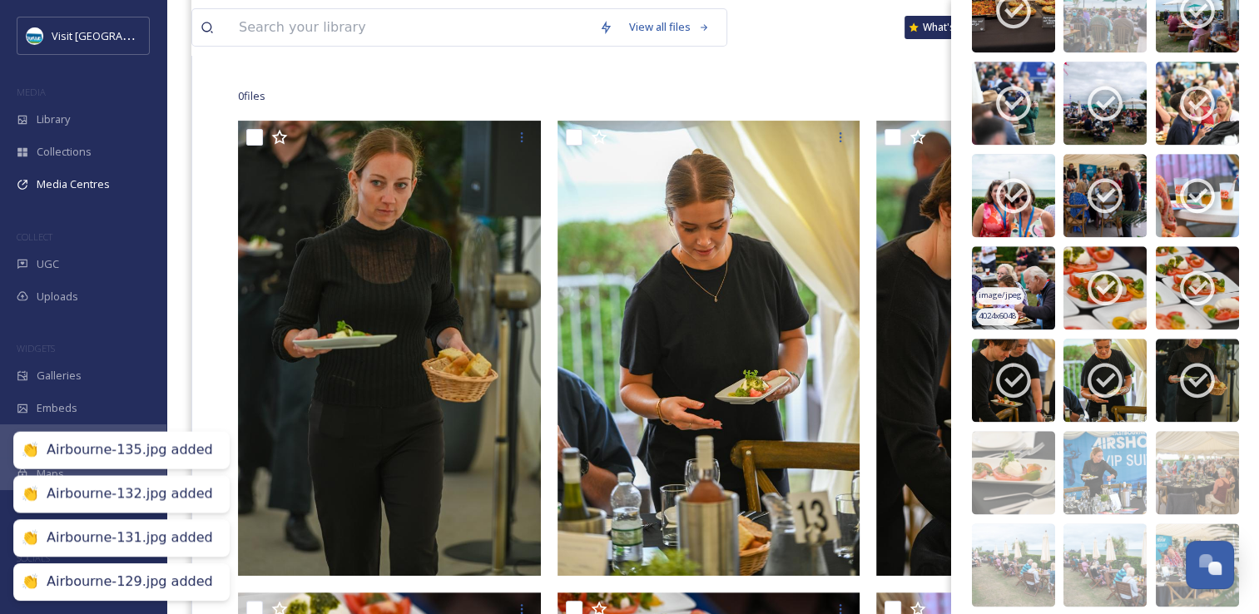
click at [1025, 269] on img at bounding box center [1013, 287] width 83 height 83
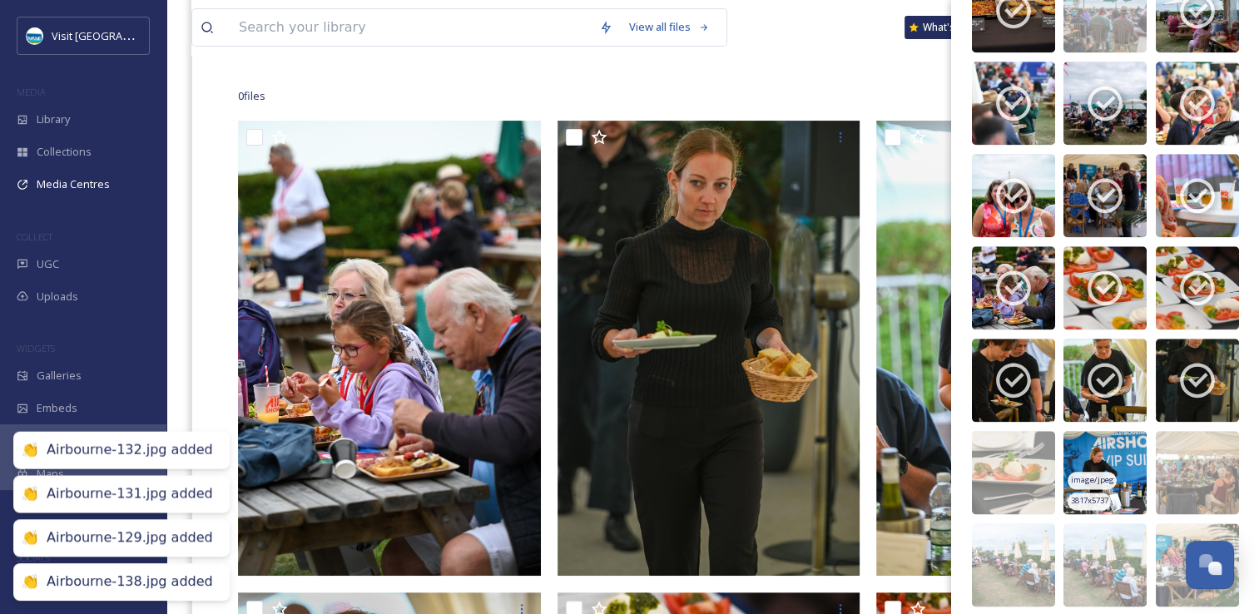
drag, startPoint x: 1045, startPoint y: 456, endPoint x: 1102, endPoint y: 440, distance: 59.5
click at [1045, 454] on img at bounding box center [1013, 472] width 83 height 83
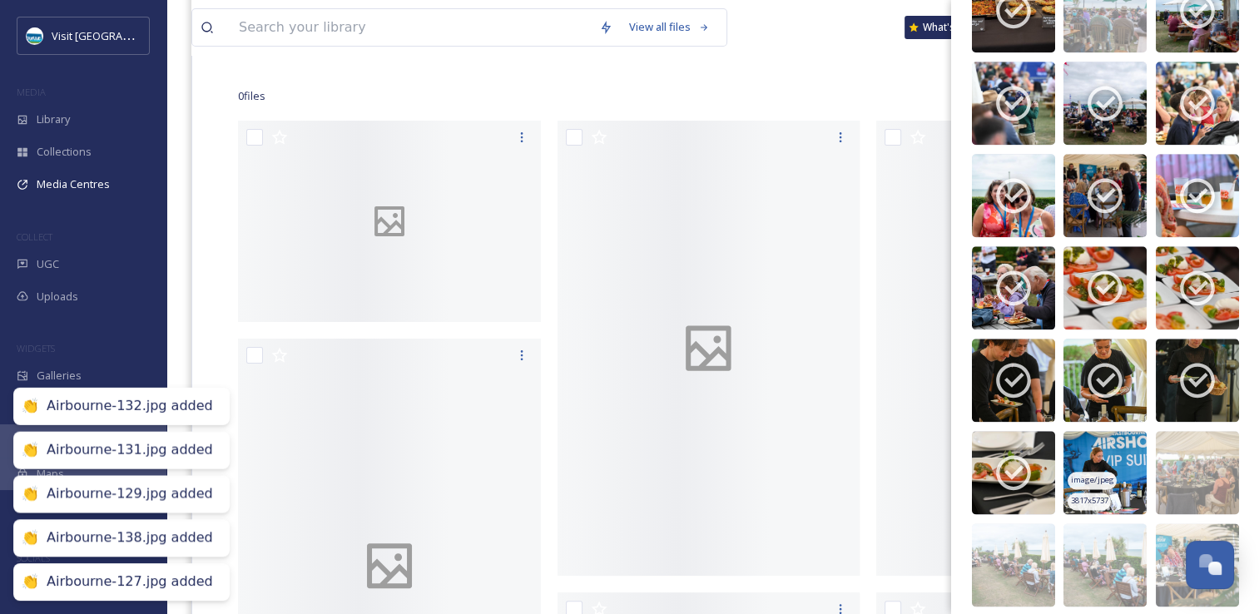
click at [1102, 440] on img at bounding box center [1104, 472] width 83 height 83
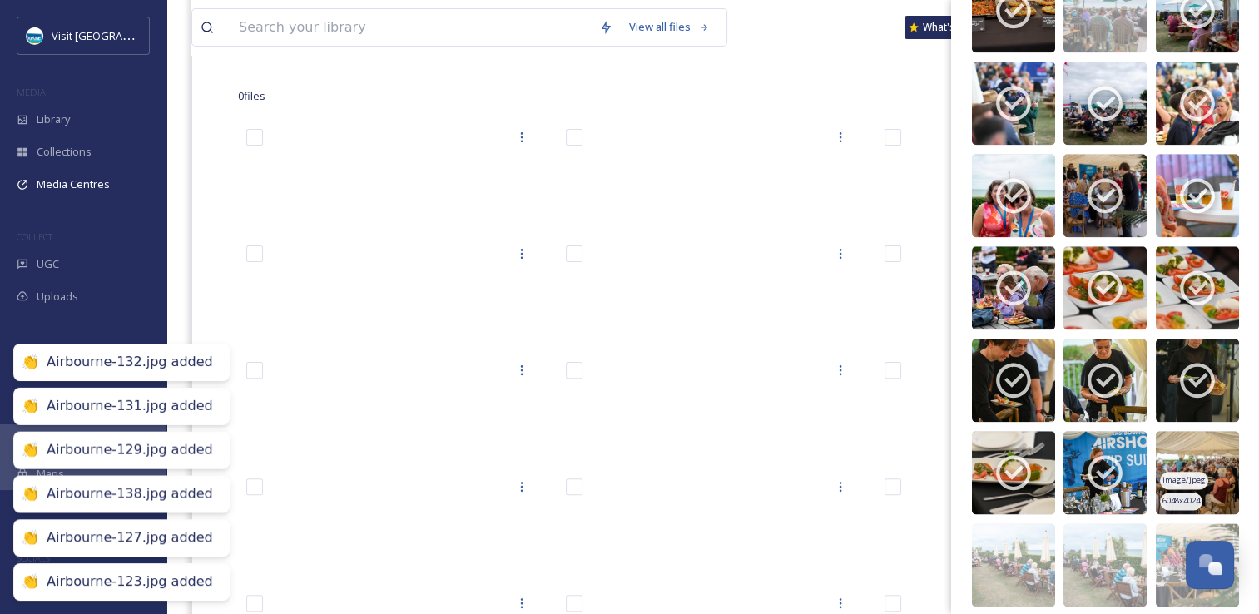
click at [1189, 438] on img at bounding box center [1197, 472] width 83 height 83
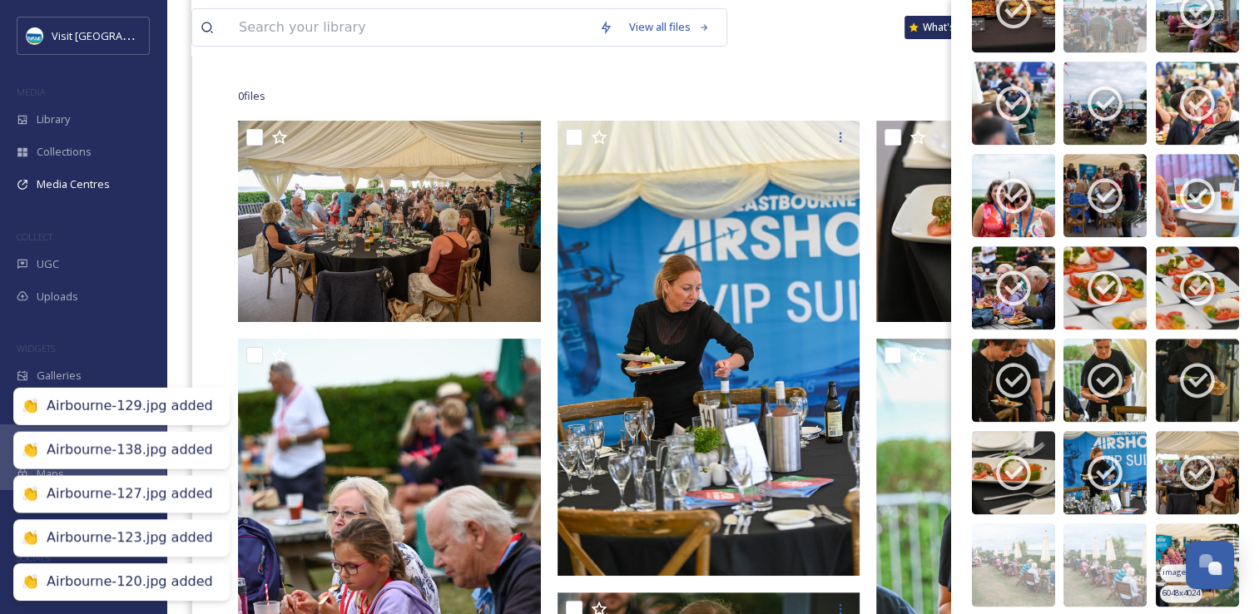
click at [1195, 523] on img at bounding box center [1197, 564] width 83 height 83
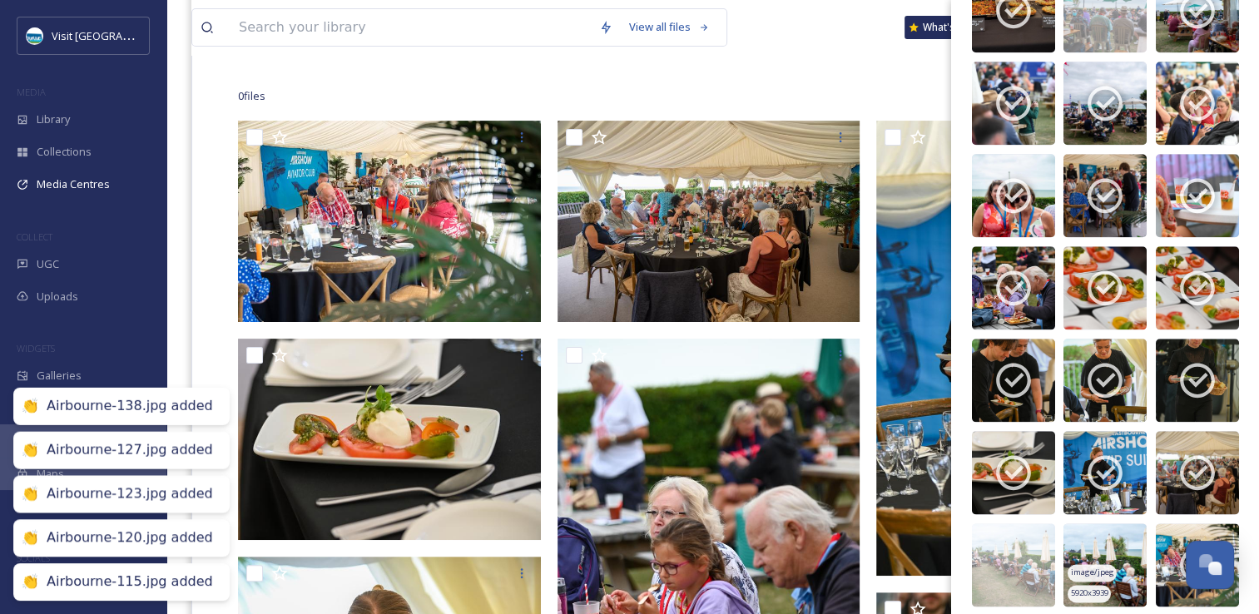
click at [1131, 542] on img at bounding box center [1104, 564] width 83 height 83
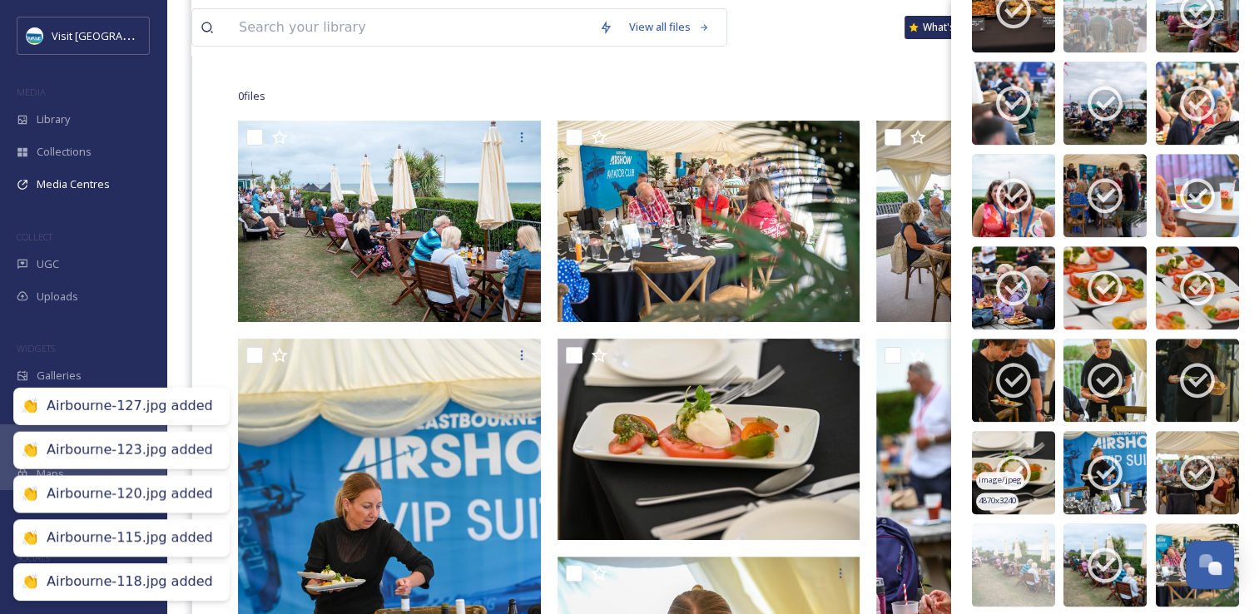
drag, startPoint x: 1040, startPoint y: 537, endPoint x: 1028, endPoint y: 483, distance: 56.1
click at [1041, 537] on img at bounding box center [1013, 564] width 83 height 83
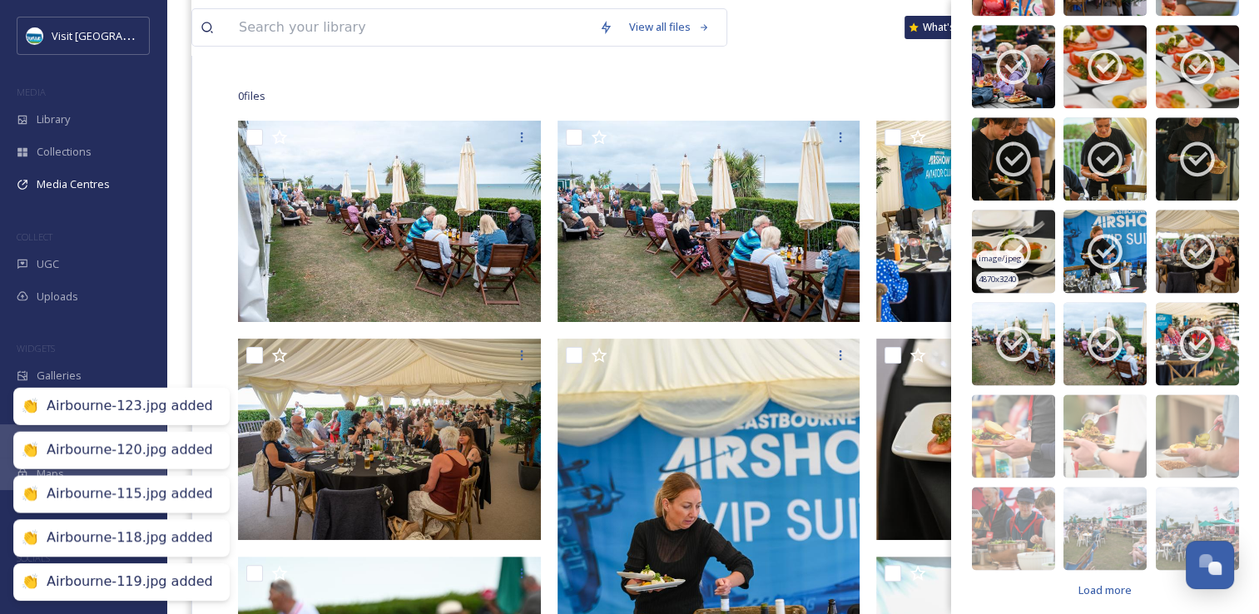
scroll to position [2100, 0]
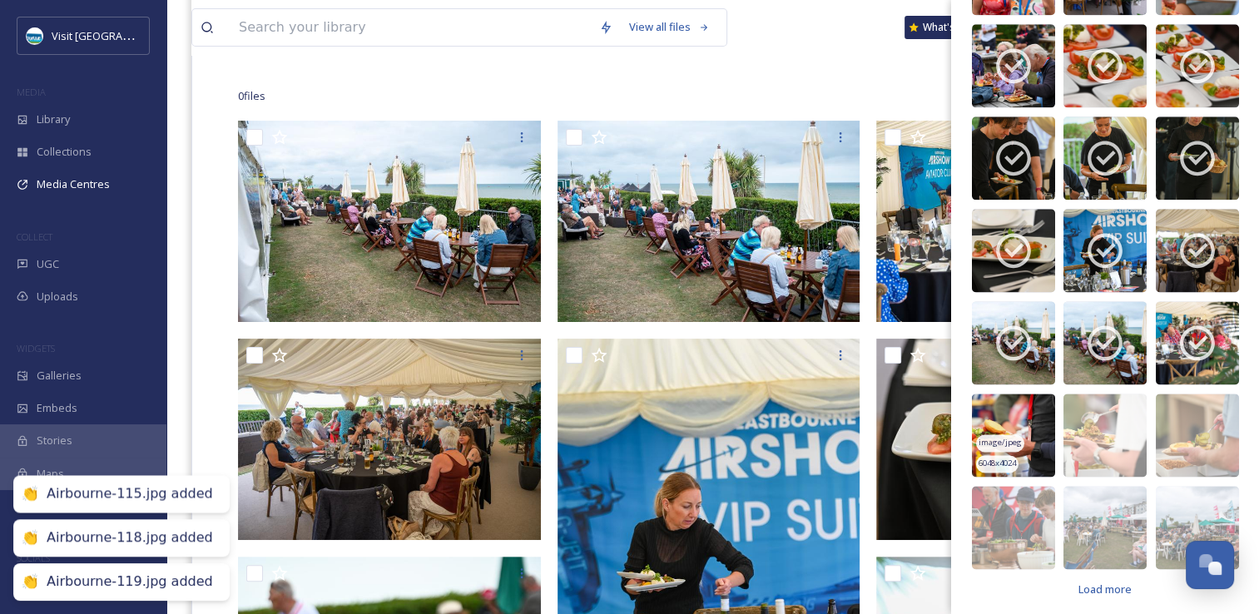
drag, startPoint x: 1017, startPoint y: 419, endPoint x: 1035, endPoint y: 419, distance: 18.3
click at [1018, 419] on img at bounding box center [1013, 435] width 83 height 83
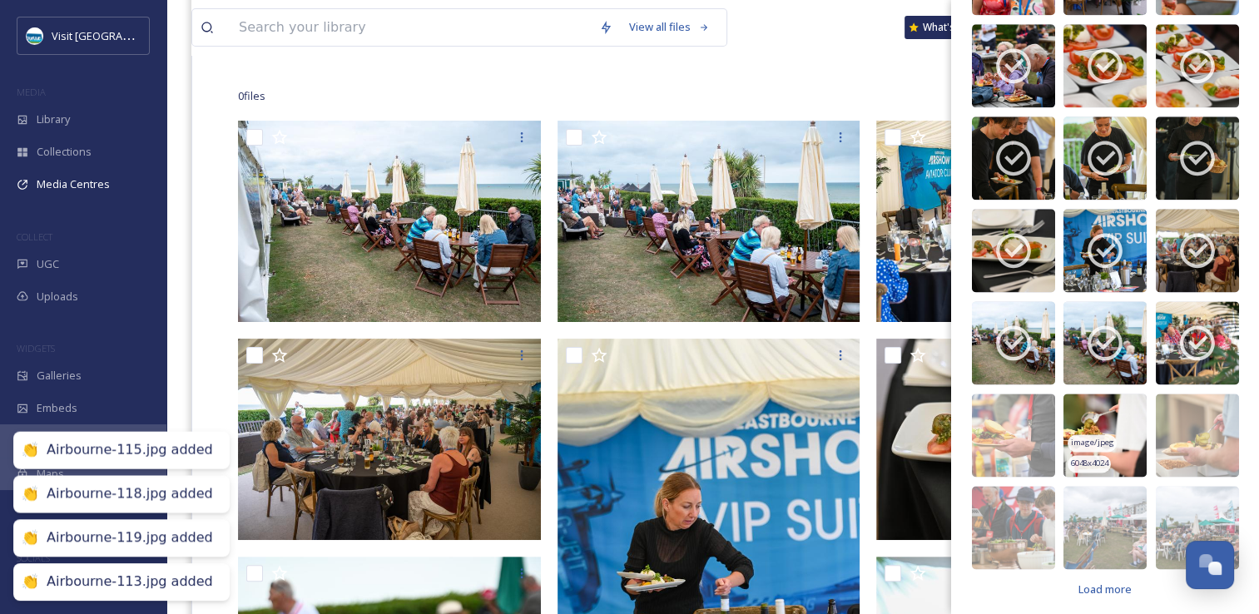
click at [1104, 408] on img at bounding box center [1104, 435] width 83 height 83
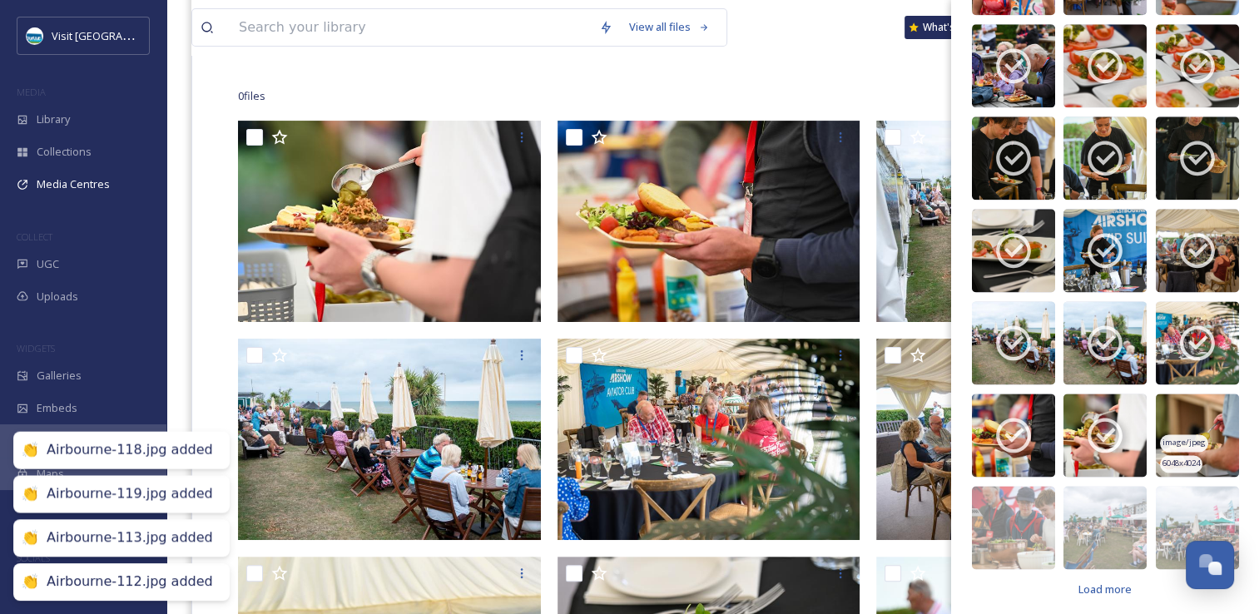
click at [1169, 411] on img at bounding box center [1197, 435] width 83 height 83
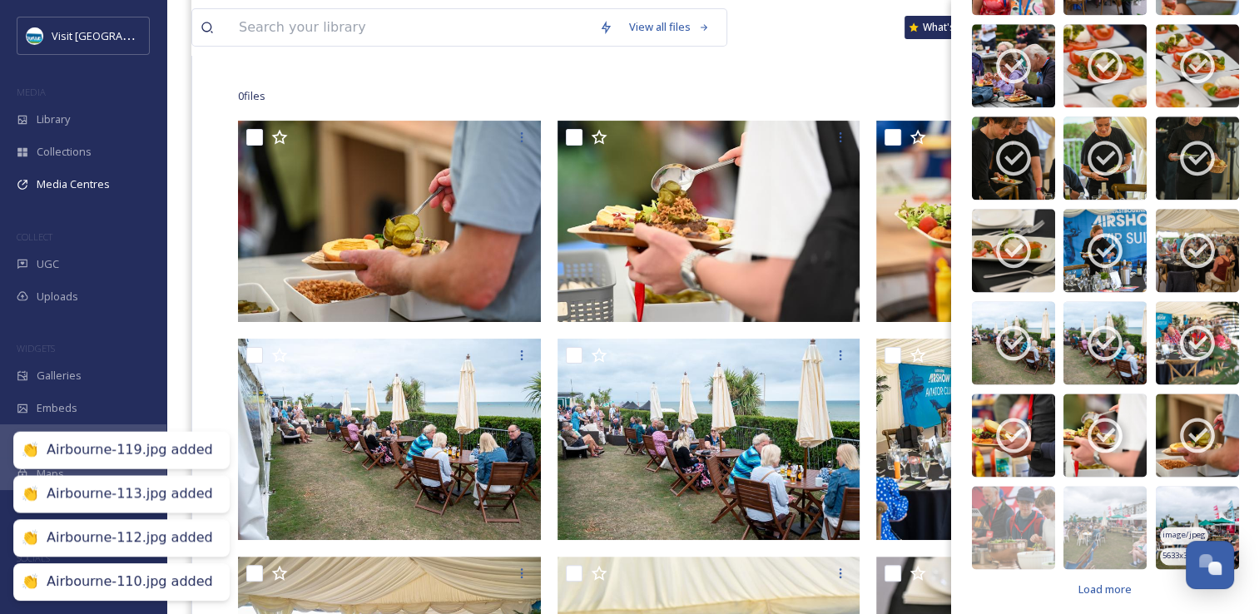
click at [1176, 495] on img at bounding box center [1197, 527] width 83 height 83
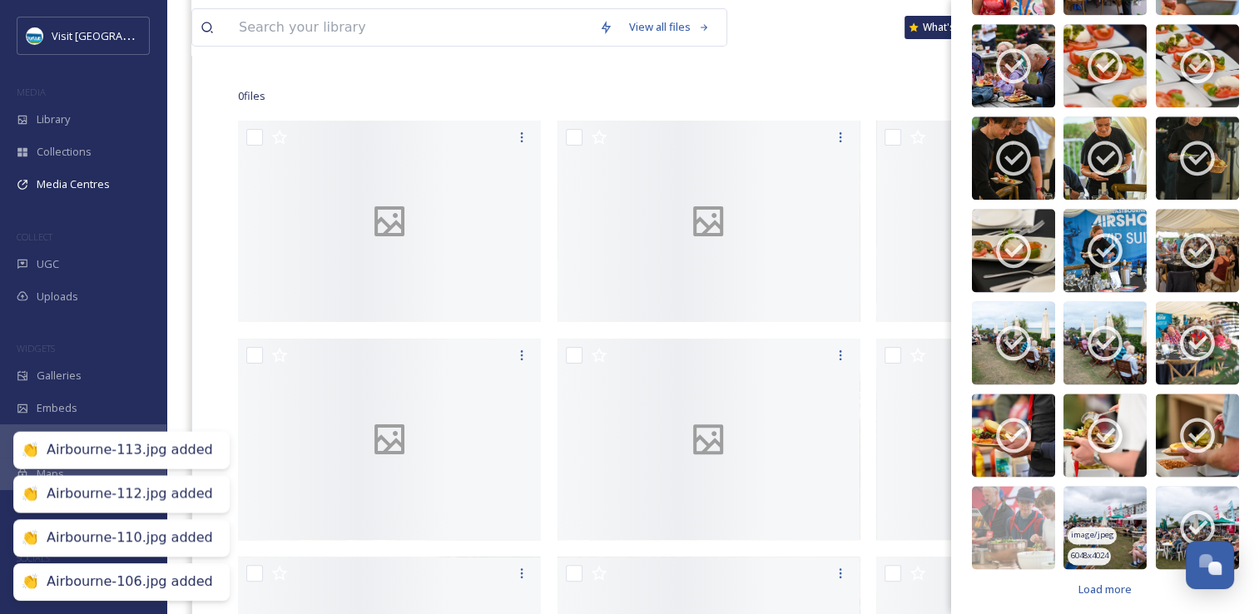
drag, startPoint x: 1078, startPoint y: 508, endPoint x: 1065, endPoint y: 511, distance: 13.7
click at [1078, 509] on img at bounding box center [1104, 527] width 83 height 83
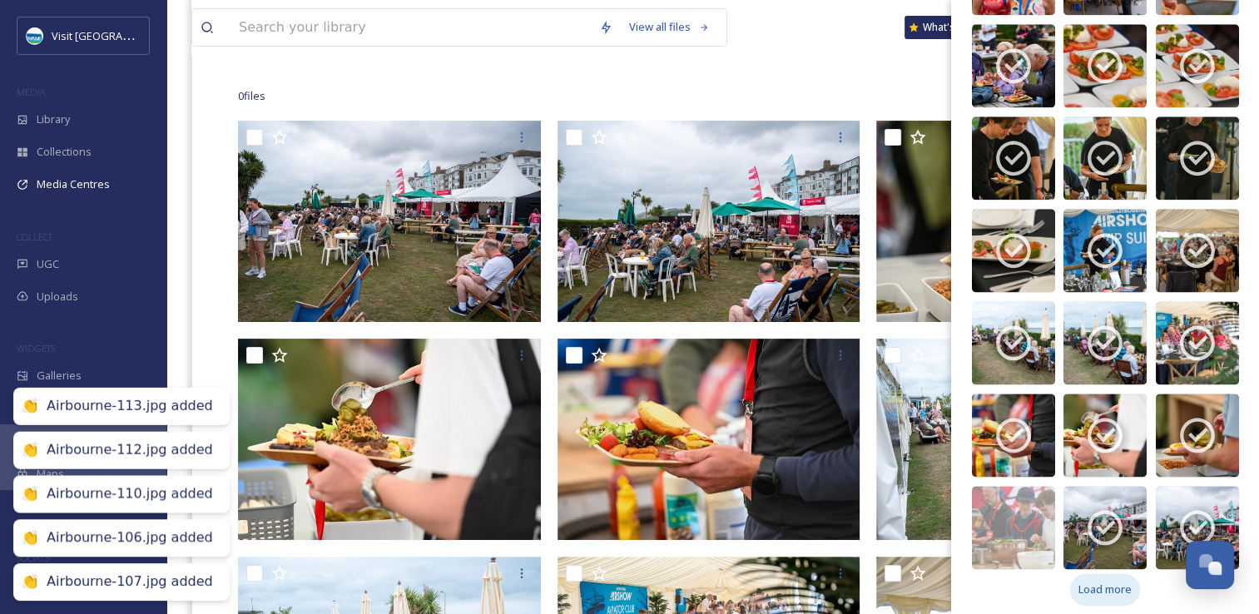
click at [1108, 589] on div "Load more" at bounding box center [1105, 589] width 70 height 32
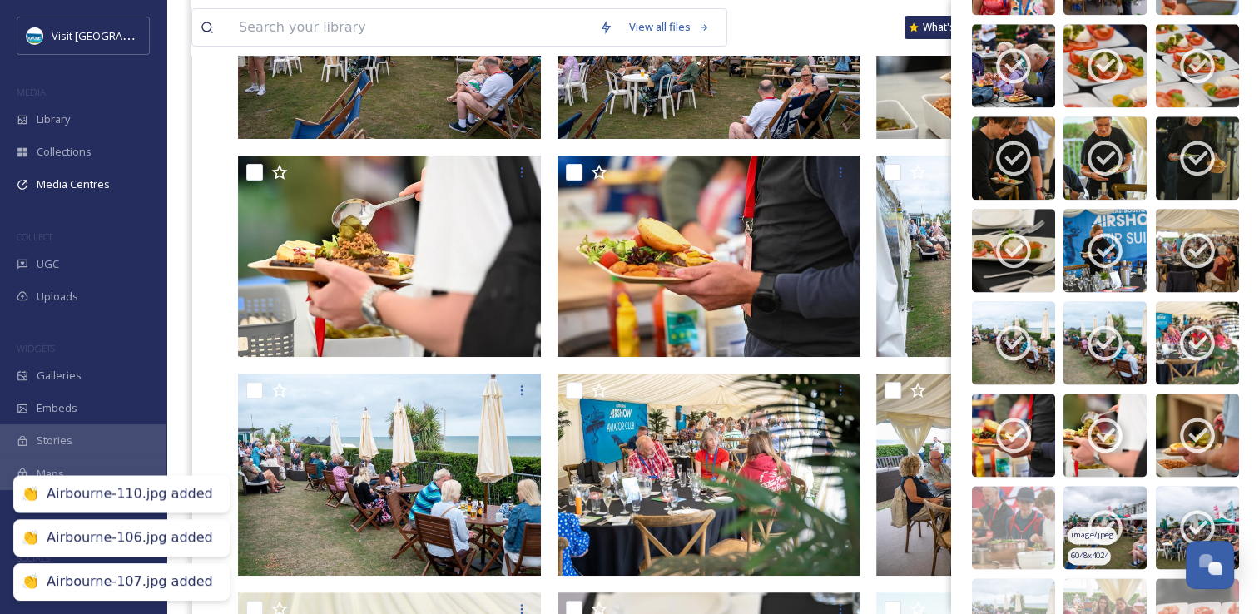
scroll to position [666, 0]
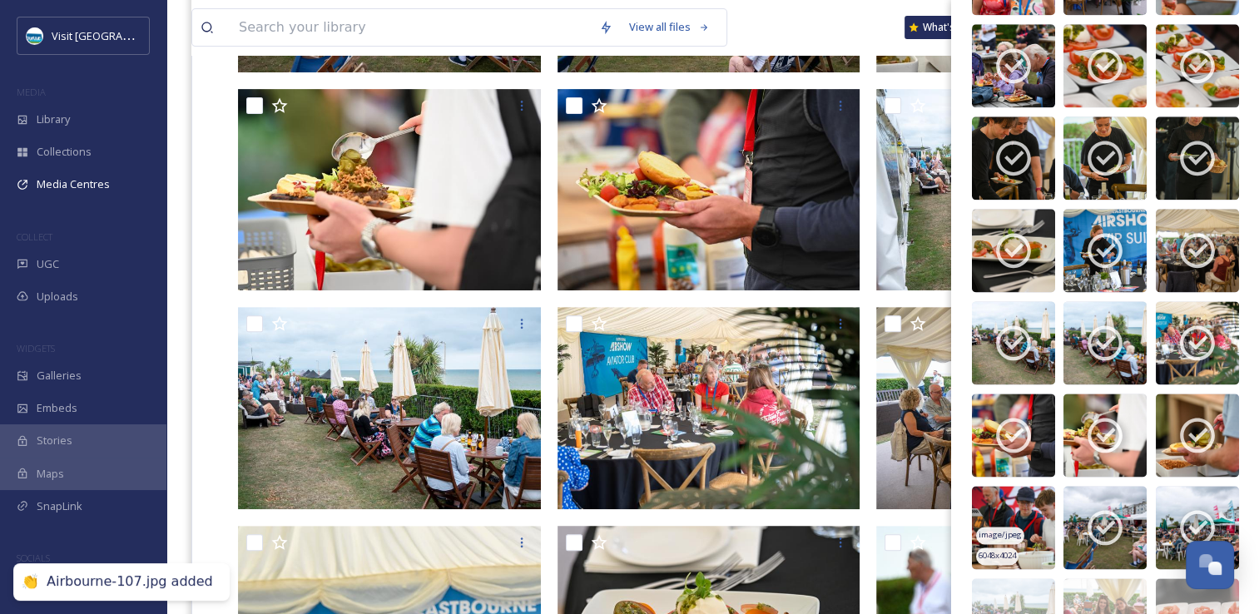
click at [1043, 520] on img at bounding box center [1013, 527] width 83 height 83
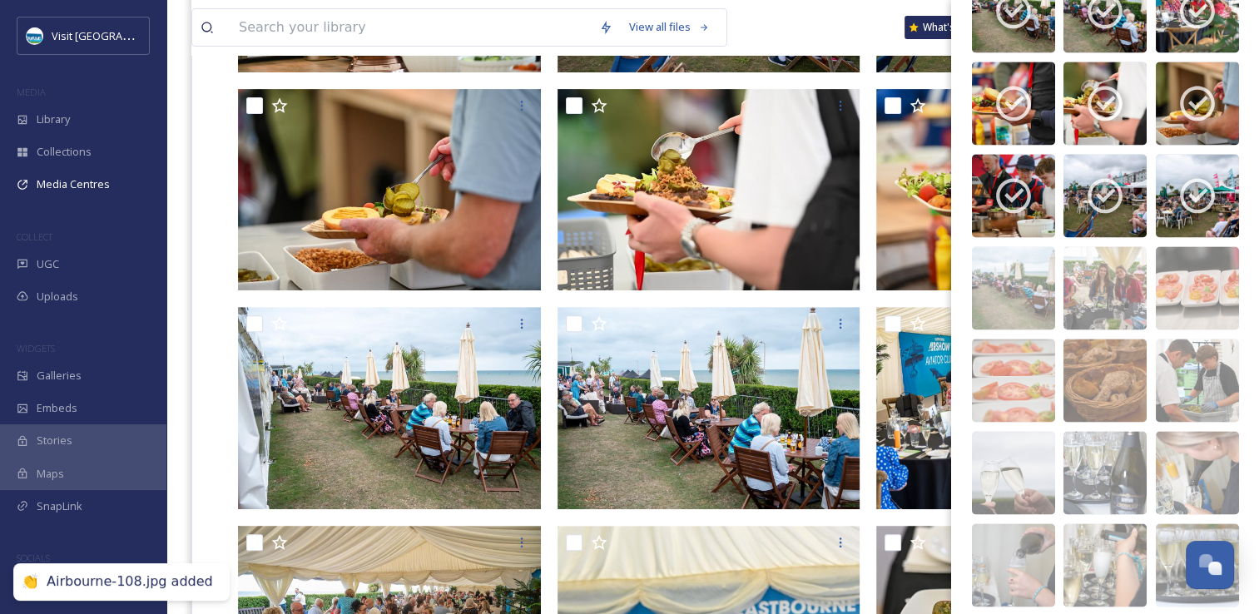
scroll to position [2433, 0]
click at [1003, 264] on img at bounding box center [1013, 286] width 83 height 83
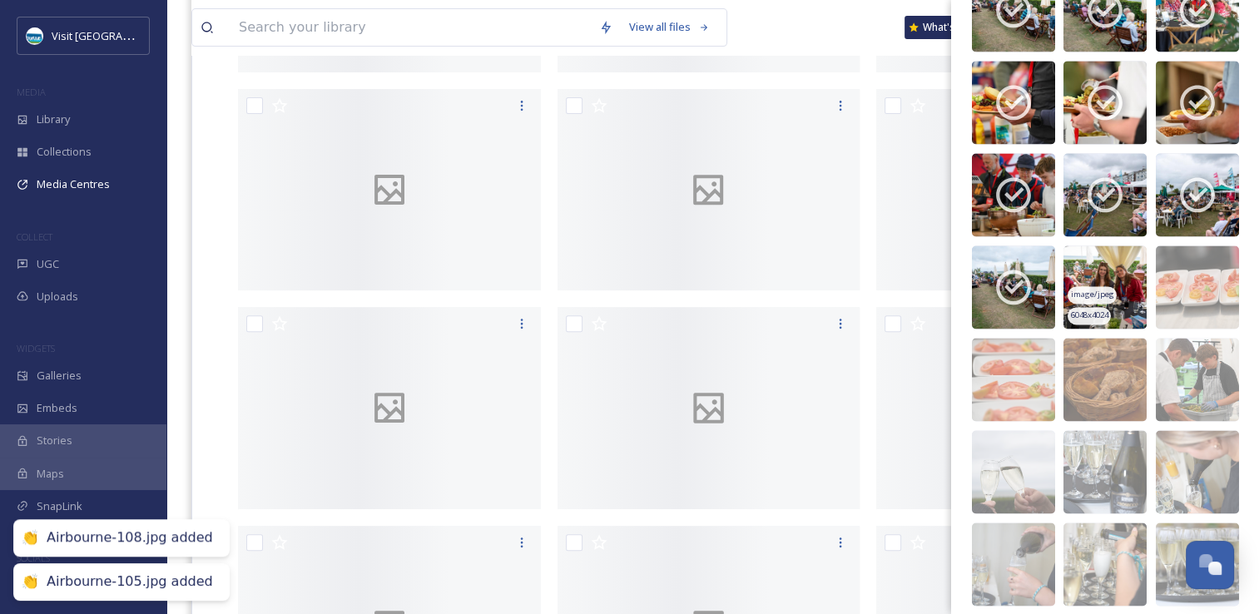
drag, startPoint x: 1097, startPoint y: 278, endPoint x: 1132, endPoint y: 270, distance: 36.7
click at [1098, 286] on div "image/jpeg" at bounding box center [1091, 294] width 48 height 17
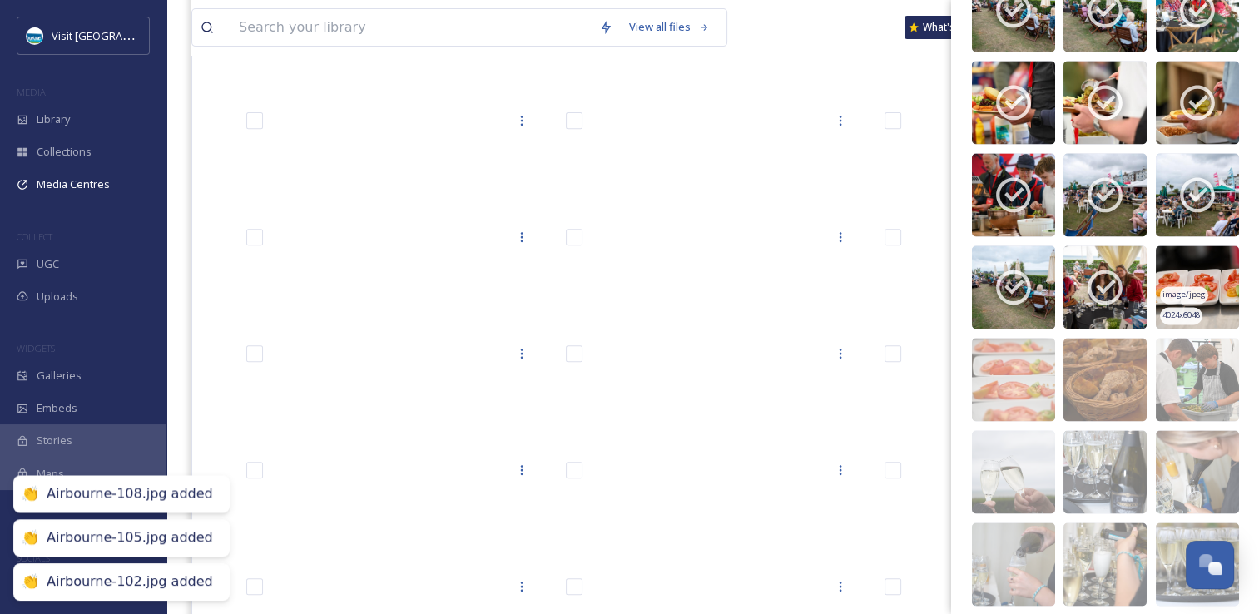
click at [1162, 260] on img at bounding box center [1197, 286] width 83 height 83
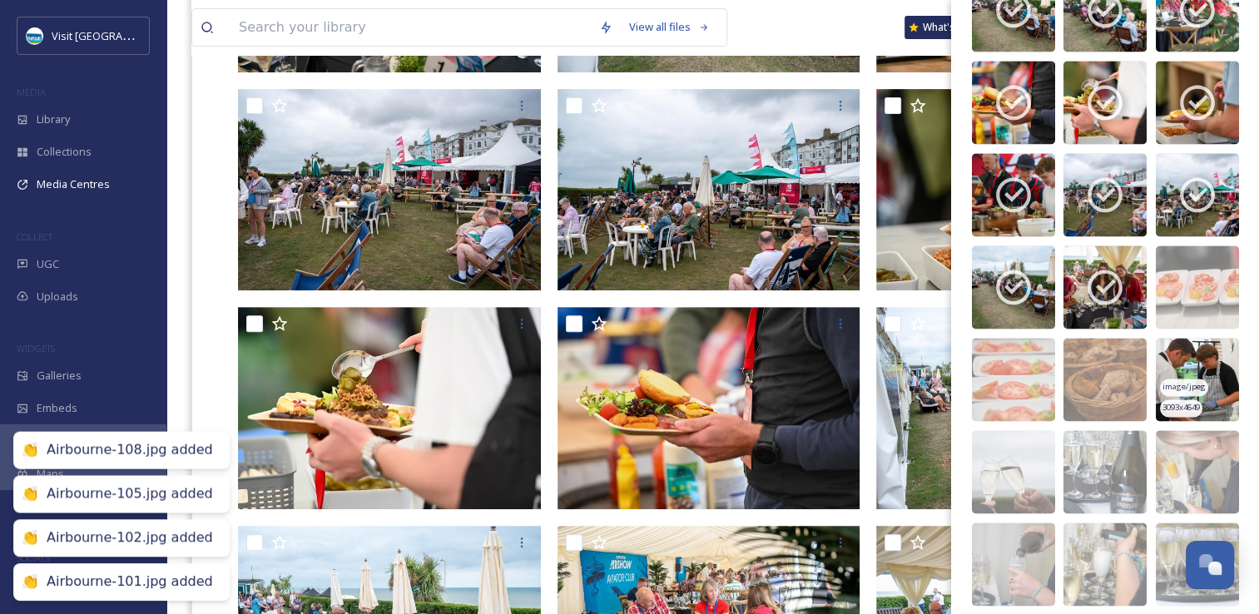
click at [1177, 351] on img at bounding box center [1197, 379] width 83 height 83
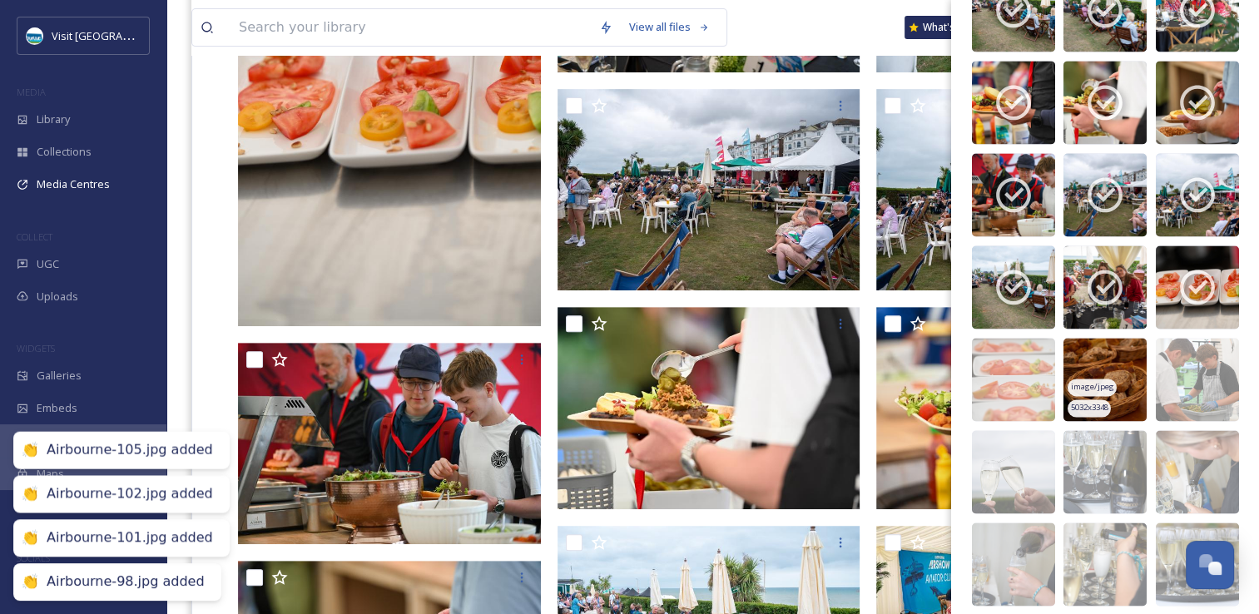
click at [1097, 346] on img at bounding box center [1104, 379] width 83 height 83
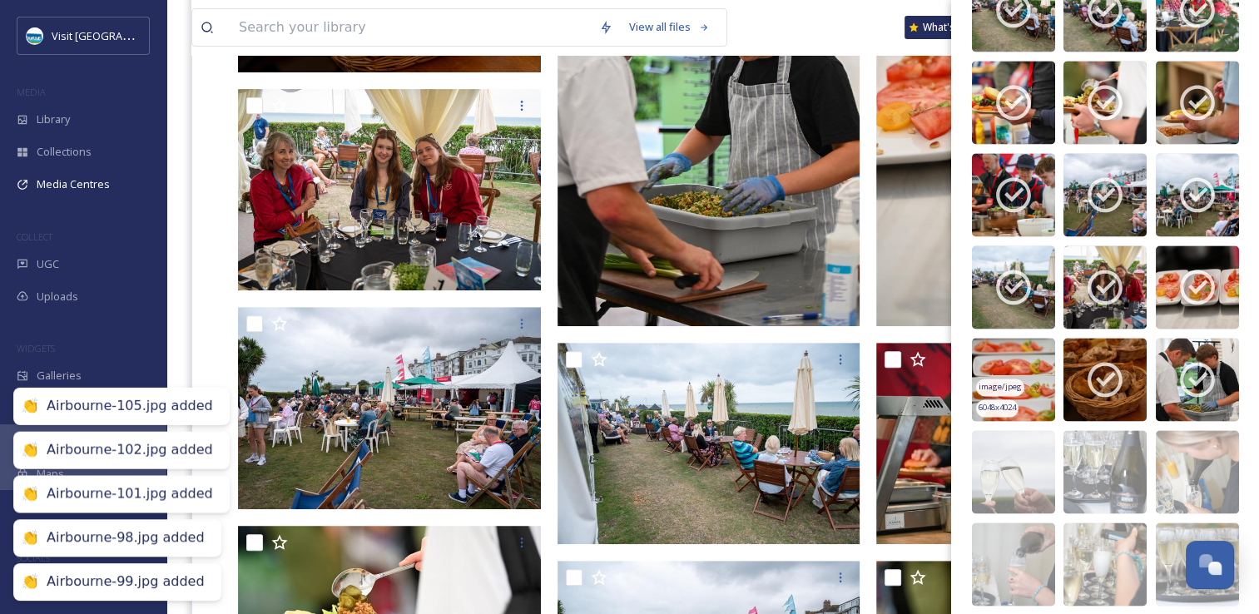
click at [1019, 369] on img at bounding box center [1013, 379] width 83 height 83
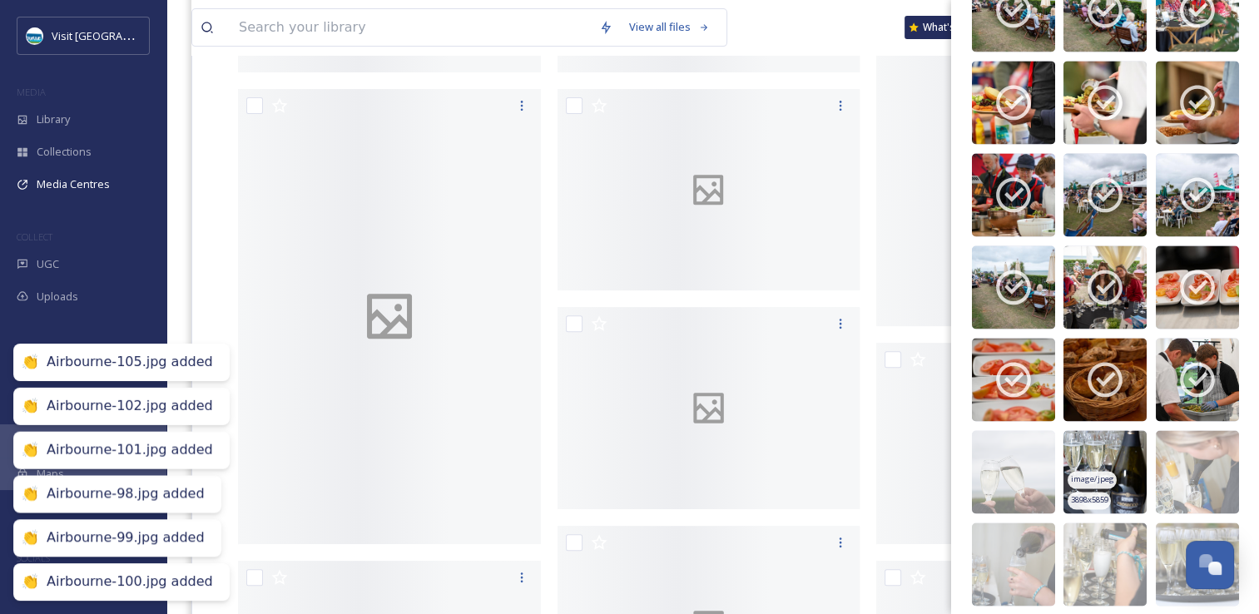
drag, startPoint x: 1025, startPoint y: 454, endPoint x: 1100, endPoint y: 442, distance: 75.9
click at [1025, 453] on img at bounding box center [1013, 471] width 83 height 83
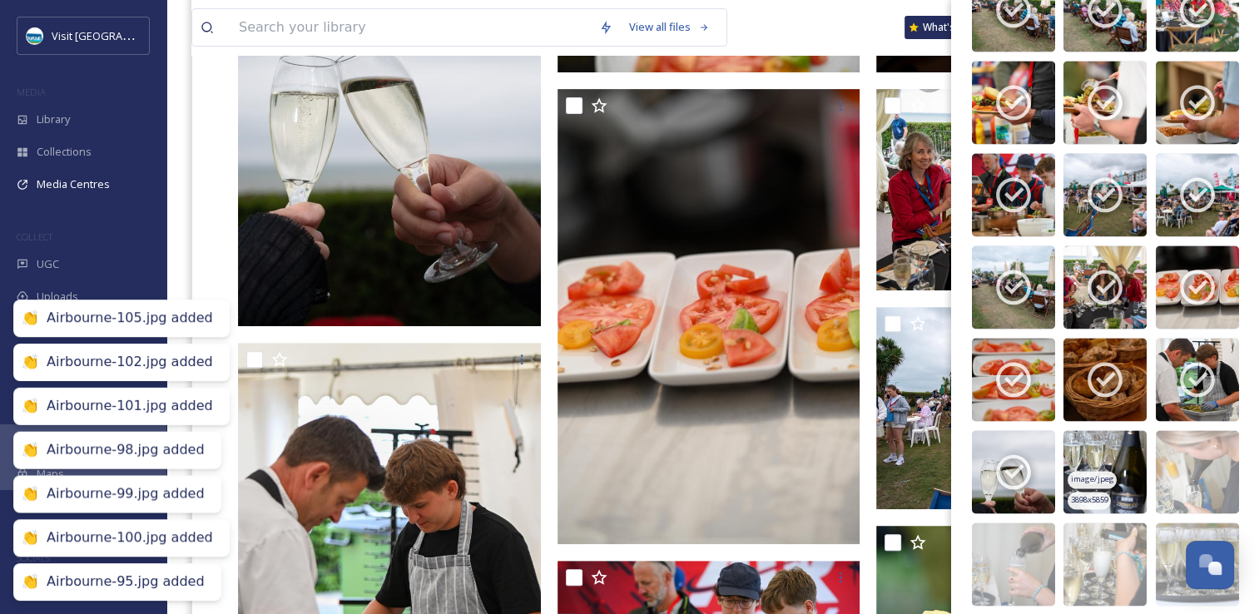
click at [1100, 442] on img at bounding box center [1104, 471] width 83 height 83
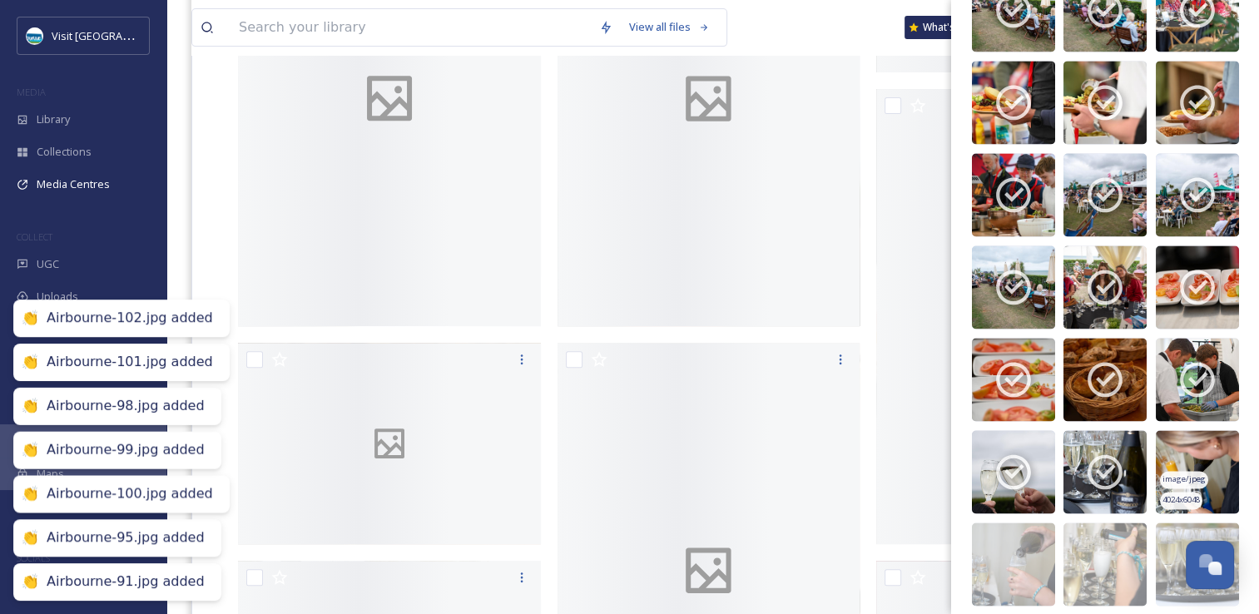
drag, startPoint x: 1189, startPoint y: 453, endPoint x: 1192, endPoint y: 478, distance: 25.2
click at [1190, 453] on img at bounding box center [1197, 471] width 83 height 83
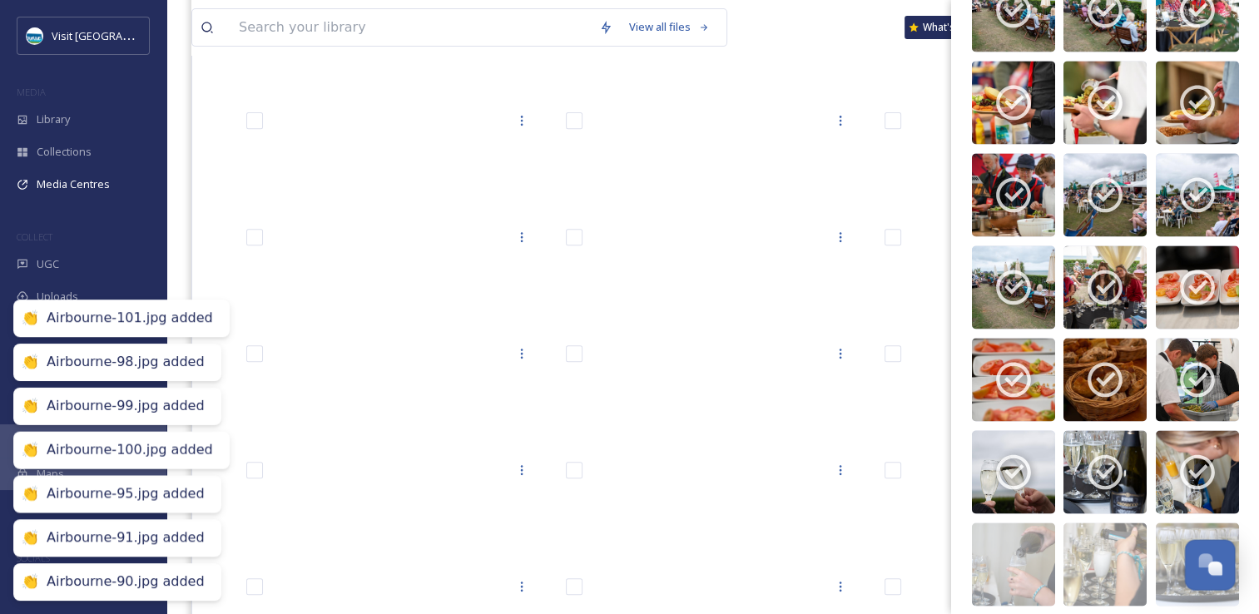
click at [1196, 541] on button "Open Chat" at bounding box center [1210, 565] width 51 height 51
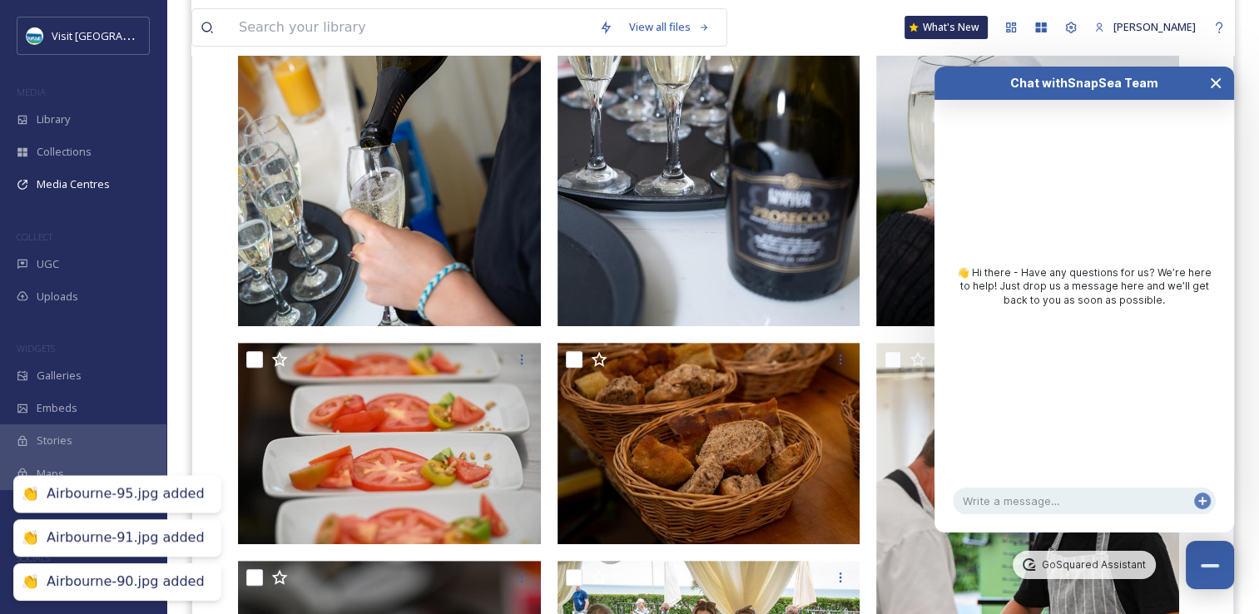
click at [1224, 78] on button "Close Chat" at bounding box center [1215, 83] width 37 height 33
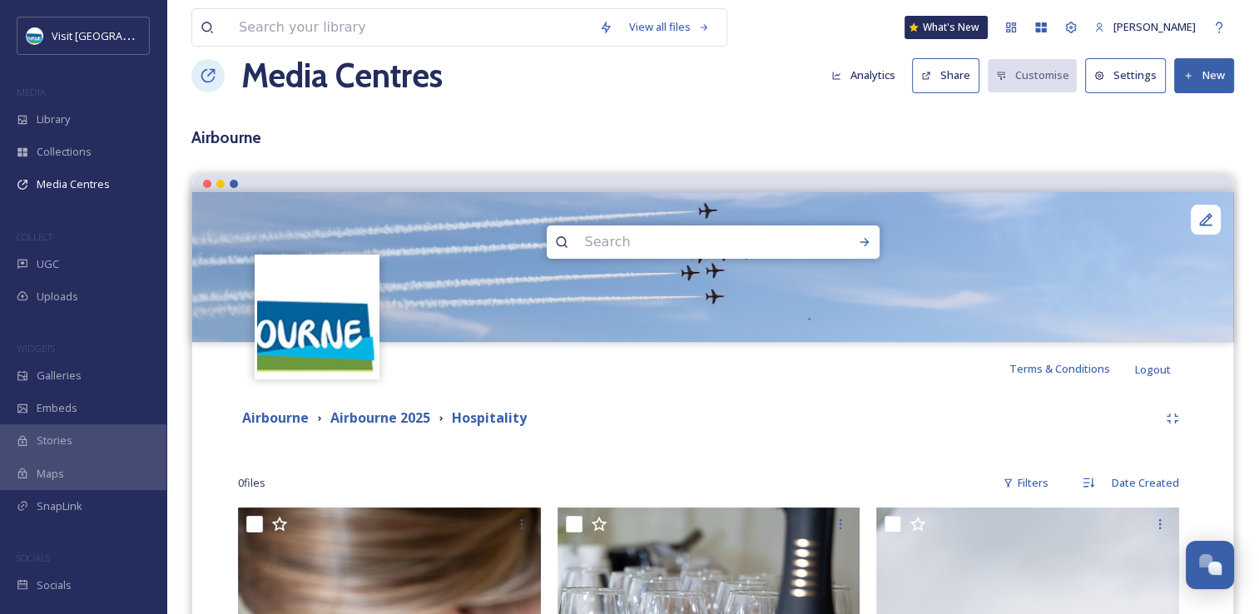
scroll to position [0, 0]
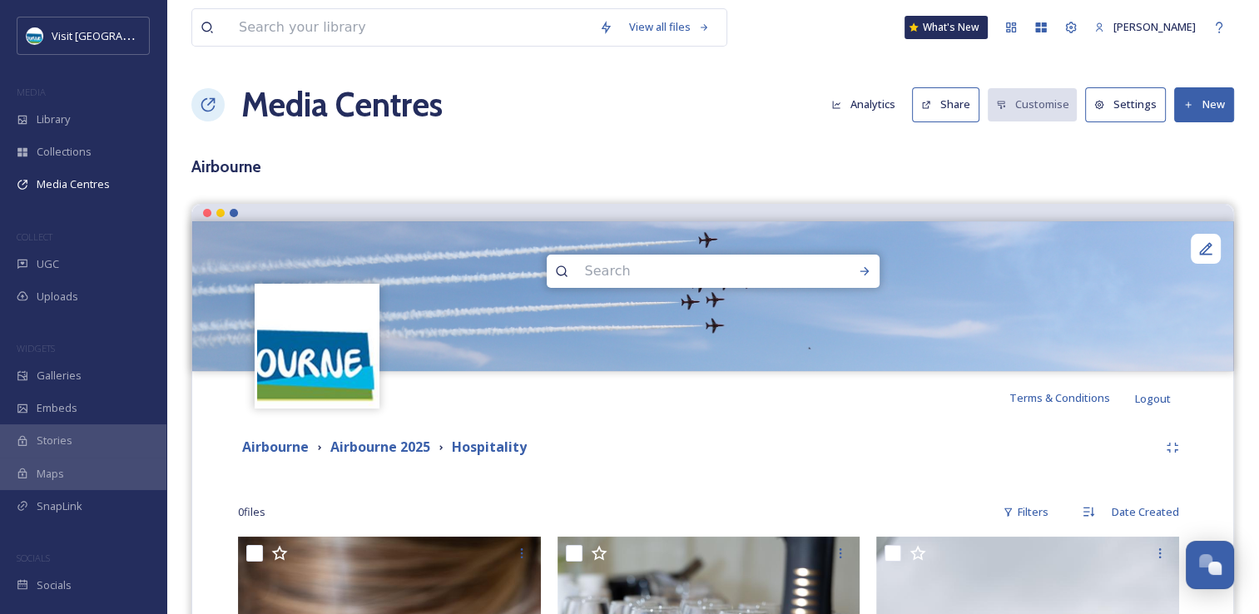
click at [1211, 116] on button "New" at bounding box center [1204, 104] width 60 height 34
click at [1191, 144] on span "Add Files" at bounding box center [1193, 144] width 45 height 16
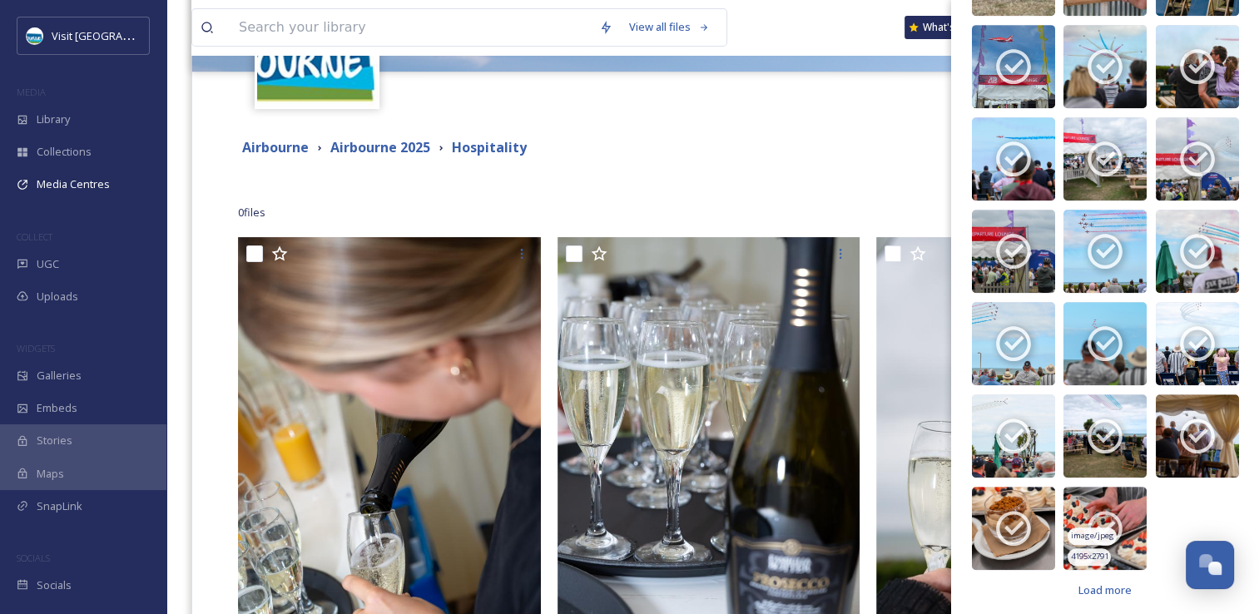
scroll to position [333, 0]
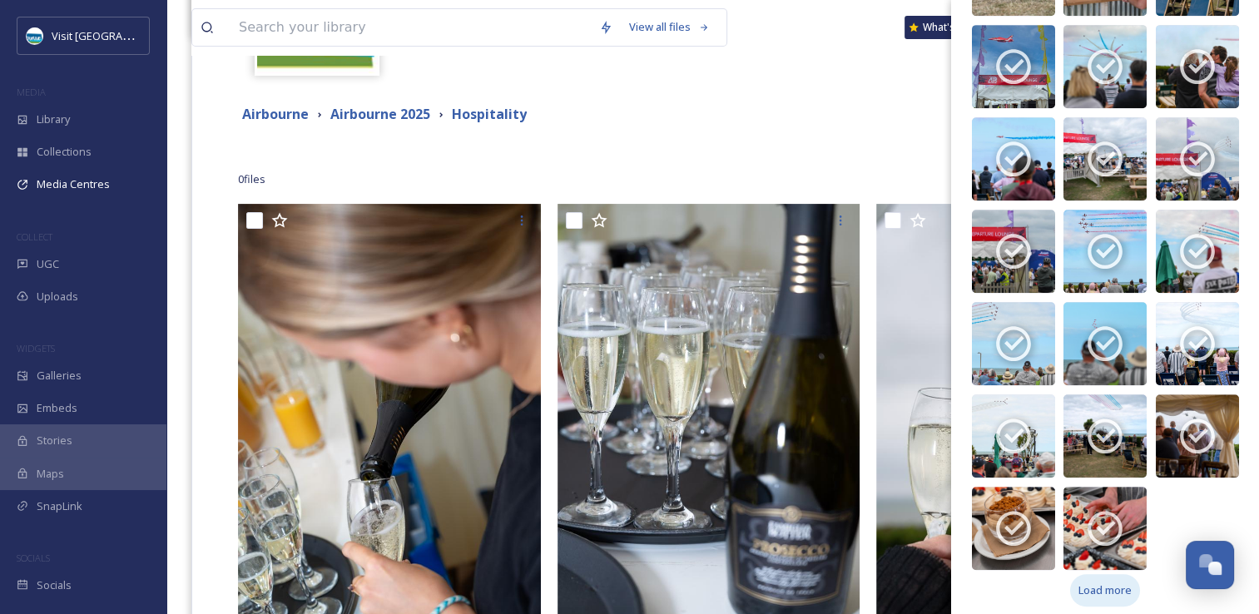
click at [1088, 591] on div "Load more" at bounding box center [1105, 590] width 70 height 32
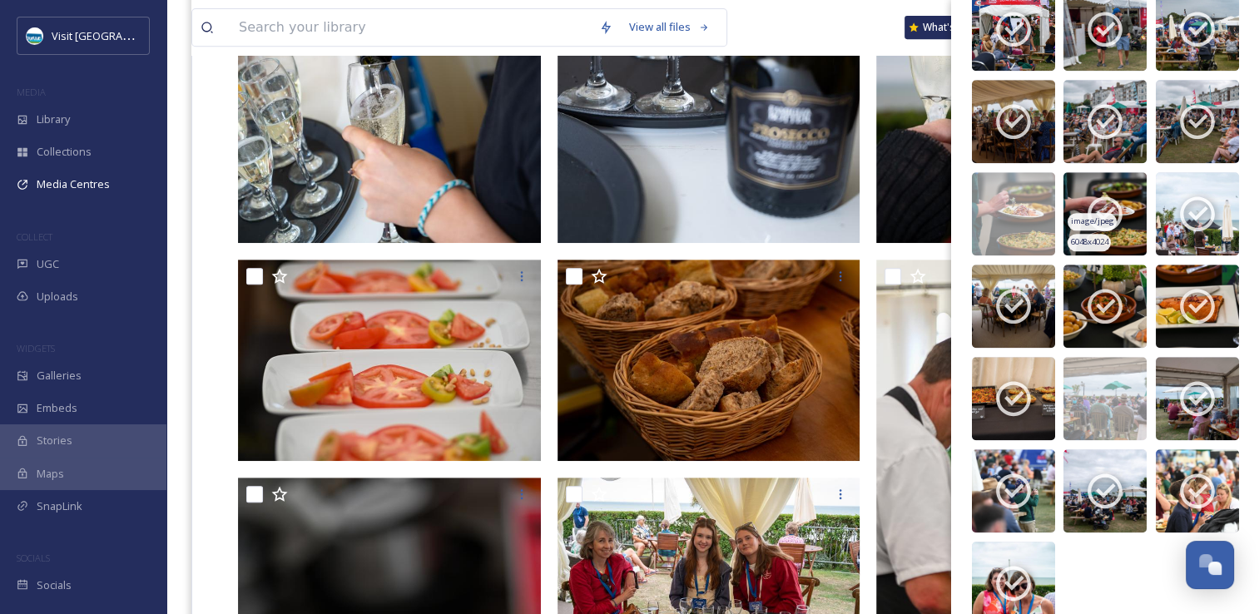
scroll to position [1545, 0]
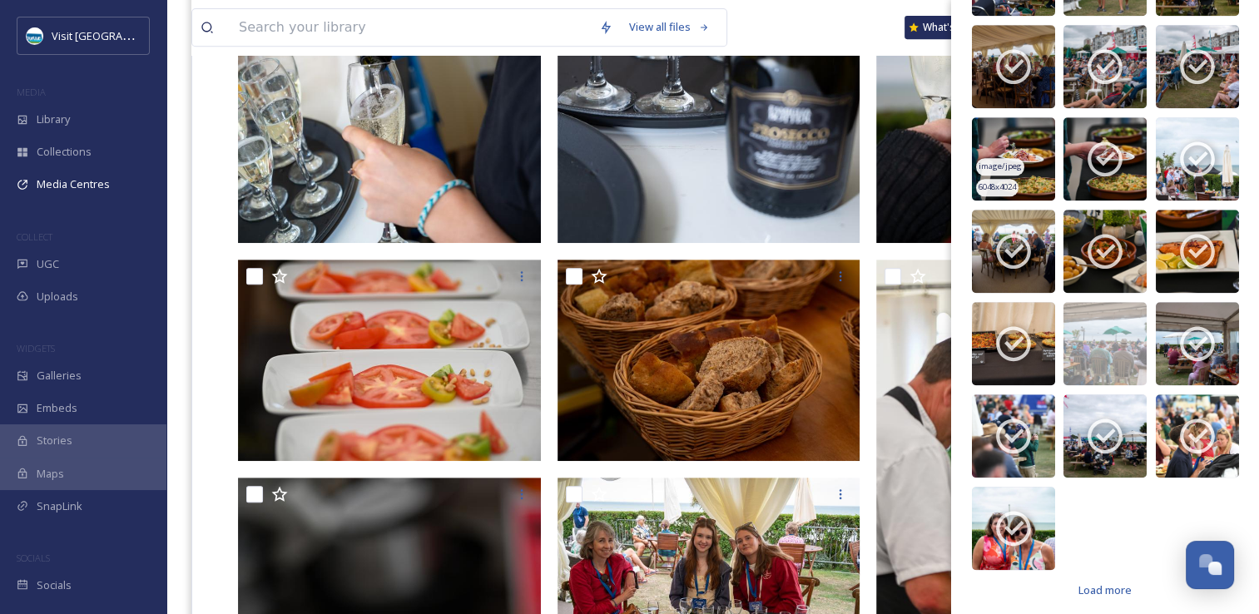
click at [1016, 181] on span "6048 x 4024" at bounding box center [996, 187] width 37 height 12
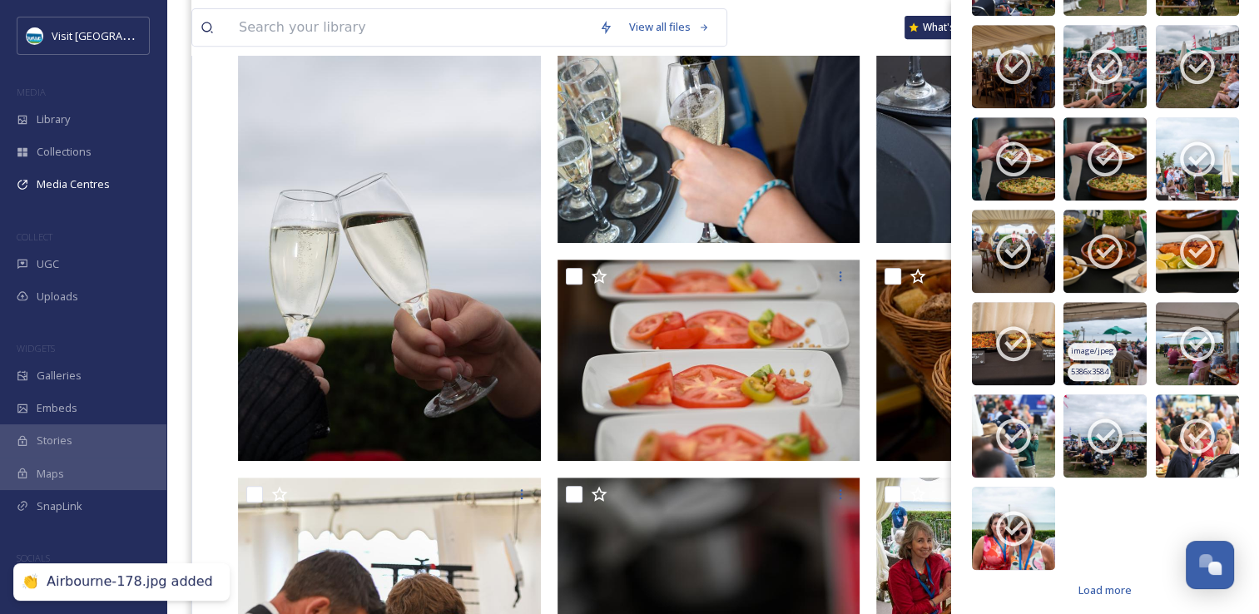
click at [1088, 348] on span "image/jpeg" at bounding box center [1092, 351] width 43 height 12
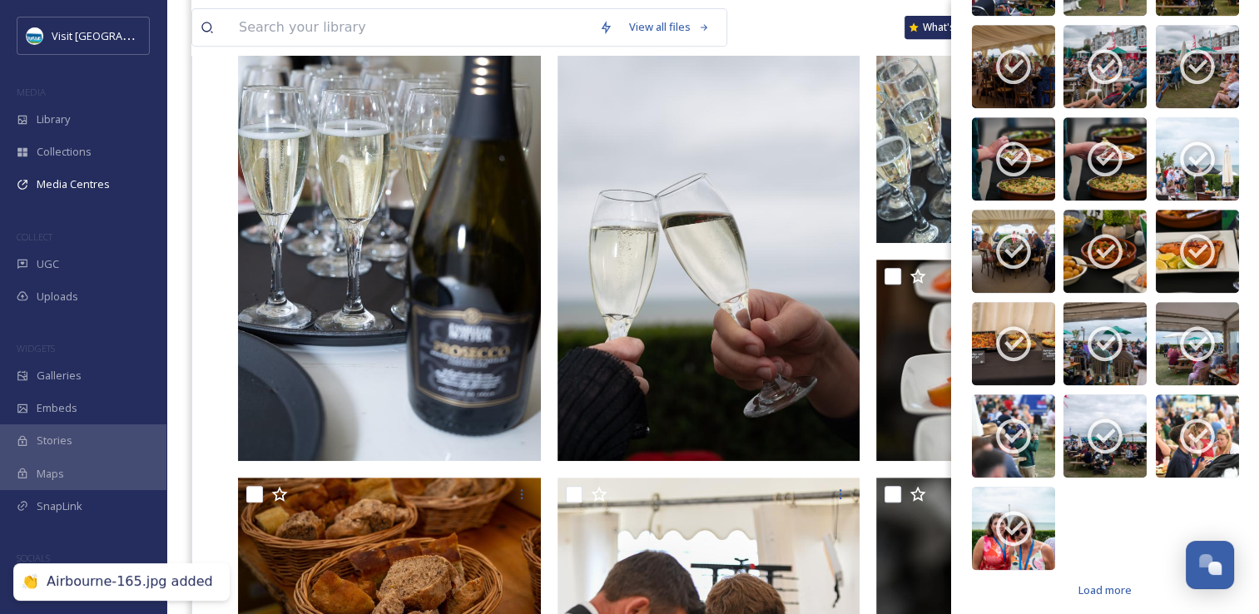
drag, startPoint x: 1100, startPoint y: 583, endPoint x: 1092, endPoint y: 558, distance: 26.3
click at [1098, 583] on span "Load more" at bounding box center [1104, 590] width 53 height 16
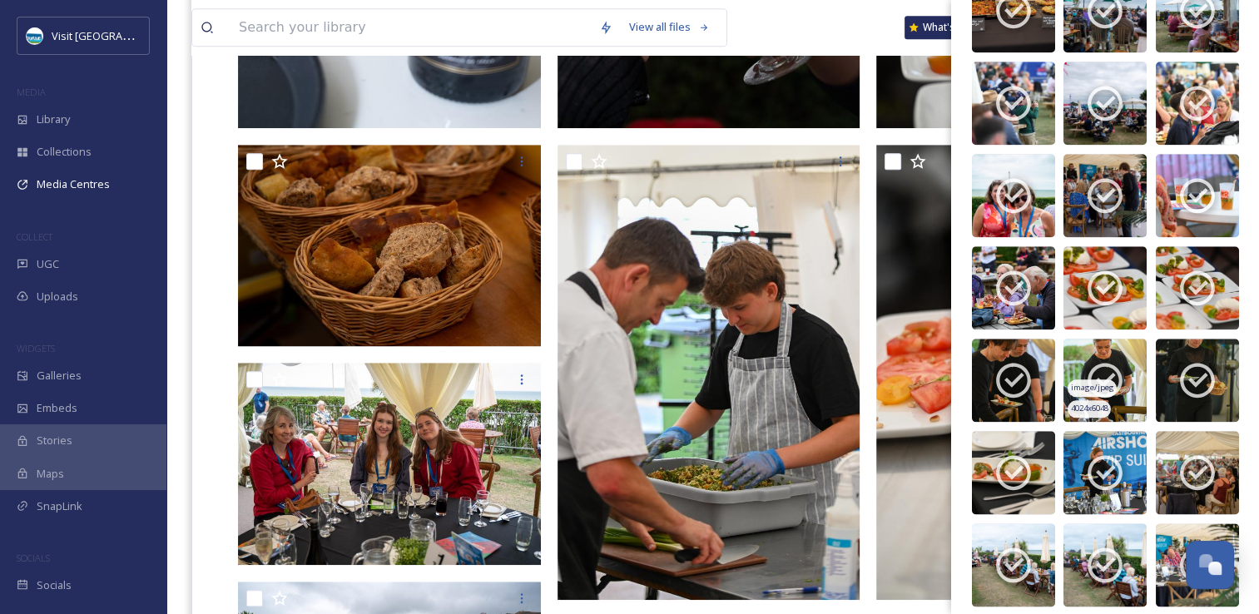
scroll to position [2100, 0]
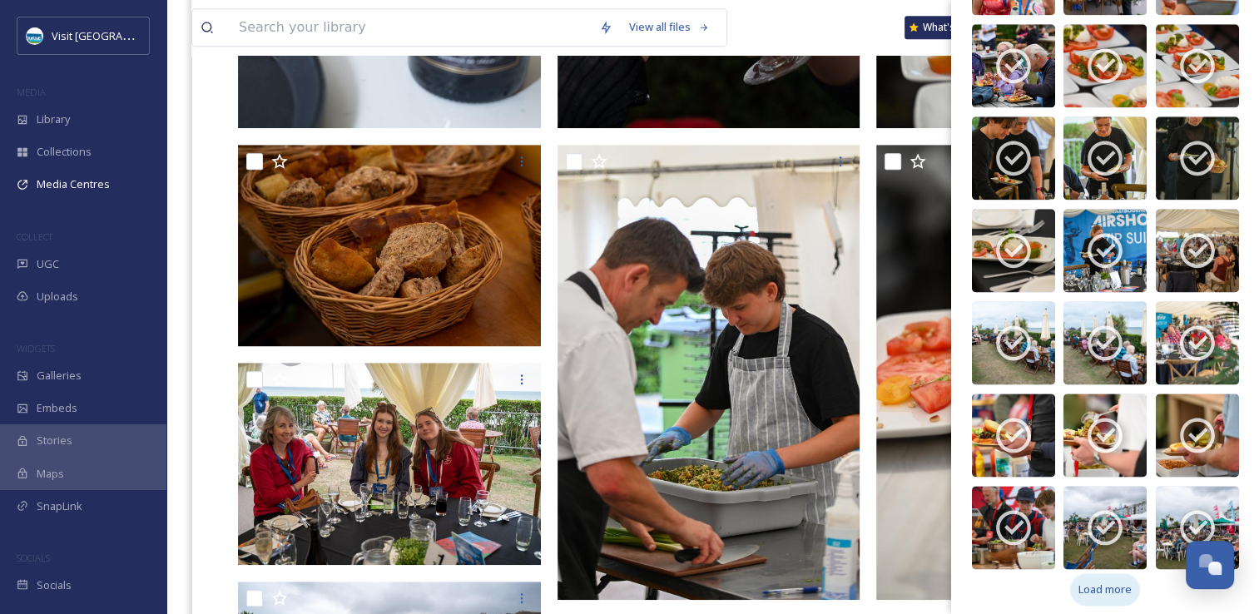
click at [1114, 582] on span "Load more" at bounding box center [1104, 590] width 53 height 16
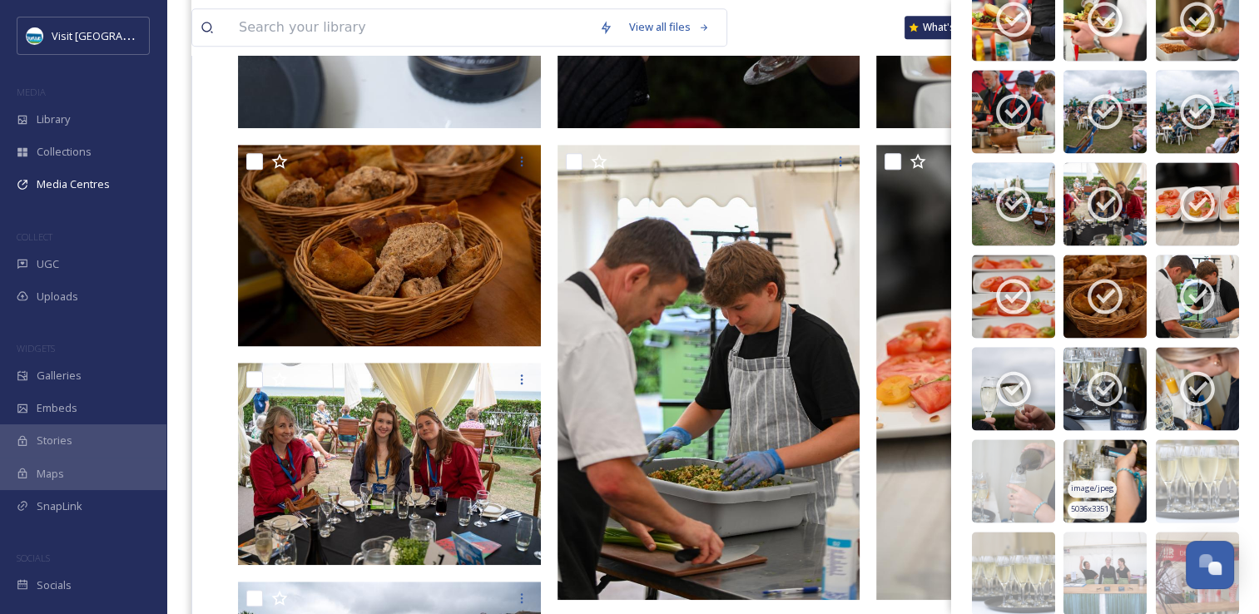
scroll to position [2746, 0]
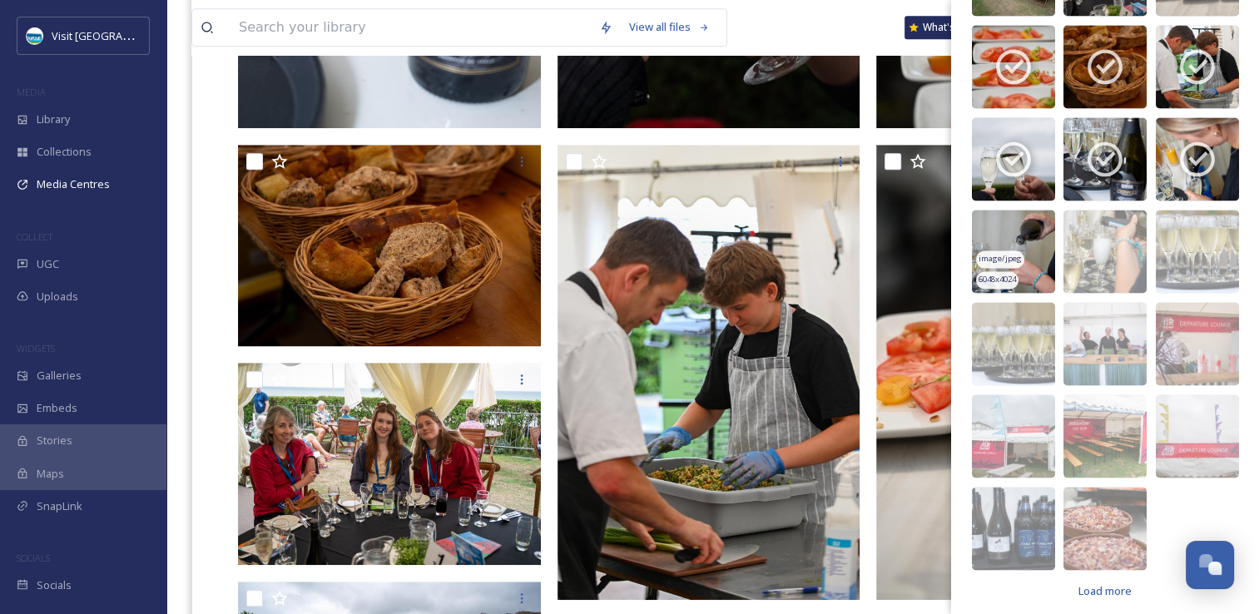
click at [1048, 221] on img at bounding box center [1013, 251] width 83 height 83
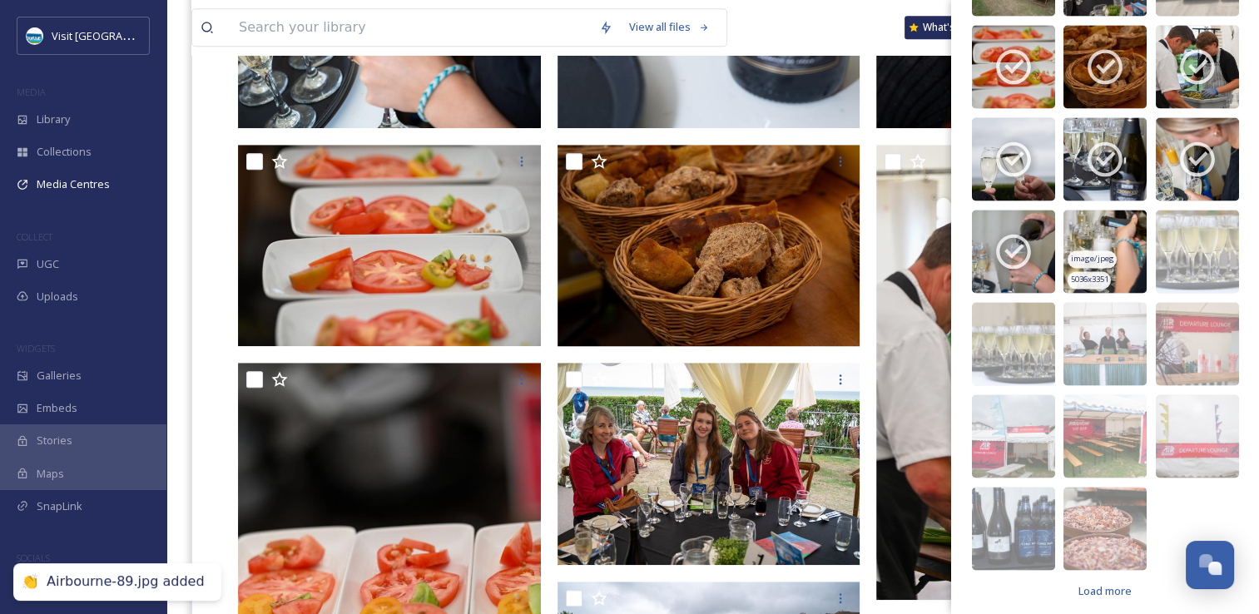
click at [1072, 216] on img at bounding box center [1104, 251] width 83 height 83
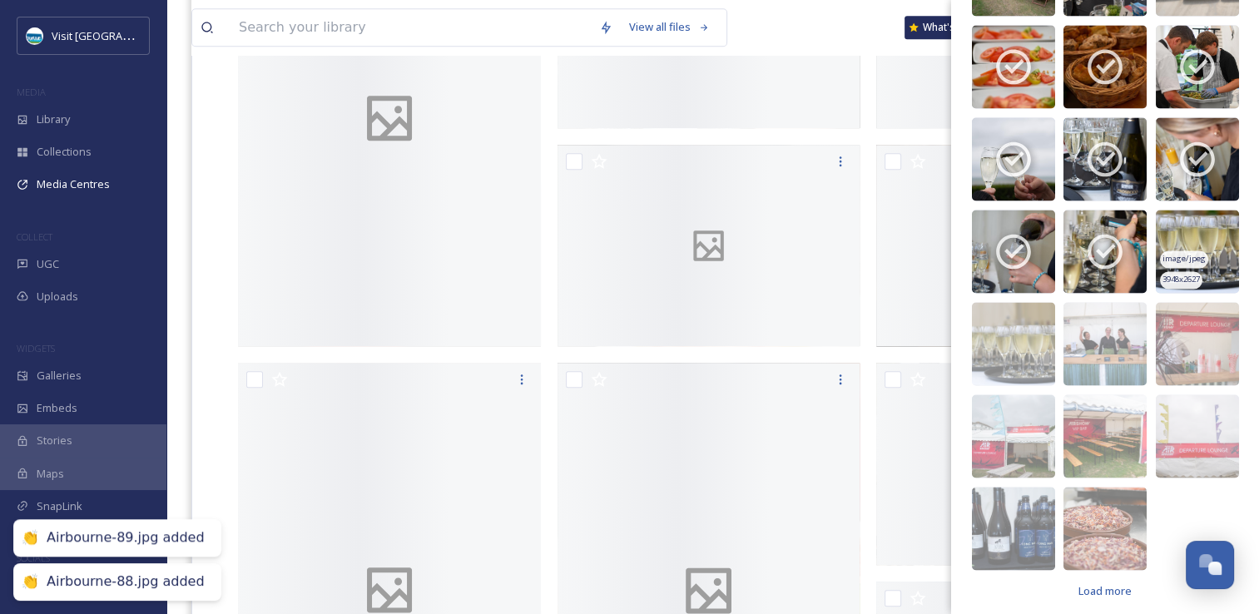
click at [1156, 225] on img at bounding box center [1197, 251] width 83 height 83
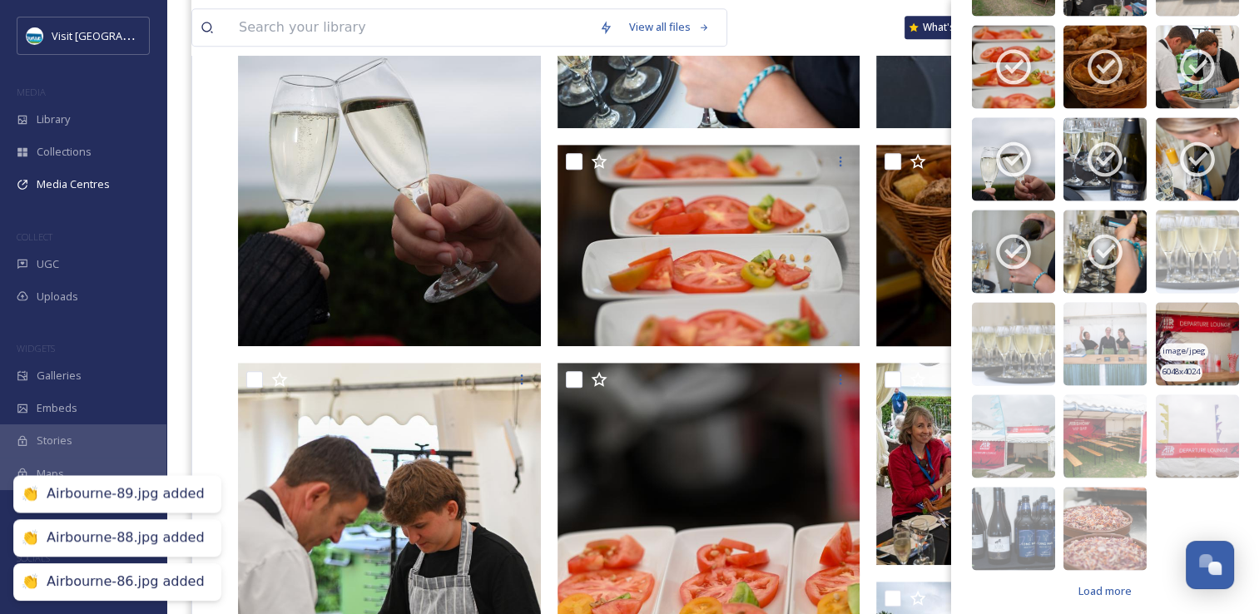
click at [1162, 315] on img at bounding box center [1197, 343] width 83 height 83
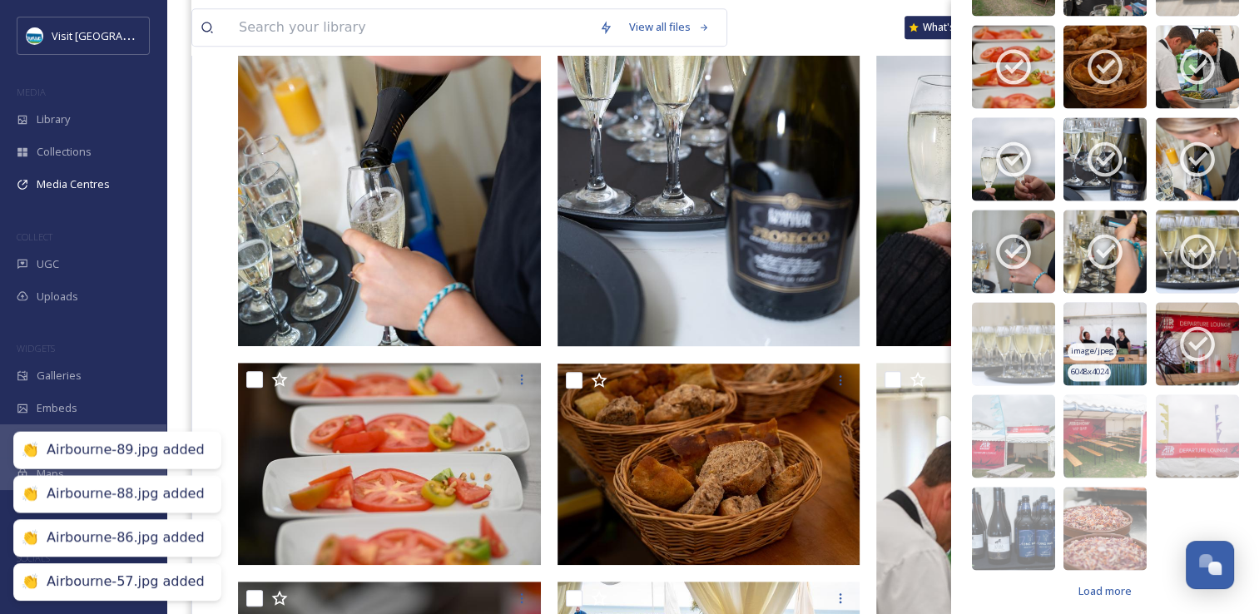
click at [1074, 323] on img at bounding box center [1104, 343] width 83 height 83
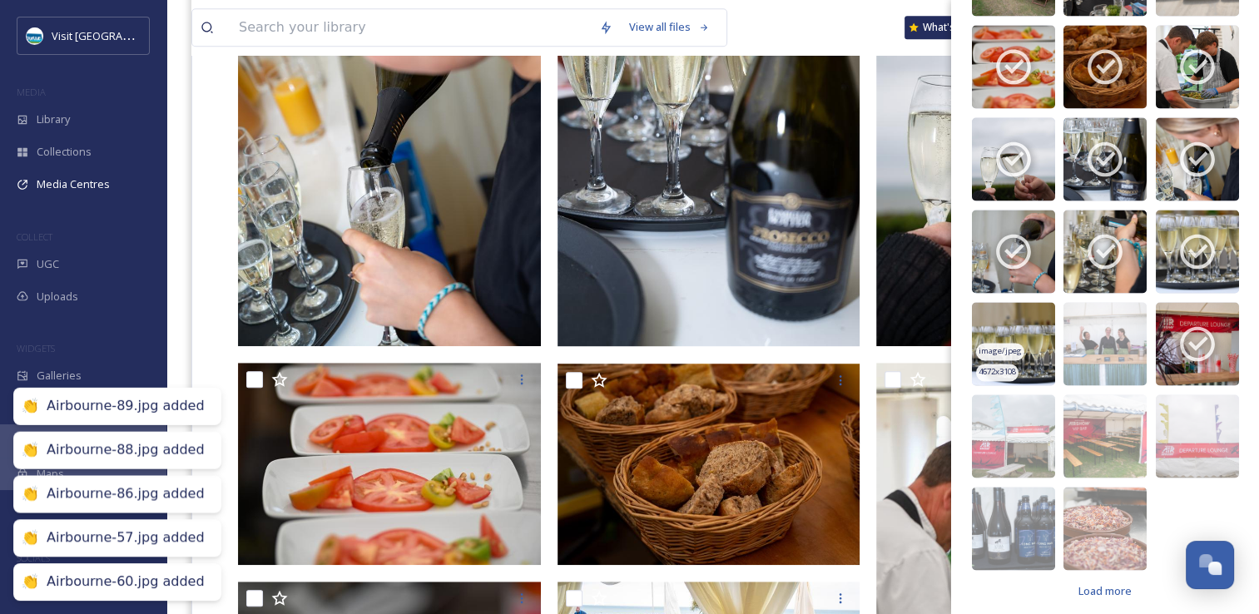
click at [1001, 322] on img at bounding box center [1013, 343] width 83 height 83
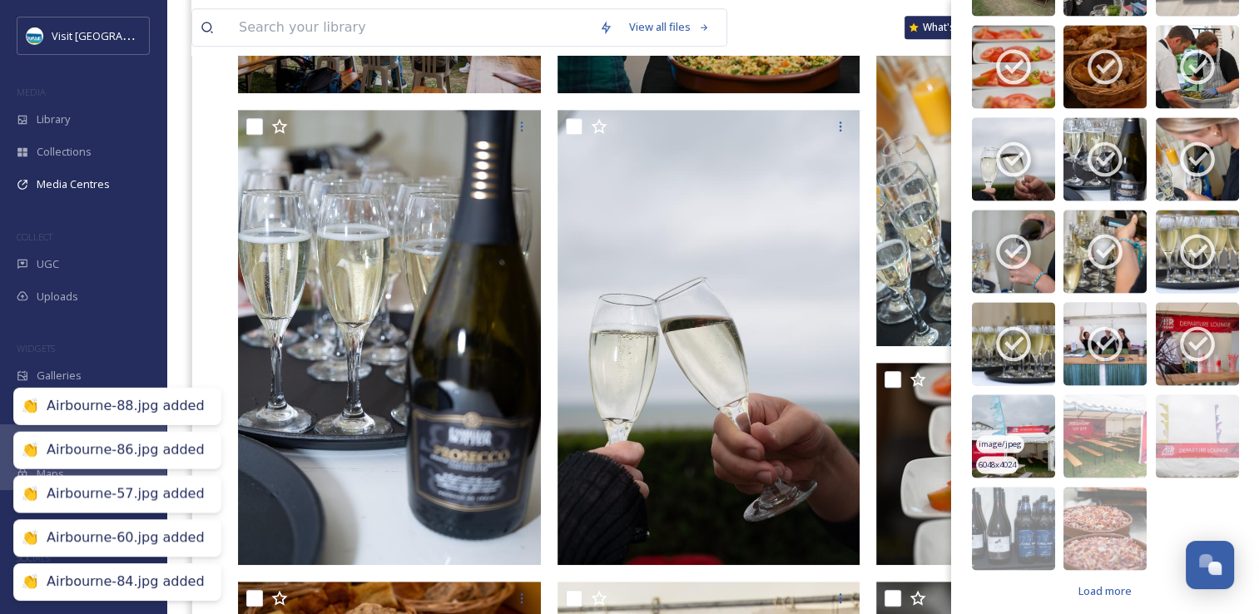
click at [1033, 420] on img at bounding box center [1013, 435] width 83 height 83
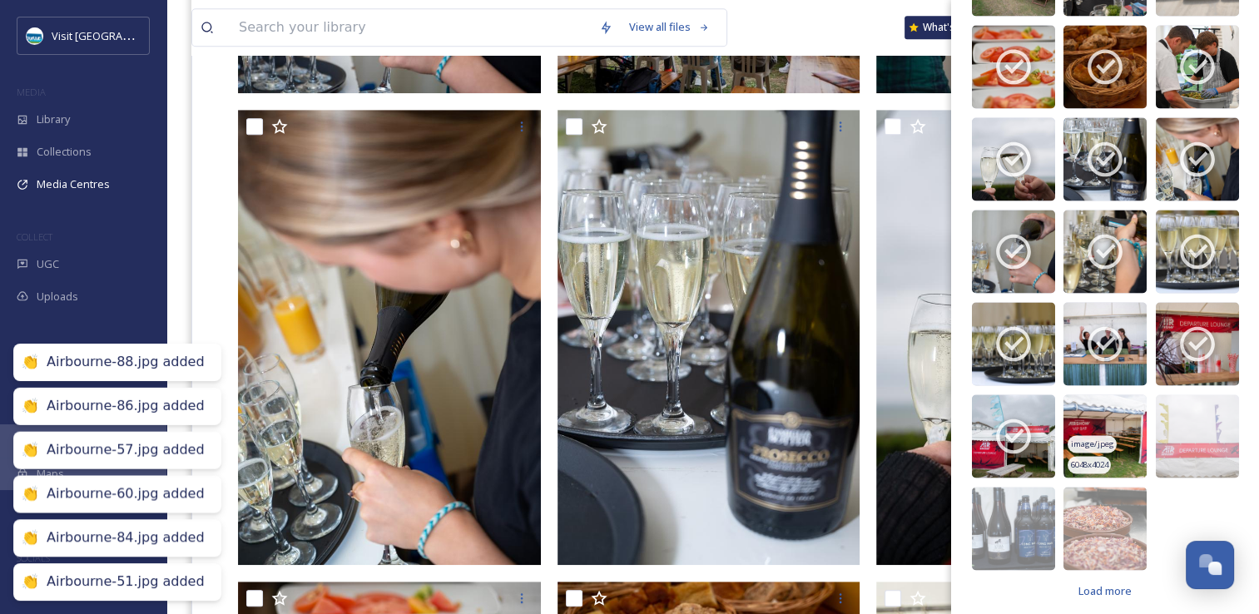
click at [1065, 423] on img at bounding box center [1104, 435] width 83 height 83
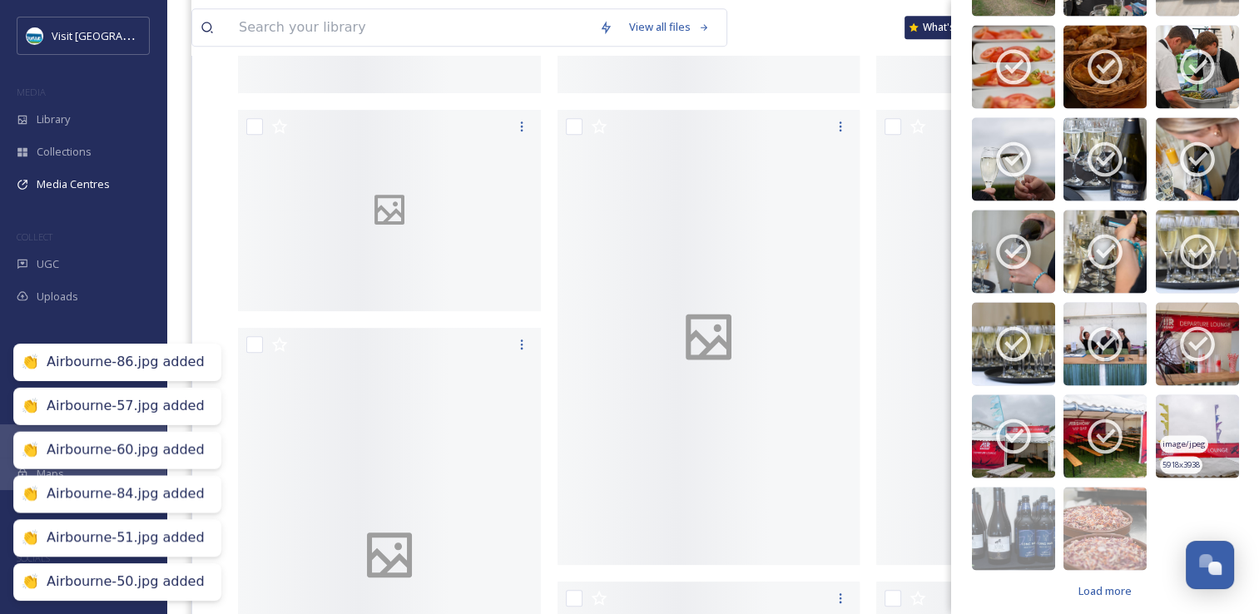
click at [1166, 402] on img at bounding box center [1197, 435] width 83 height 83
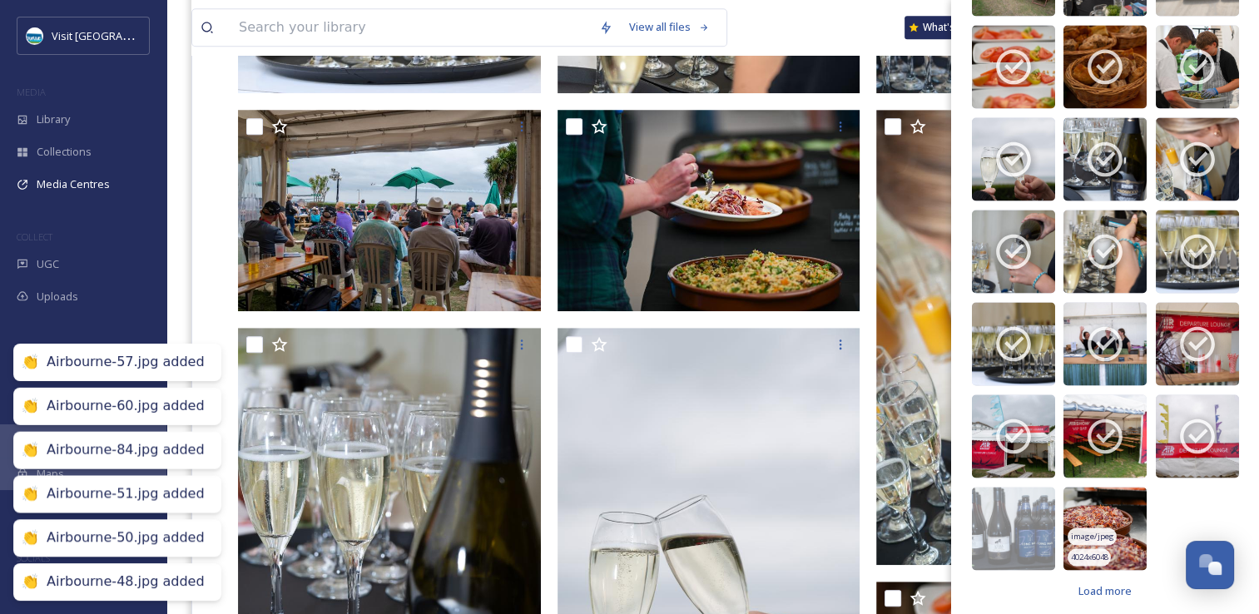
click at [1125, 489] on img at bounding box center [1104, 528] width 83 height 83
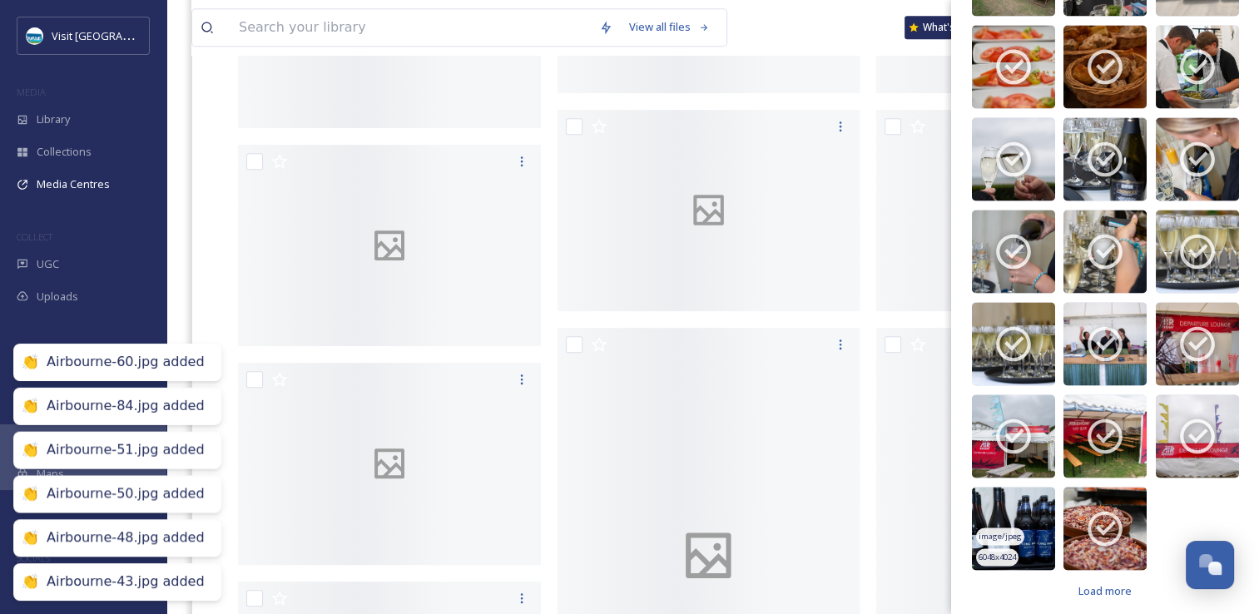
click at [992, 530] on span "image/jpeg" at bounding box center [999, 536] width 43 height 12
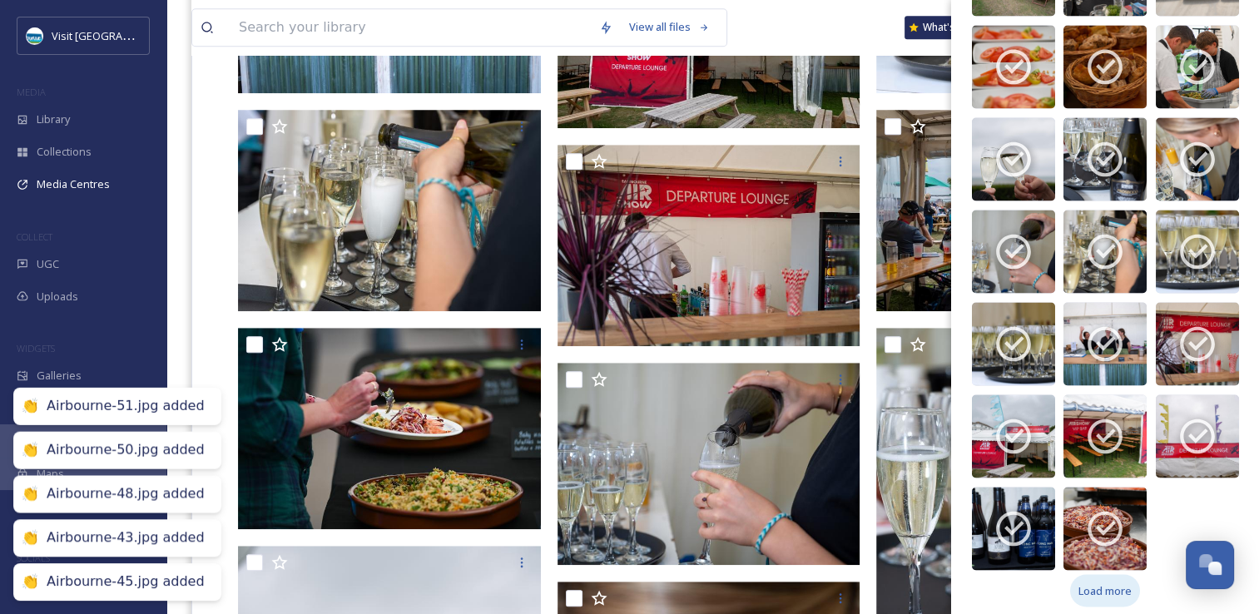
click at [1092, 584] on span "Load more" at bounding box center [1104, 590] width 53 height 16
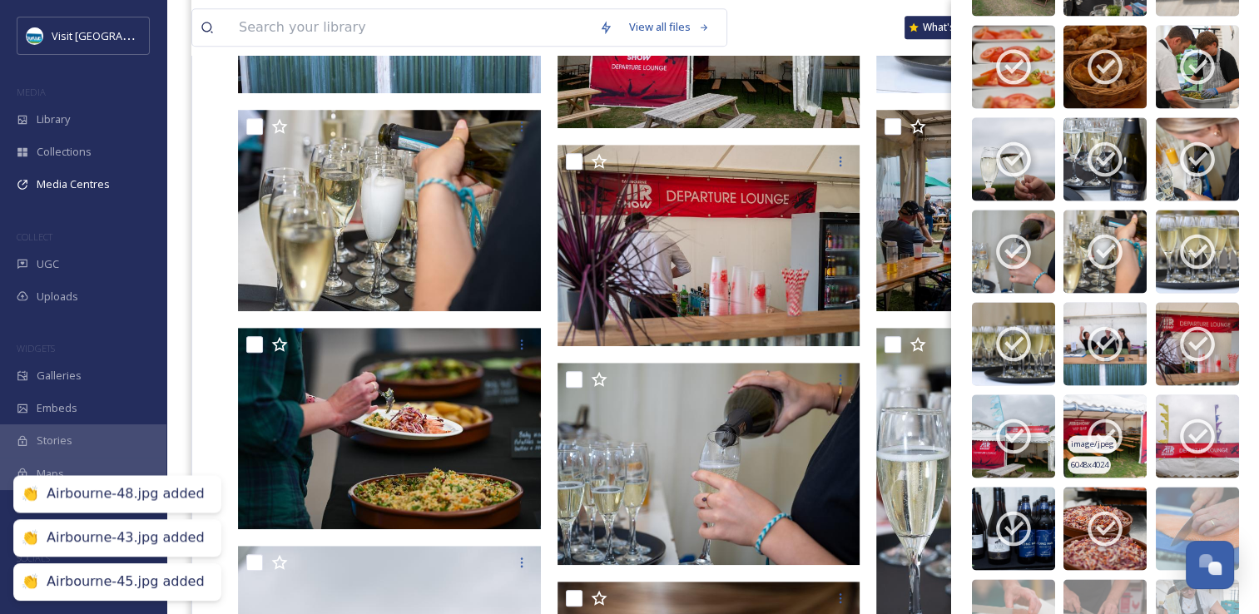
scroll to position [3079, 0]
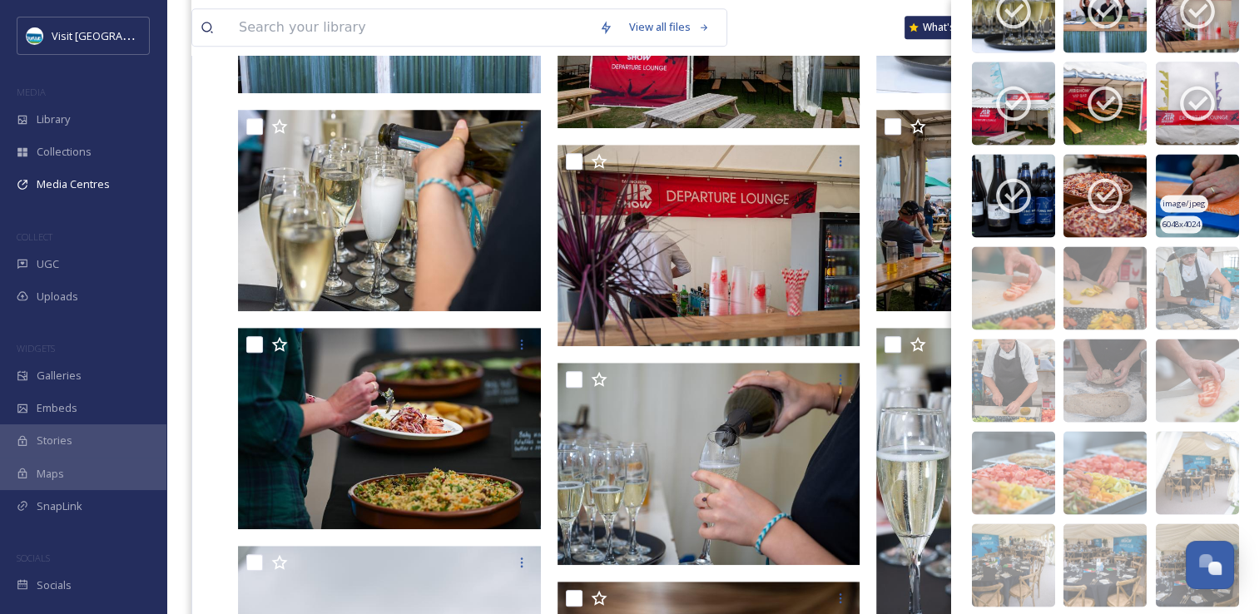
drag, startPoint x: 1183, startPoint y: 282, endPoint x: 1181, endPoint y: 203, distance: 79.1
click at [1183, 290] on span "image/jpeg" at bounding box center [1183, 296] width 43 height 12
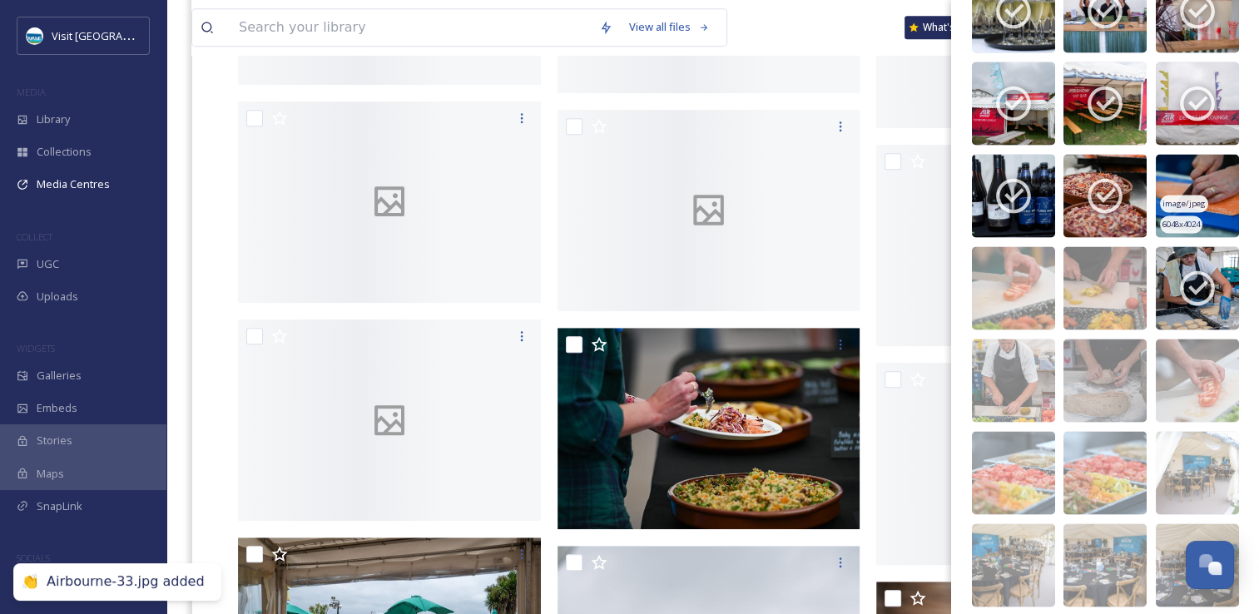
click at [1181, 197] on span "image/jpeg" at bounding box center [1183, 203] width 43 height 12
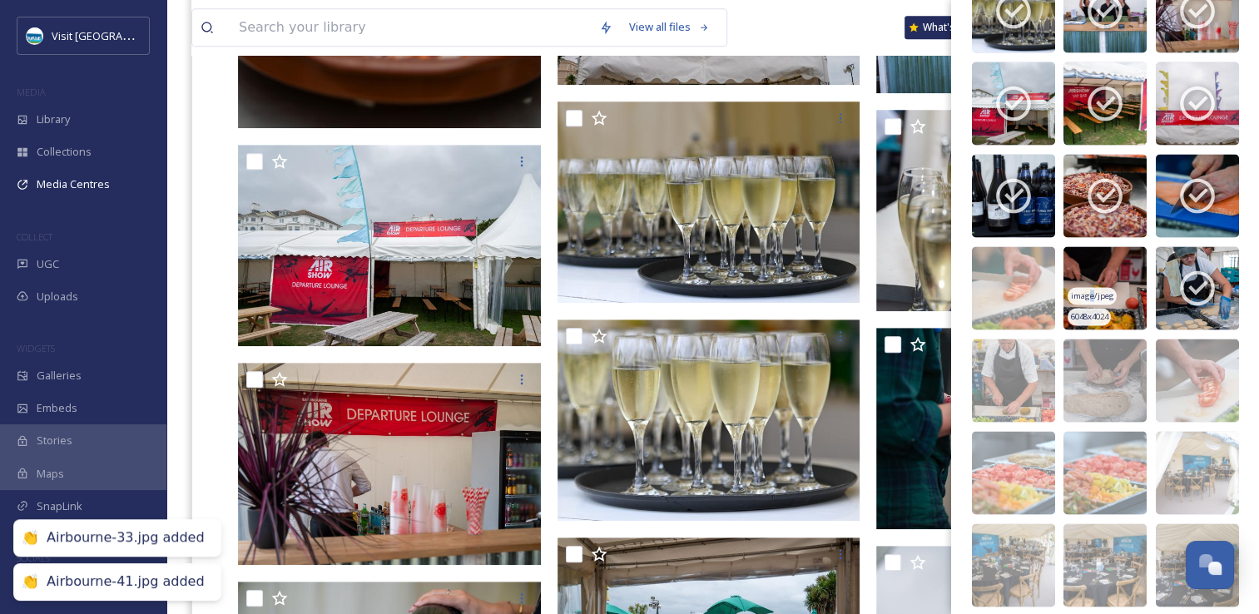
click at [1087, 290] on span "image/jpeg" at bounding box center [1092, 296] width 43 height 12
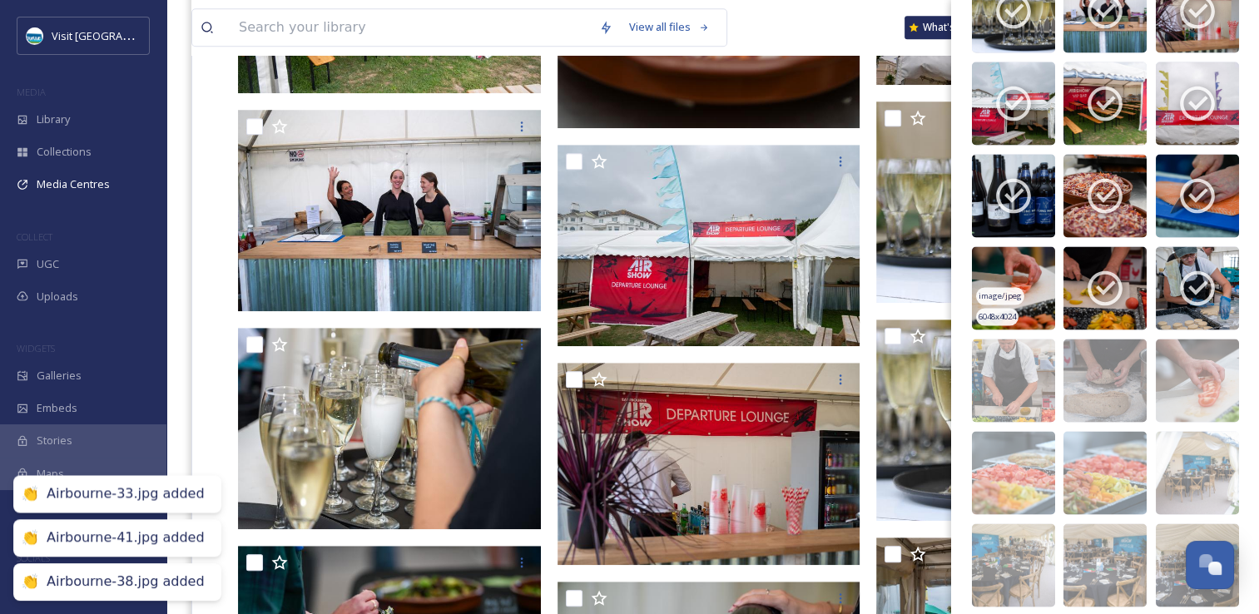
drag, startPoint x: 1087, startPoint y: 283, endPoint x: 997, endPoint y: 273, distance: 90.4
click at [997, 273] on img at bounding box center [1013, 287] width 83 height 83
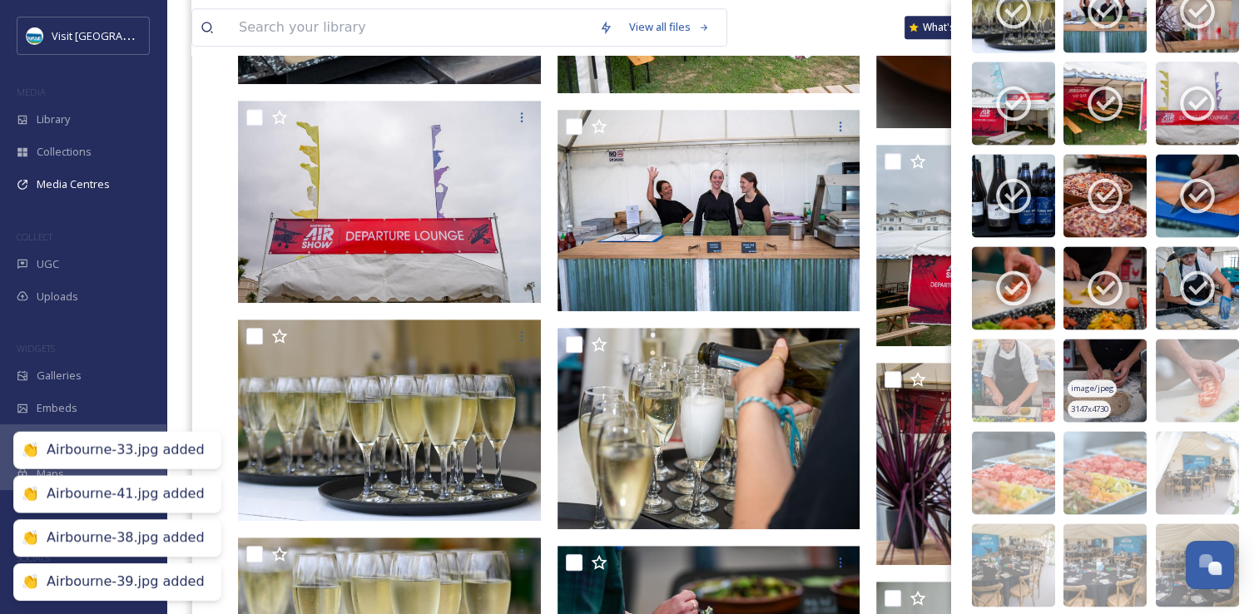
click at [1088, 353] on img at bounding box center [1104, 380] width 83 height 83
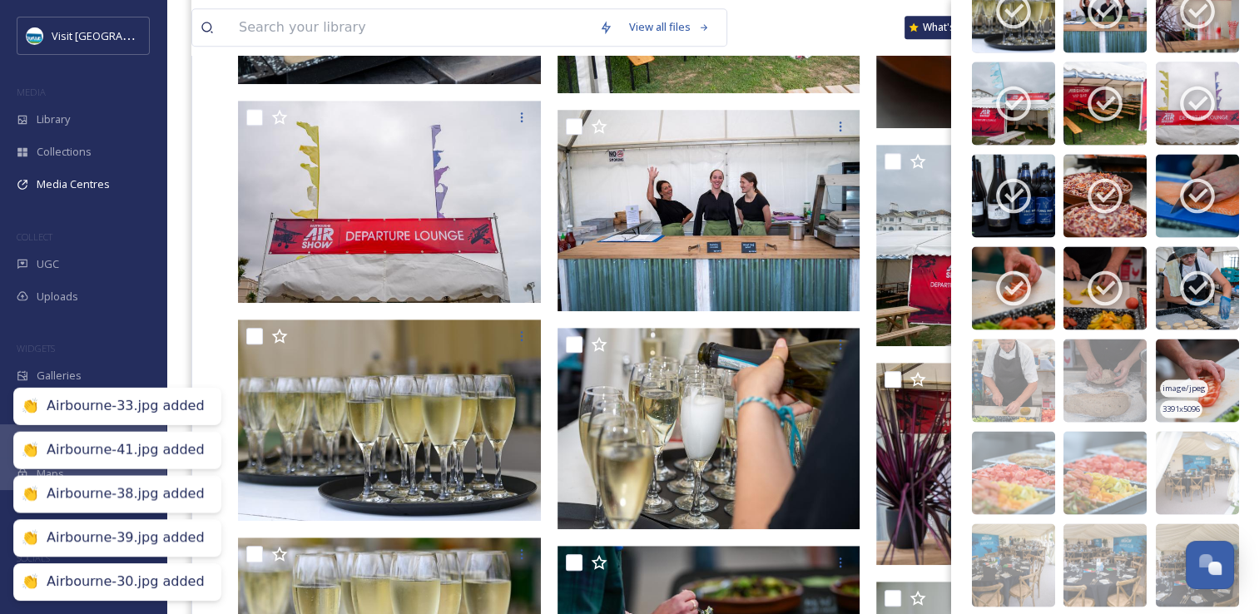
click at [1175, 382] on span "image/jpeg" at bounding box center [1183, 388] width 43 height 12
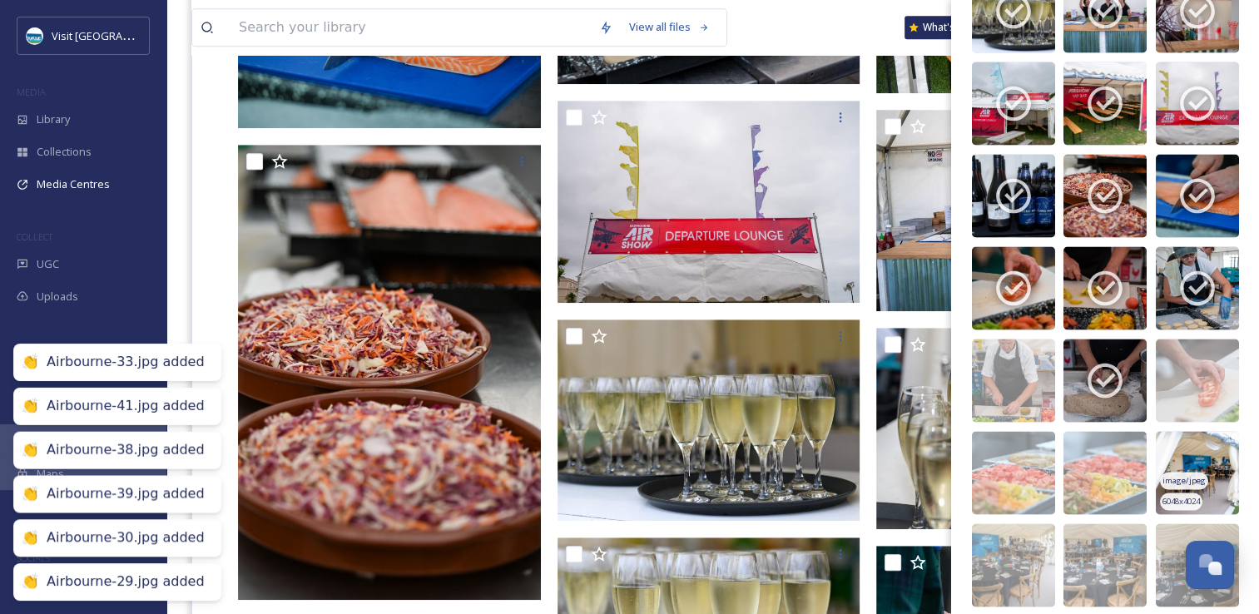
click at [1168, 452] on img at bounding box center [1197, 472] width 83 height 83
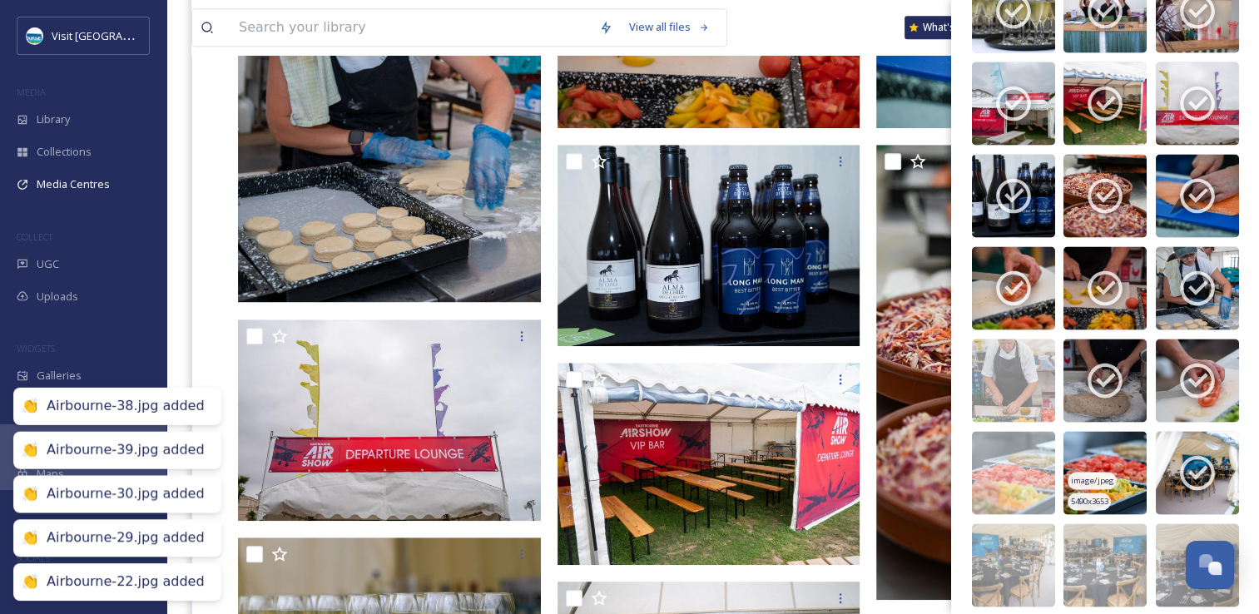
click at [1082, 452] on img at bounding box center [1104, 472] width 83 height 83
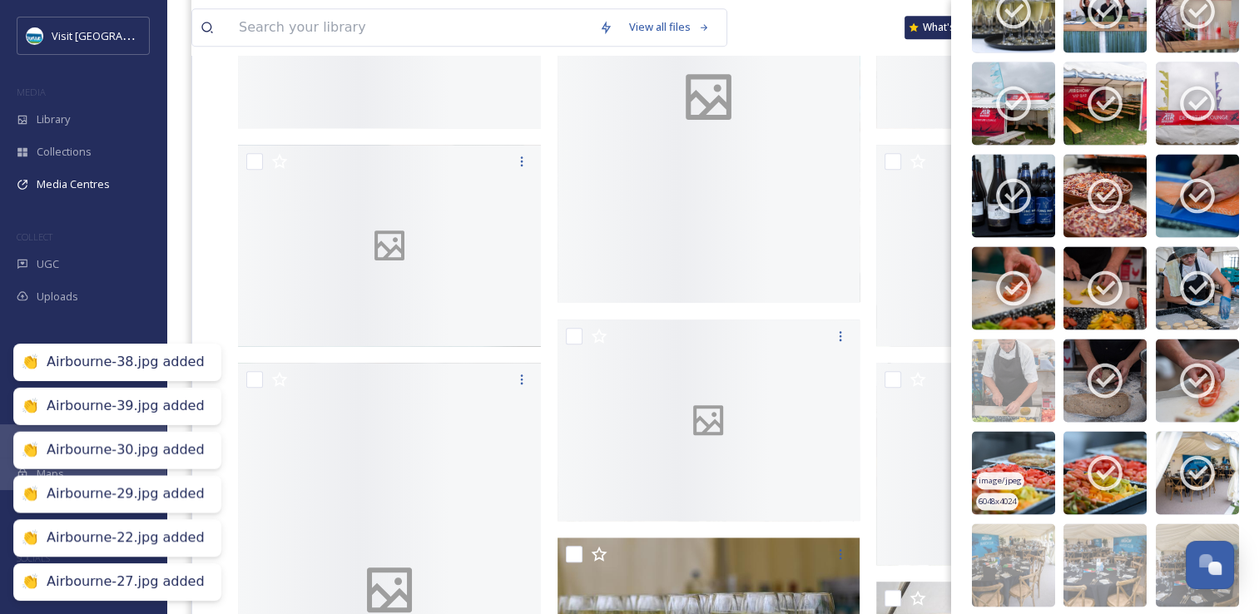
click at [1028, 471] on img at bounding box center [1013, 472] width 83 height 83
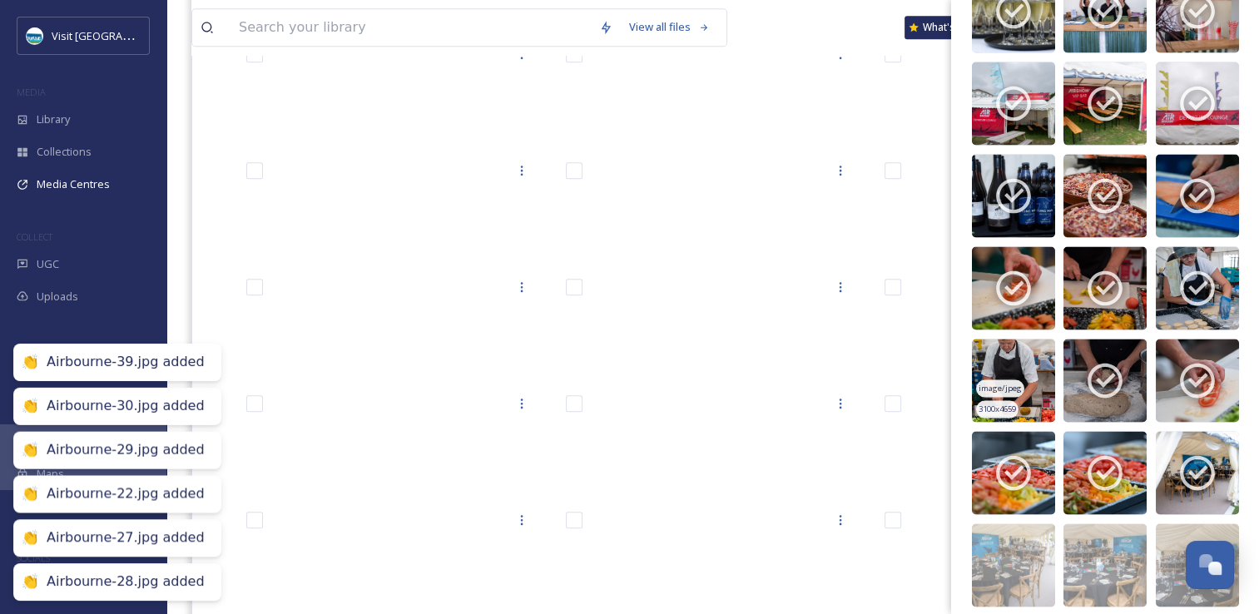
click at [1019, 361] on img at bounding box center [1013, 380] width 83 height 83
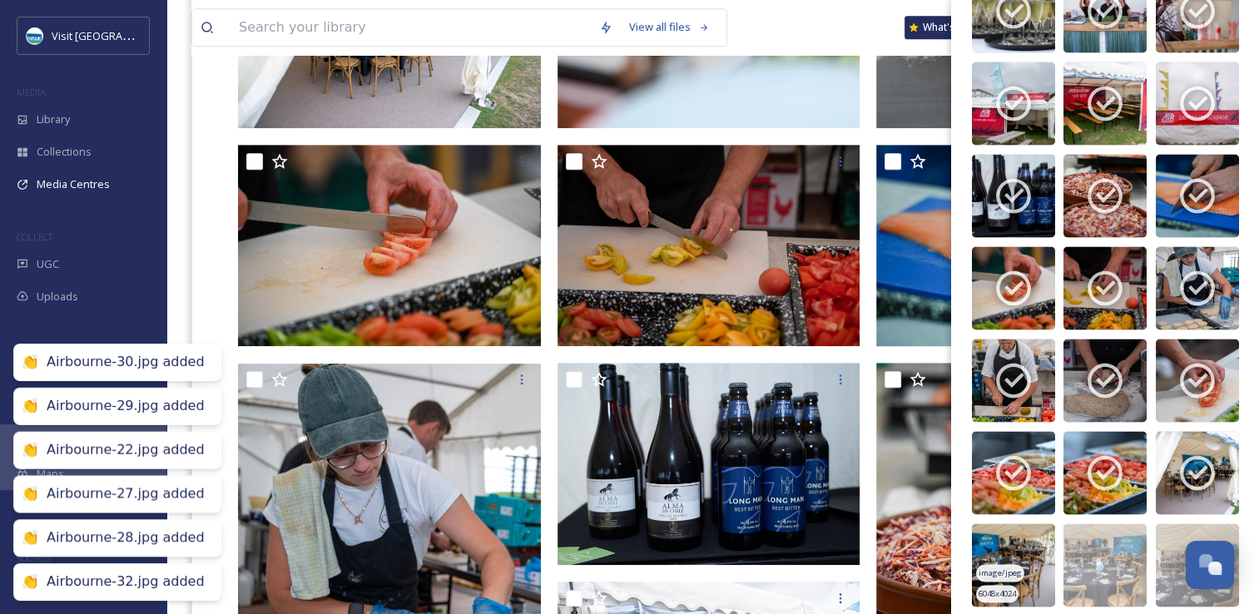
click at [1019, 528] on img at bounding box center [1013, 564] width 83 height 83
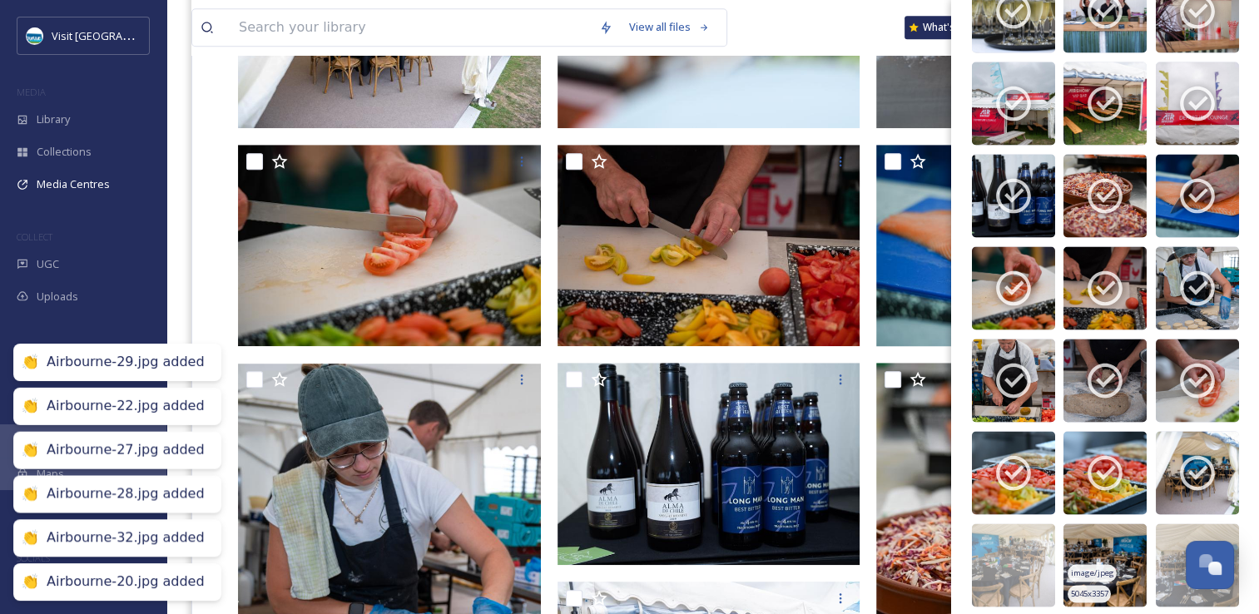
click at [1127, 527] on img at bounding box center [1104, 564] width 83 height 83
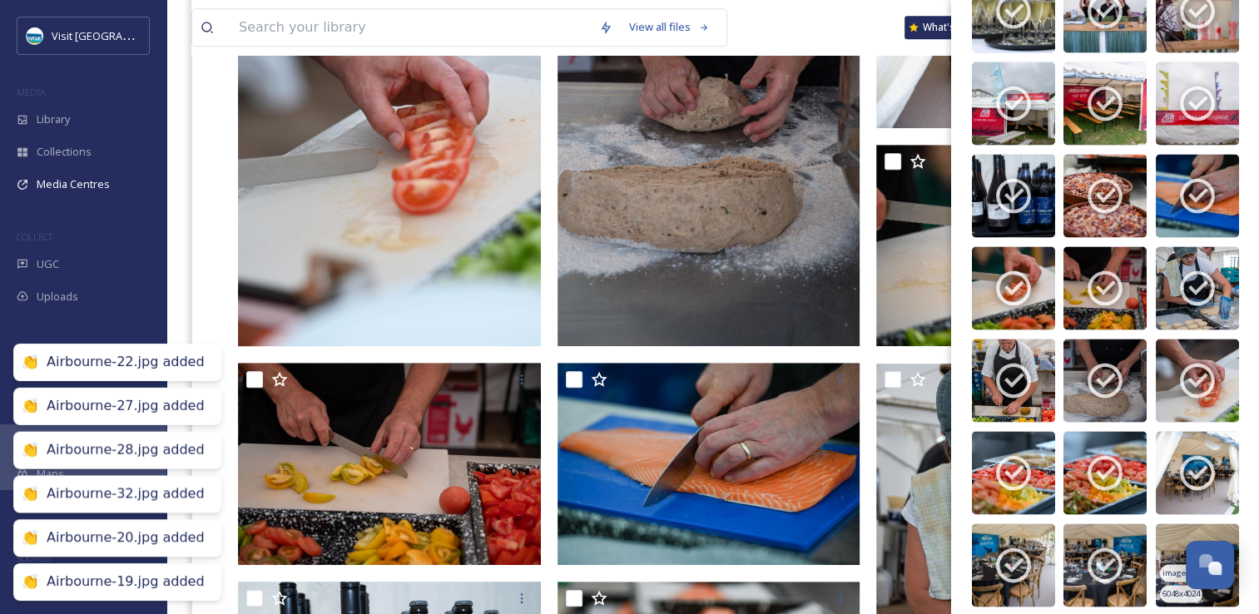
click at [1190, 523] on img at bounding box center [1197, 564] width 83 height 83
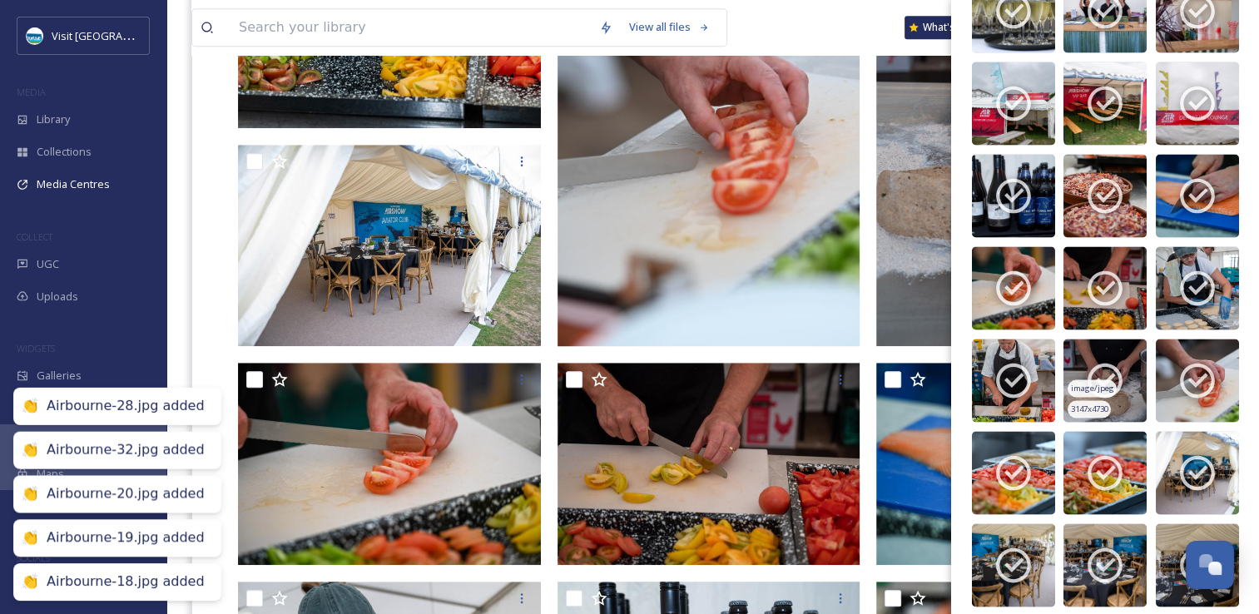
scroll to position [3392, 0]
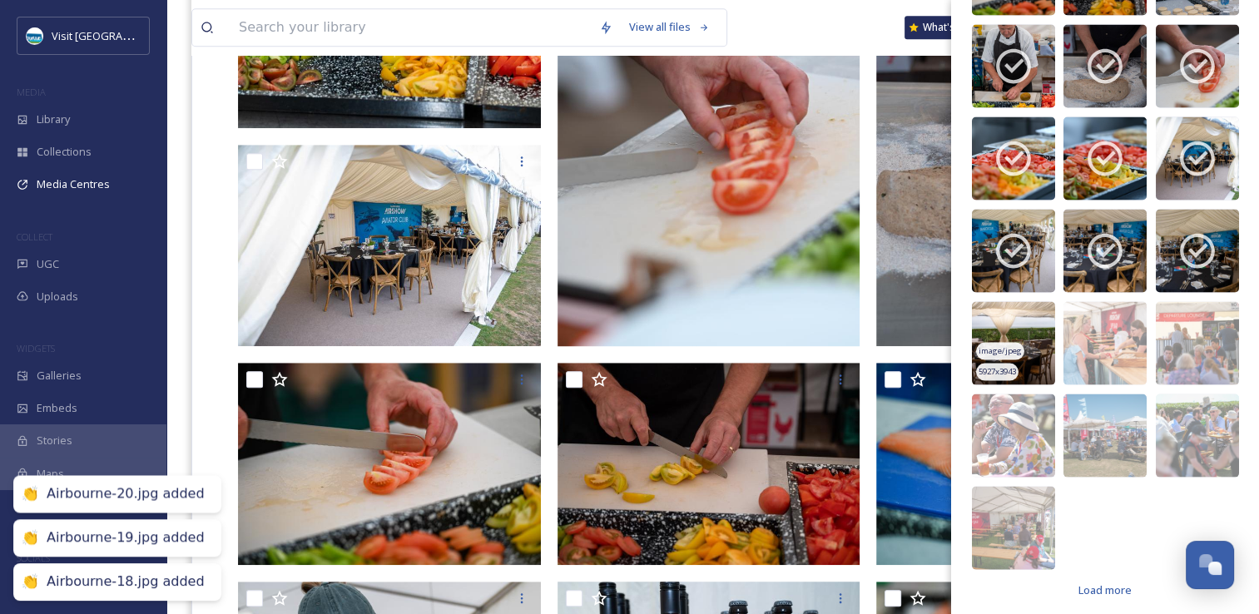
click at [1026, 333] on img at bounding box center [1013, 343] width 83 height 83
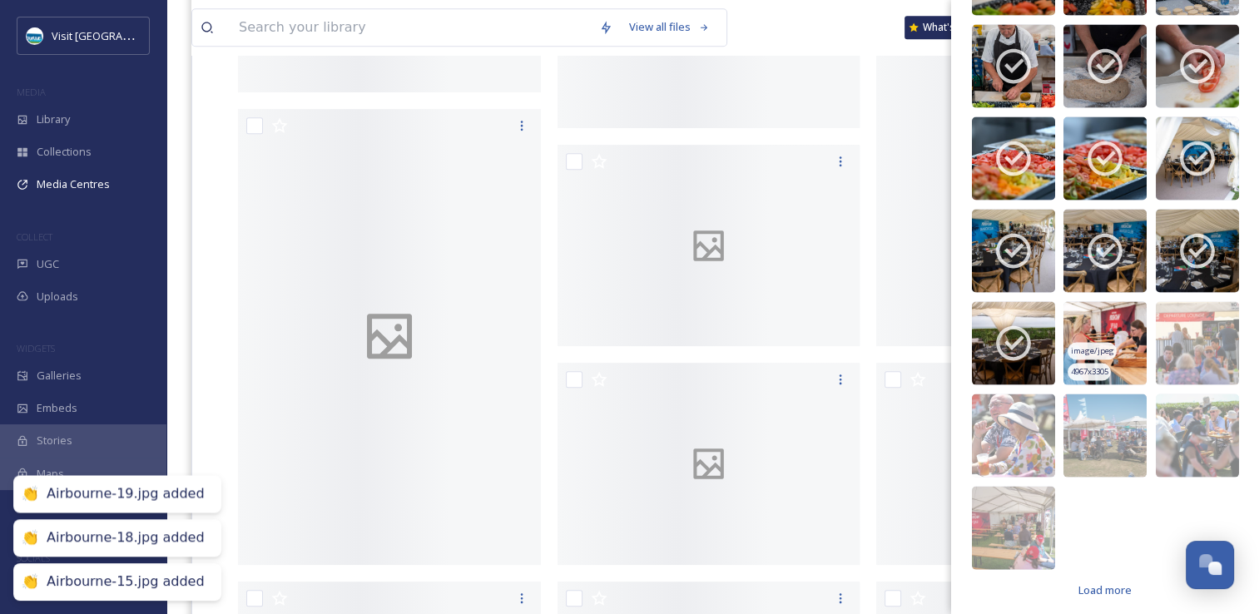
click at [1101, 332] on img at bounding box center [1104, 343] width 83 height 83
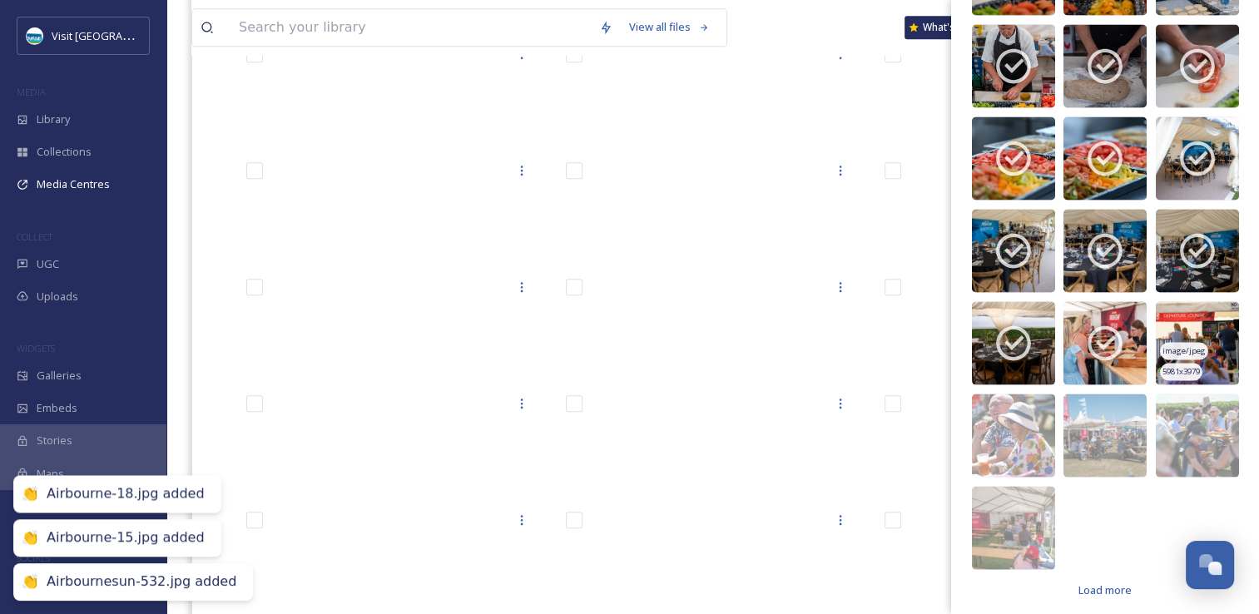
click at [1157, 331] on img at bounding box center [1197, 343] width 83 height 83
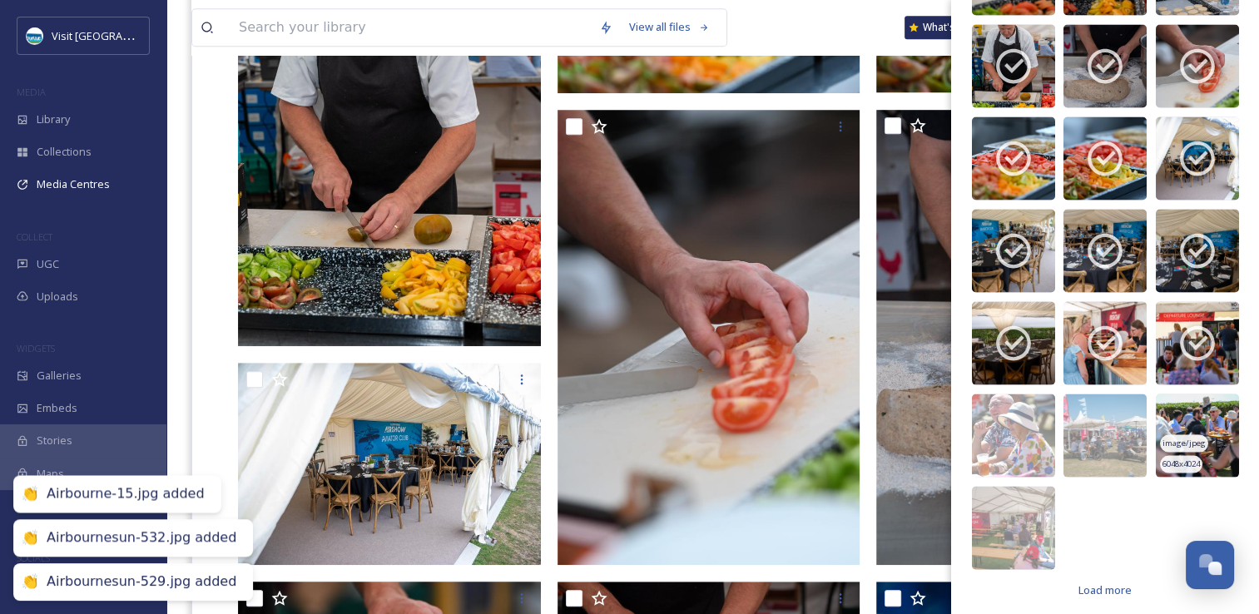
click at [1170, 424] on img at bounding box center [1197, 435] width 83 height 83
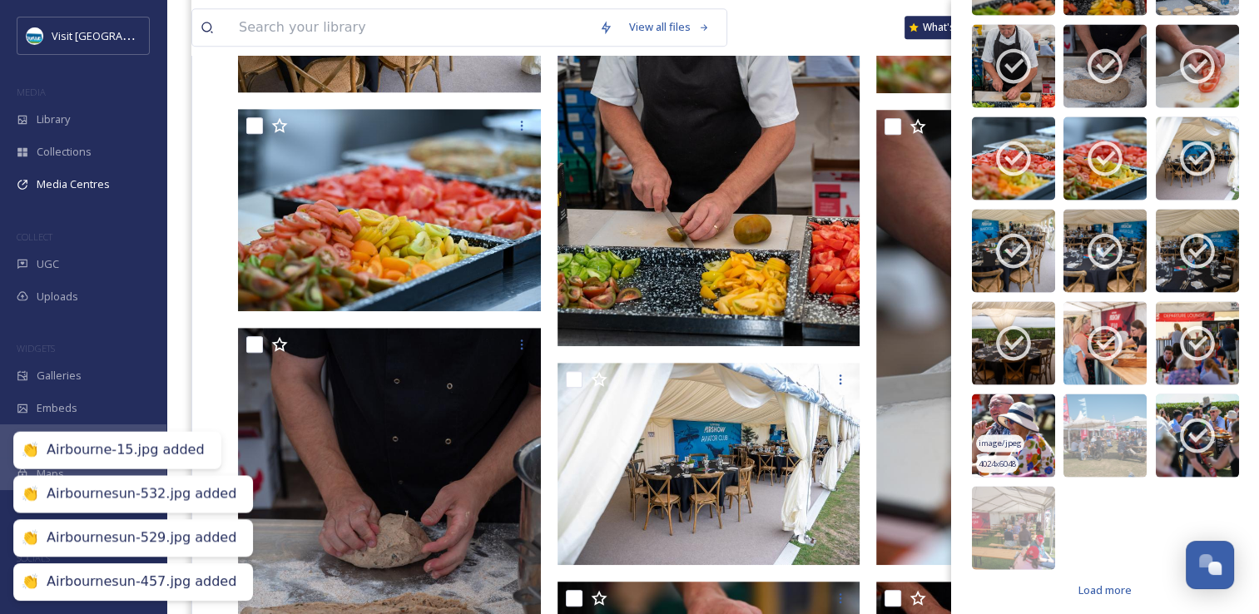
drag, startPoint x: 1095, startPoint y: 416, endPoint x: 1034, endPoint y: 416, distance: 60.7
click at [1094, 416] on img at bounding box center [1104, 435] width 83 height 83
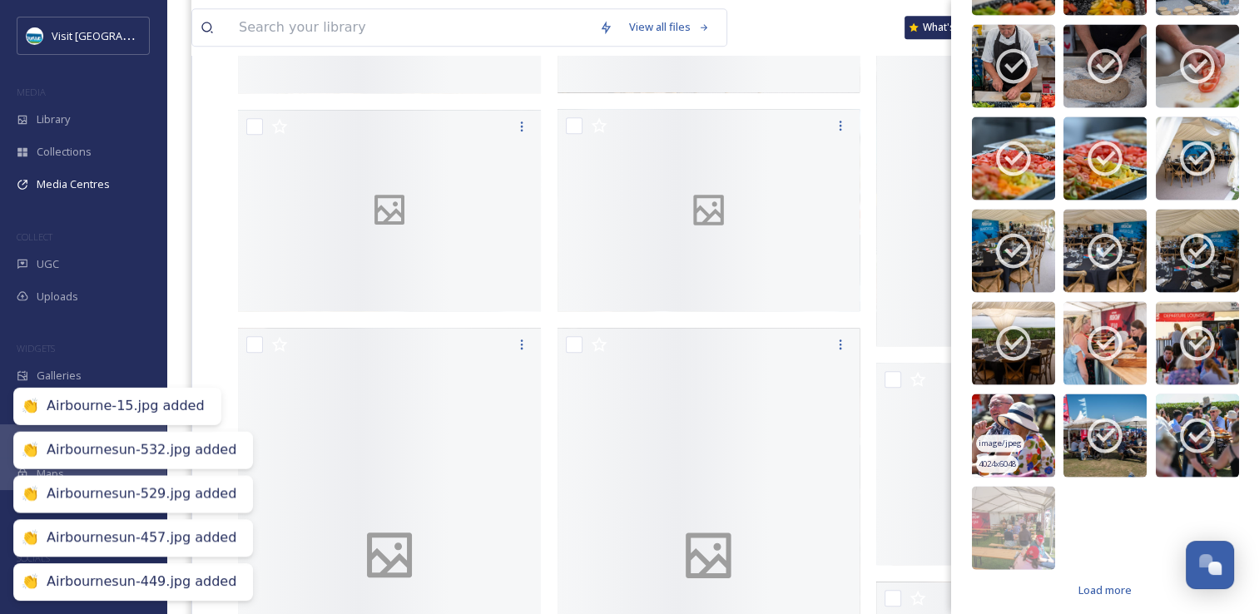
click at [1034, 416] on img at bounding box center [1013, 435] width 83 height 83
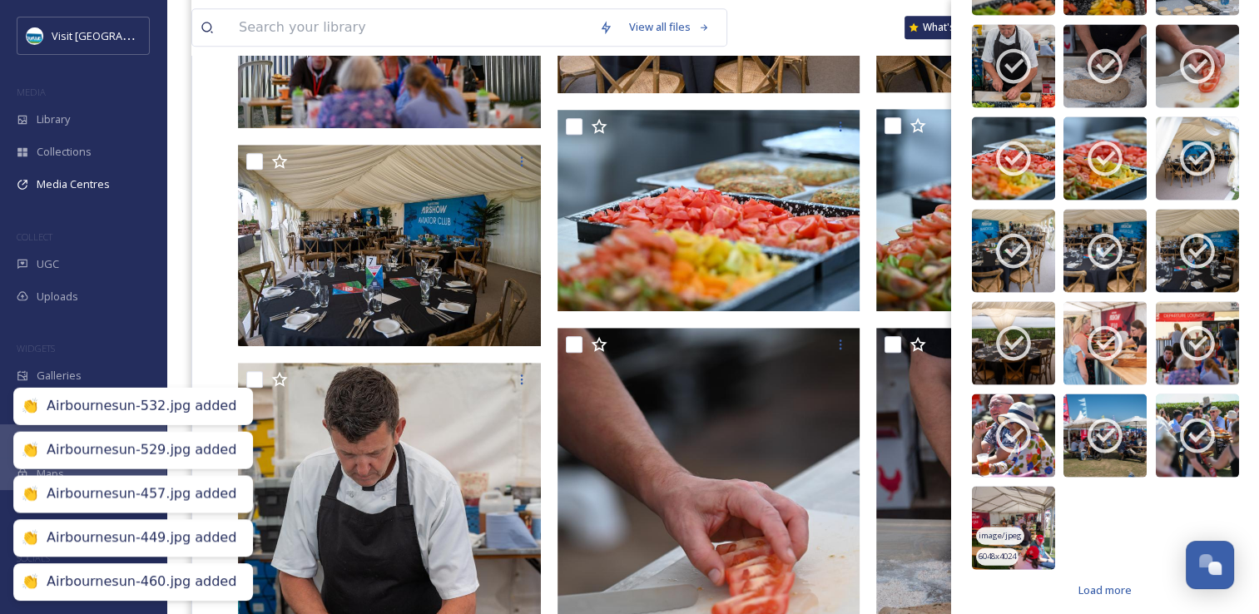
click at [1018, 530] on span "image/jpeg" at bounding box center [999, 536] width 43 height 12
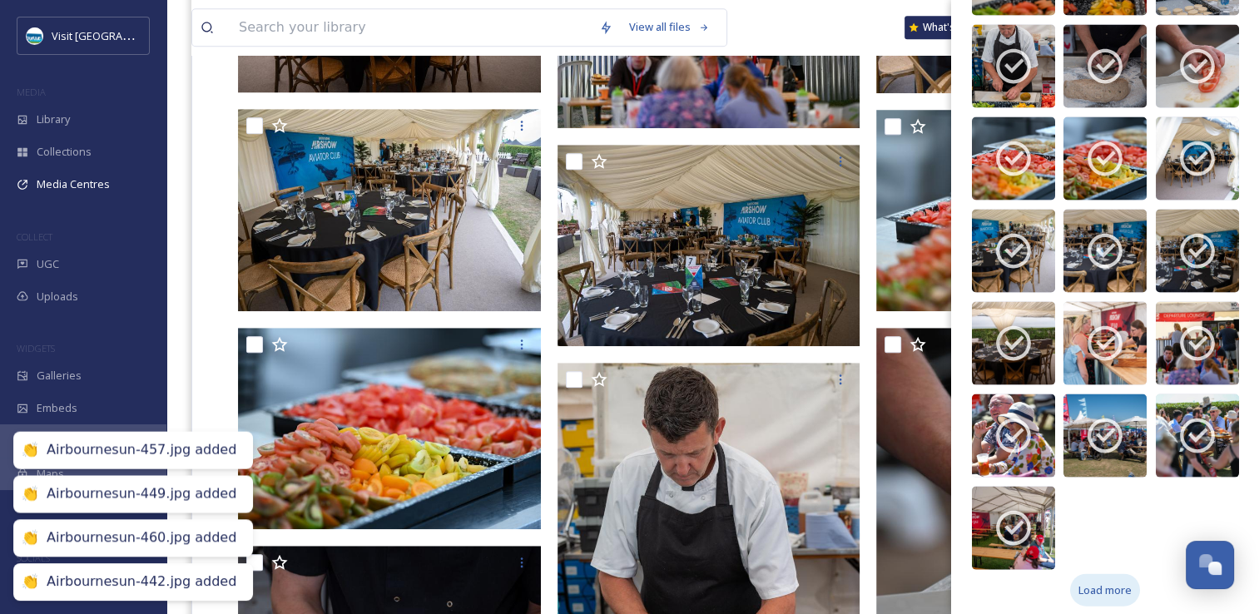
click at [1105, 587] on span "Load more" at bounding box center [1104, 590] width 53 height 16
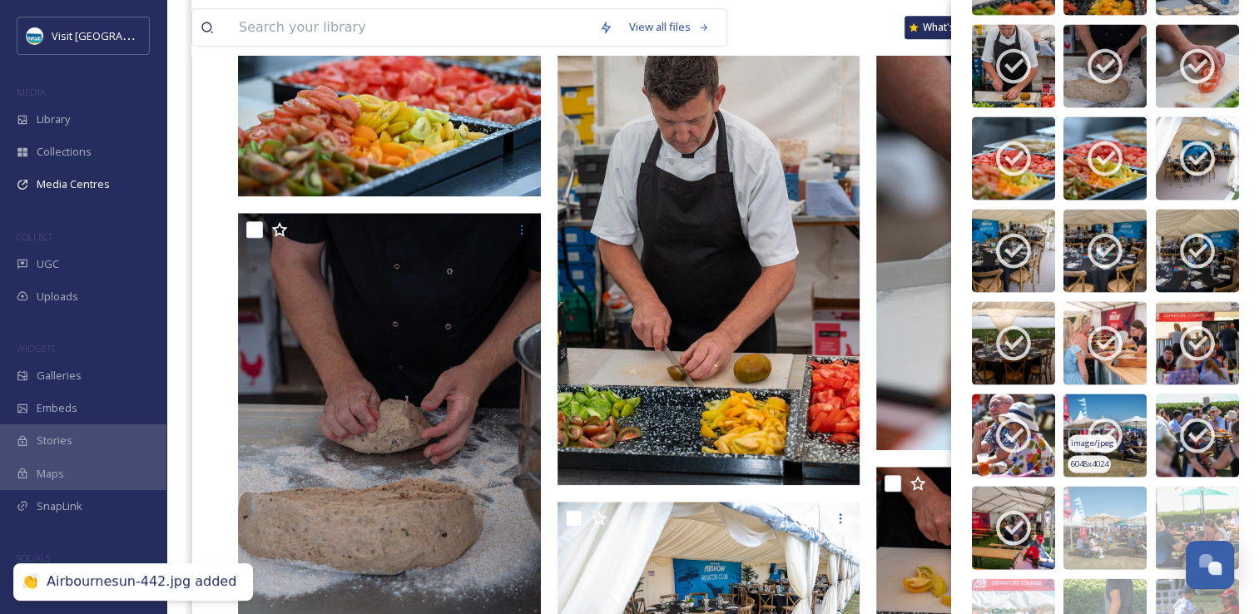
scroll to position [3725, 0]
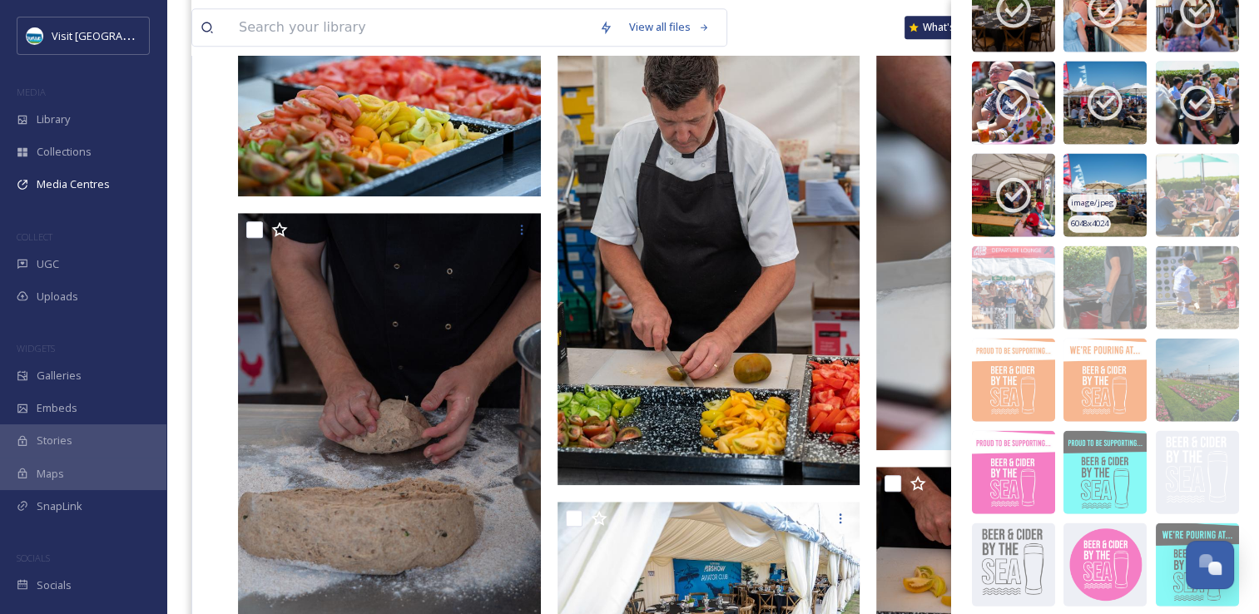
click at [1125, 167] on img at bounding box center [1104, 195] width 83 height 83
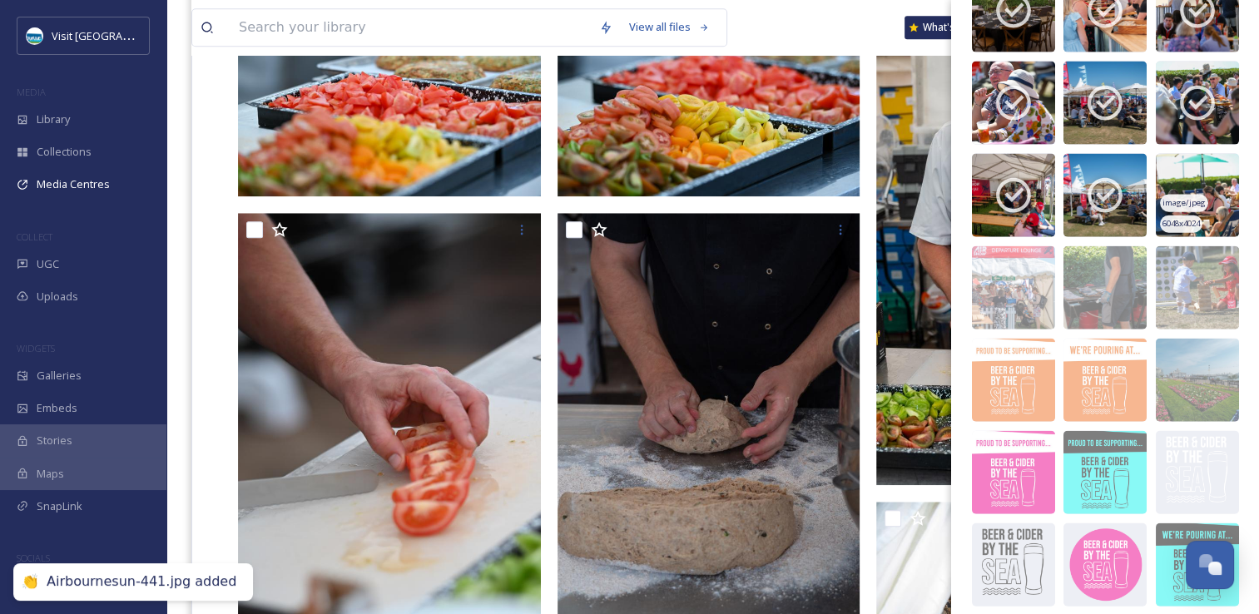
click at [1179, 181] on img at bounding box center [1197, 195] width 83 height 83
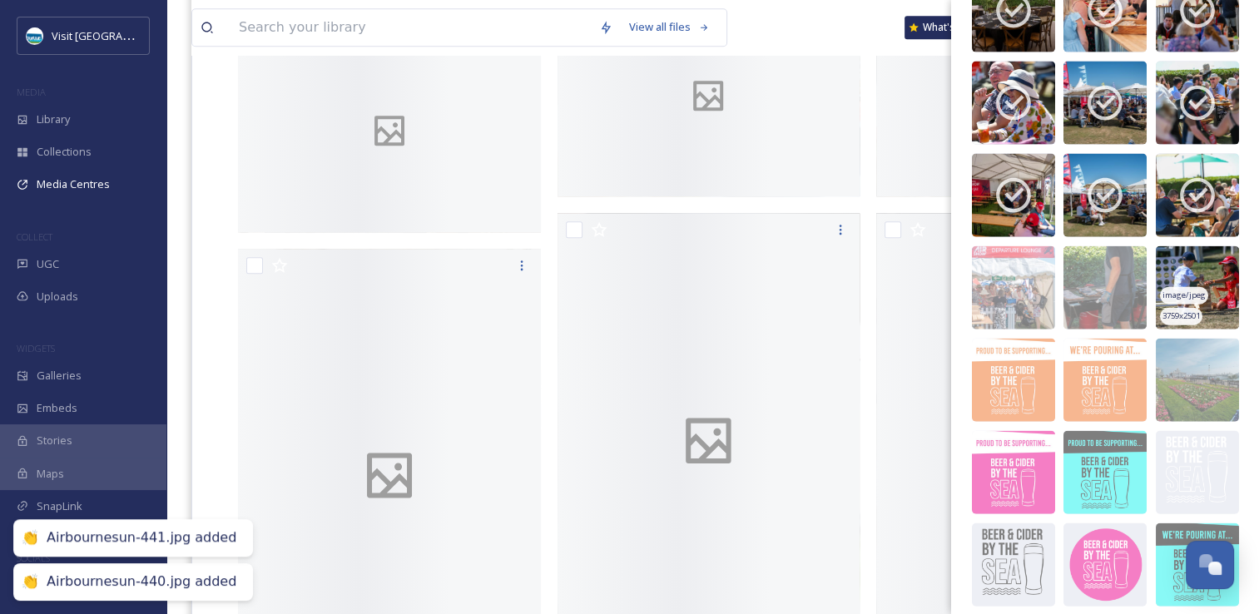
click at [1185, 263] on img at bounding box center [1197, 287] width 83 height 83
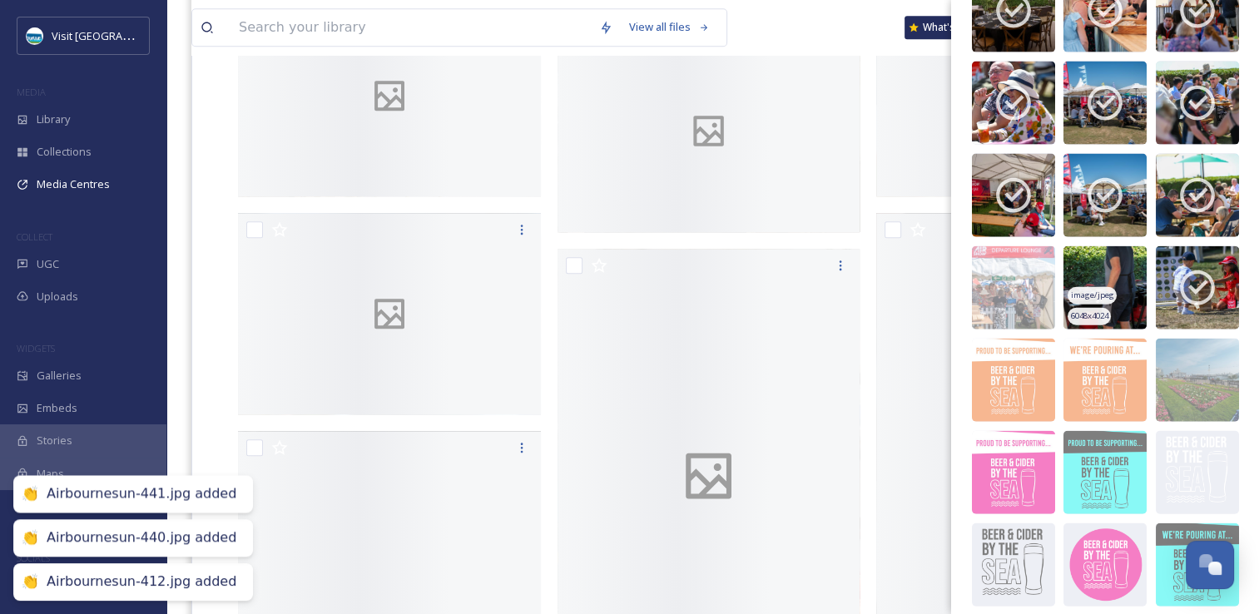
click at [1094, 290] on span "image/jpeg" at bounding box center [1092, 296] width 43 height 12
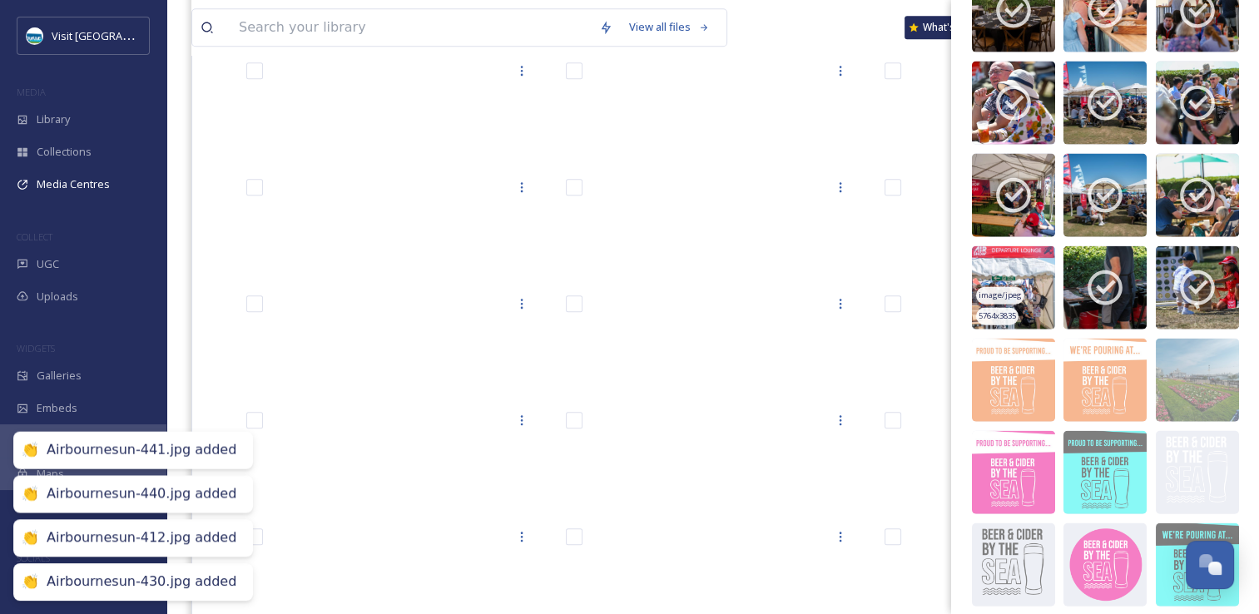
click at [1012, 273] on img at bounding box center [1013, 287] width 83 height 83
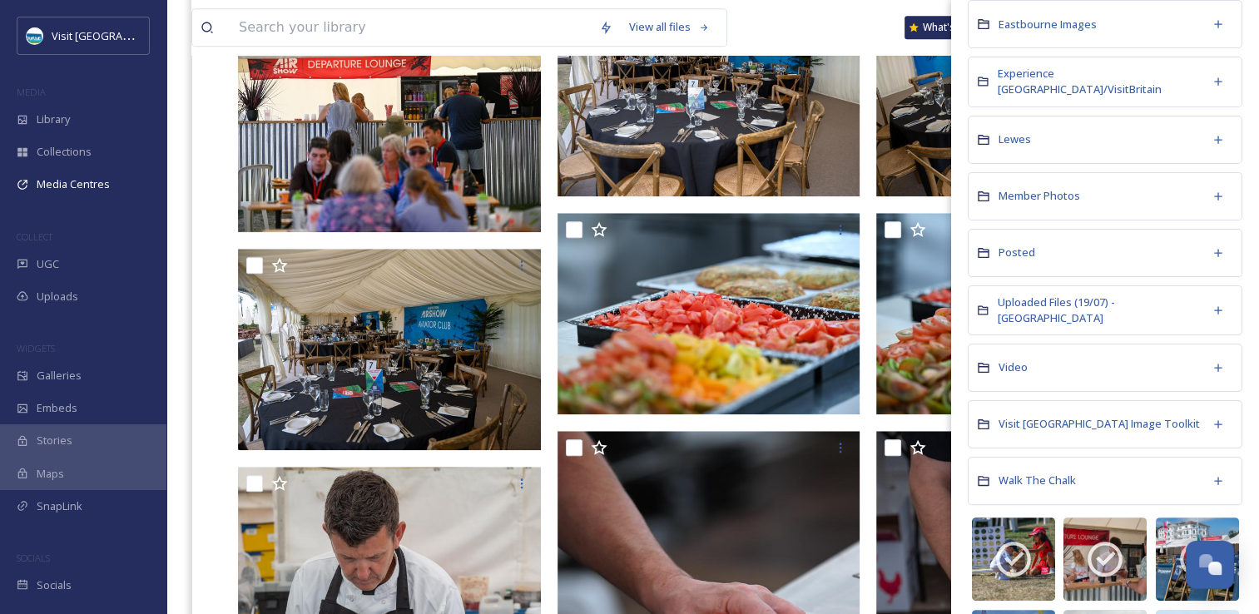
scroll to position [0, 0]
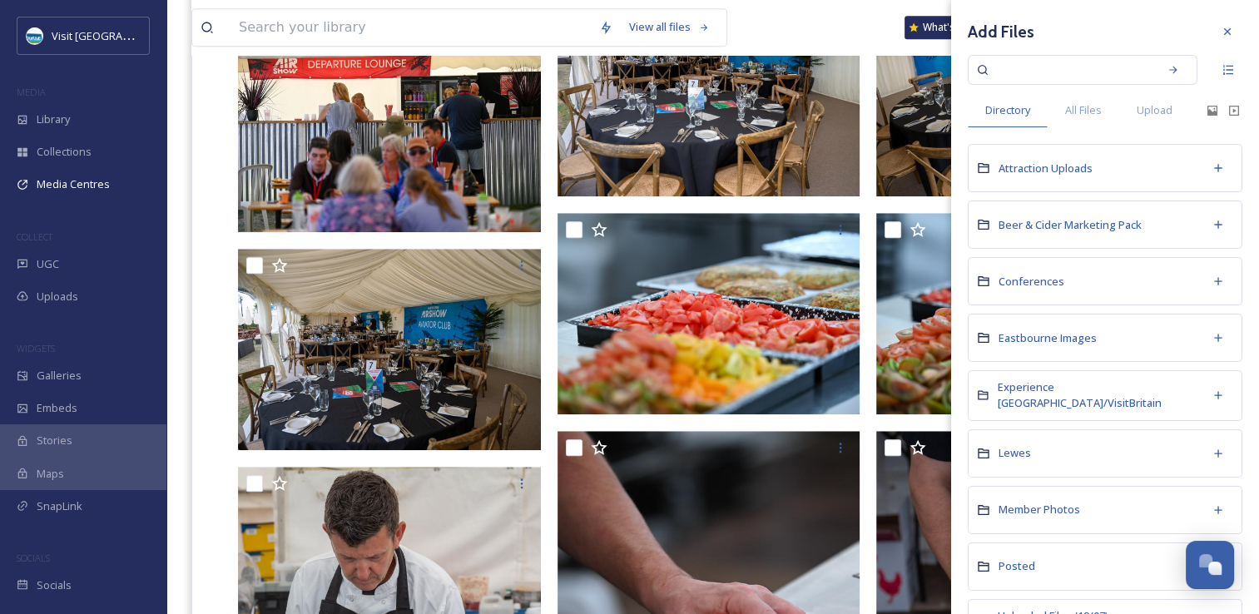
click at [881, 7] on div "View all files What's New [PERSON_NAME]" at bounding box center [712, 27] width 1043 height 55
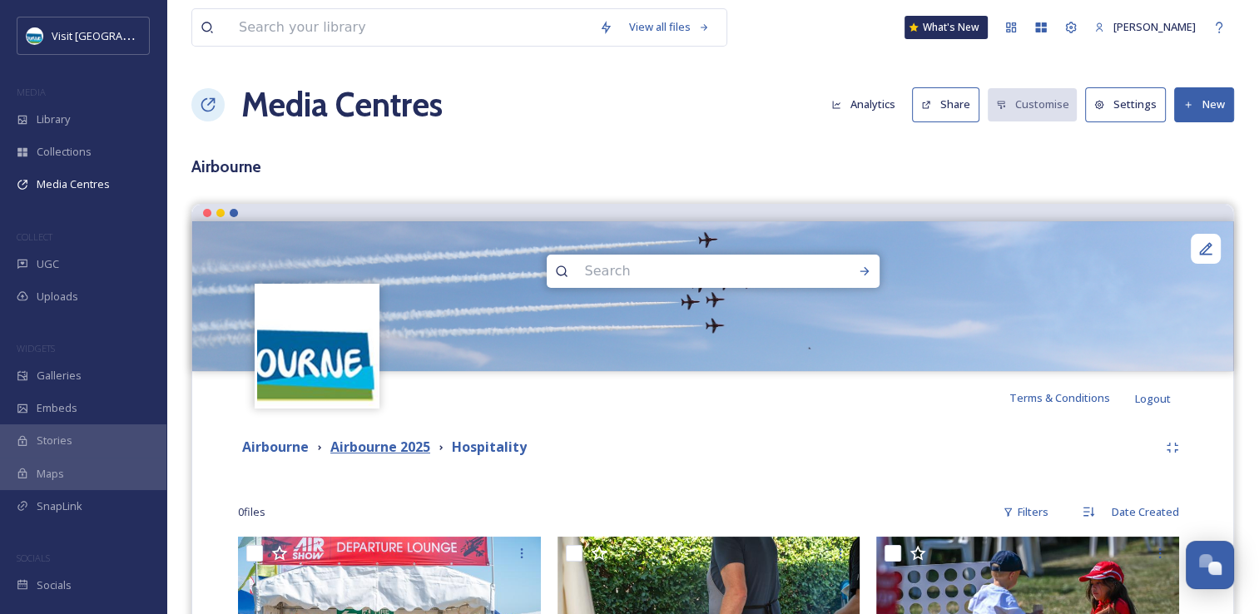
click at [426, 448] on strong "Airbourne 2025" at bounding box center [380, 447] width 100 height 18
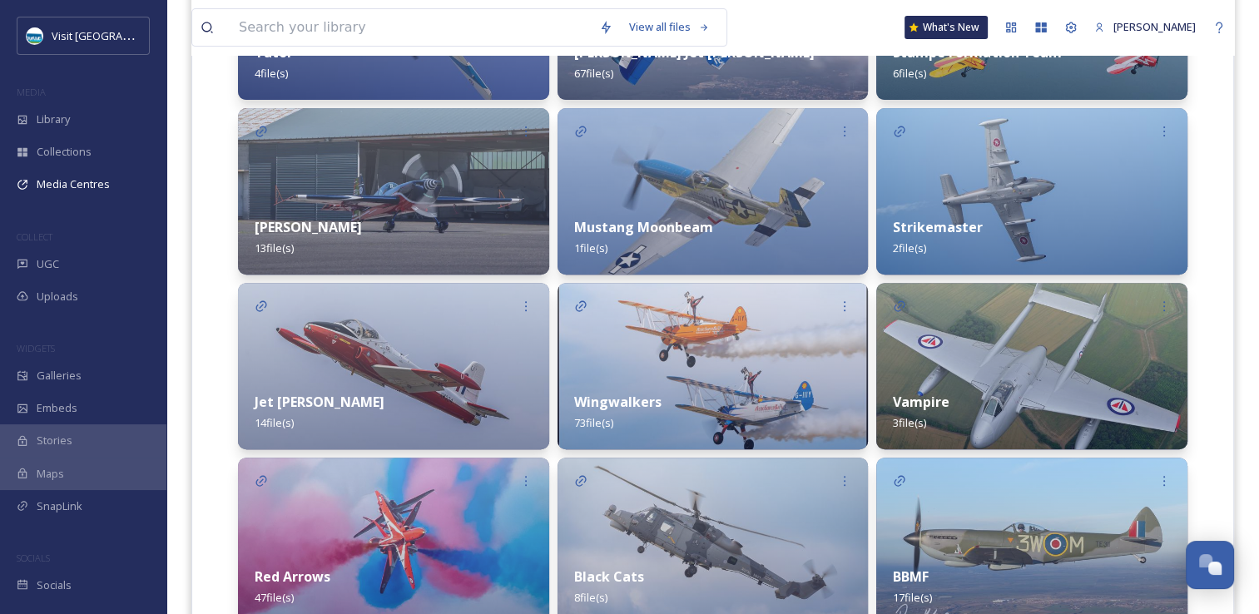
scroll to position [250, 0]
